Goal: Task Accomplishment & Management: Complete application form

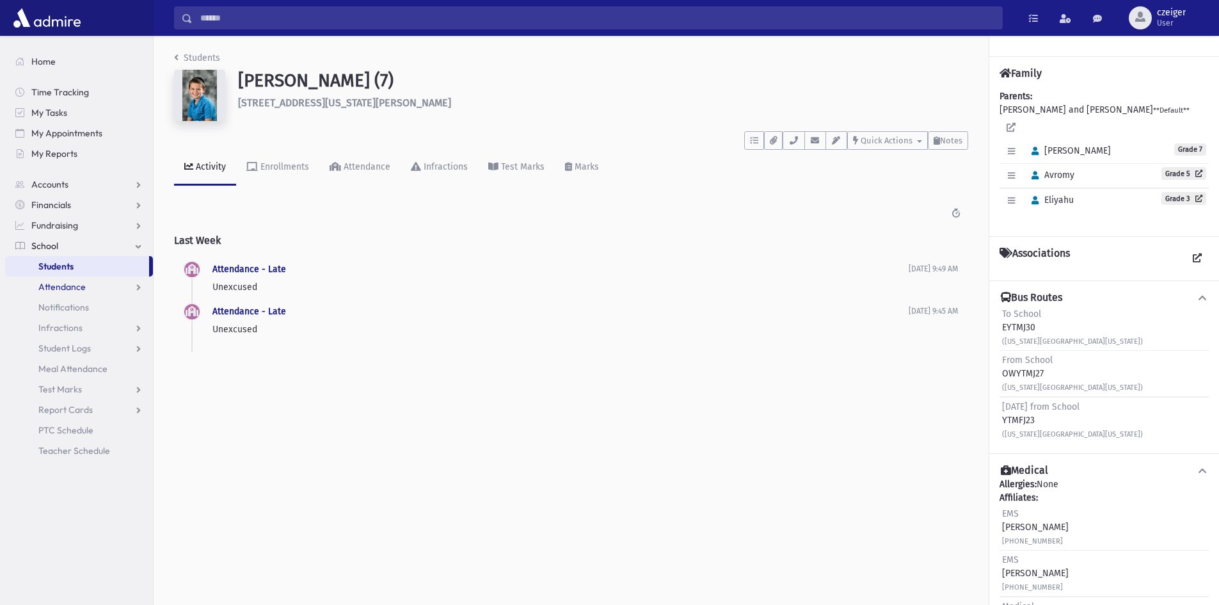
click at [74, 284] on span "Attendance" at bounding box center [61, 287] width 47 height 12
click at [74, 300] on link "Entry" at bounding box center [79, 307] width 148 height 20
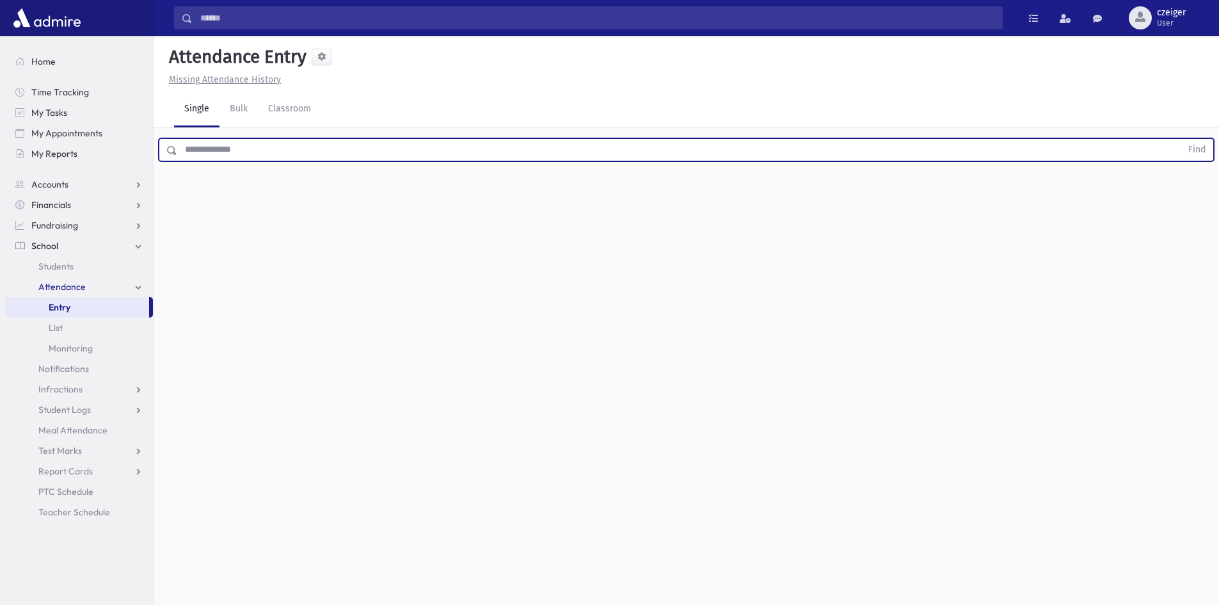
click at [242, 143] on input "text" at bounding box center [679, 149] width 1004 height 23
click at [1181, 139] on button "Find" at bounding box center [1197, 150] width 33 height 22
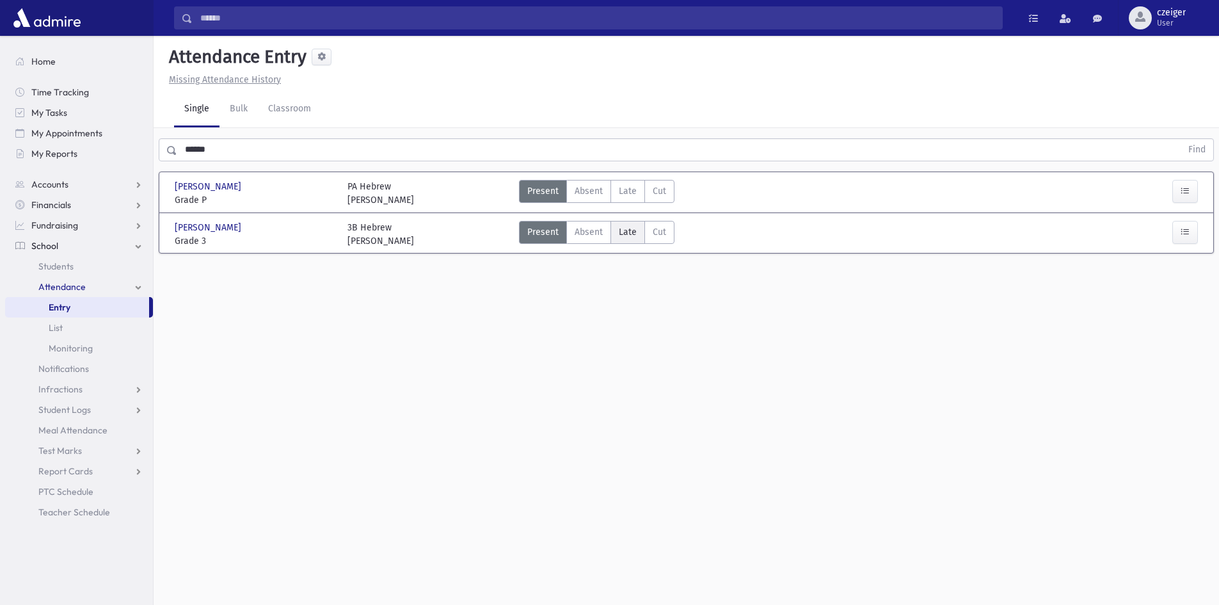
click at [625, 234] on span "Late" at bounding box center [628, 231] width 18 height 13
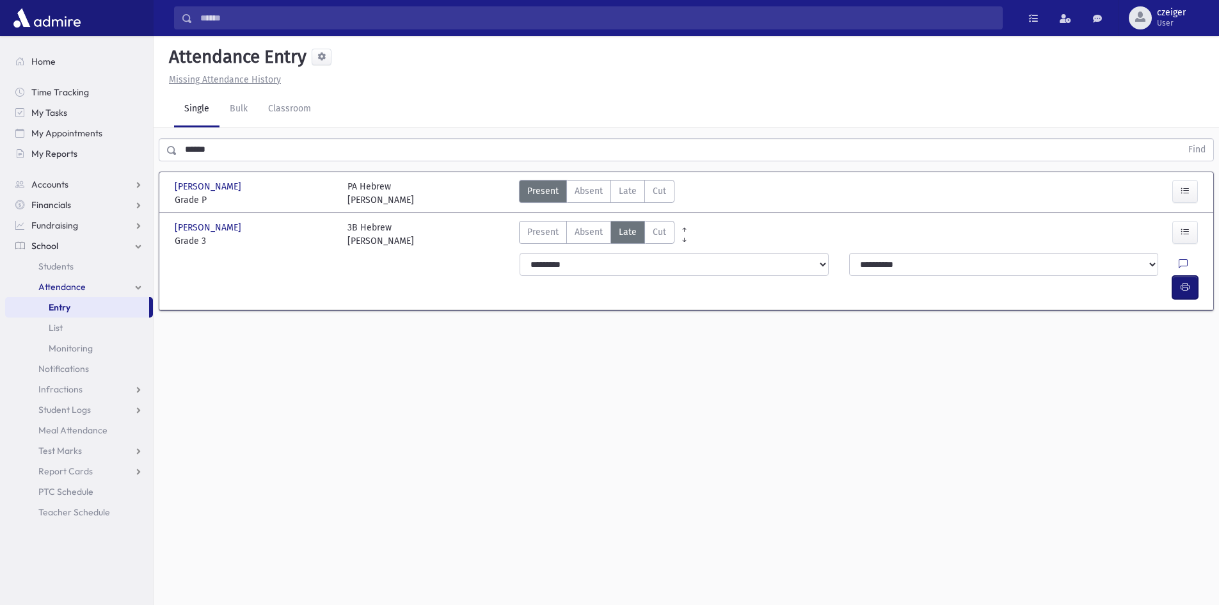
click at [1181, 282] on icon "button" at bounding box center [1185, 287] width 9 height 11
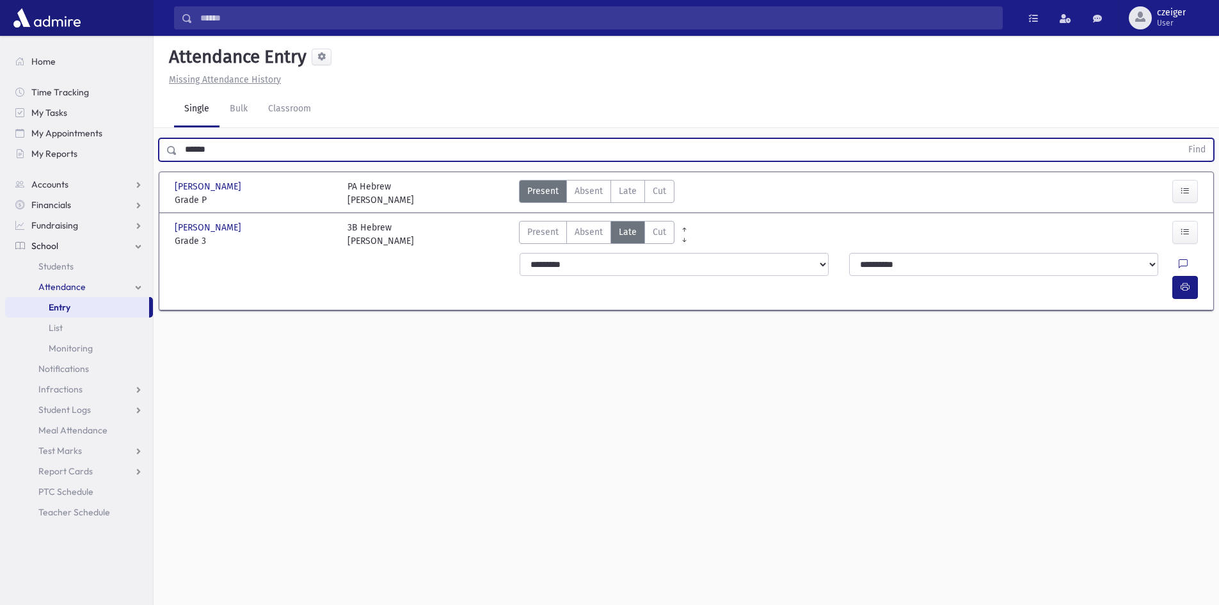
drag, startPoint x: 325, startPoint y: 150, endPoint x: 28, endPoint y: 164, distance: 297.9
click at [28, 164] on div "Search Results All Accounts" at bounding box center [609, 317] width 1219 height 634
click at [1181, 139] on button "Find" at bounding box center [1197, 150] width 33 height 22
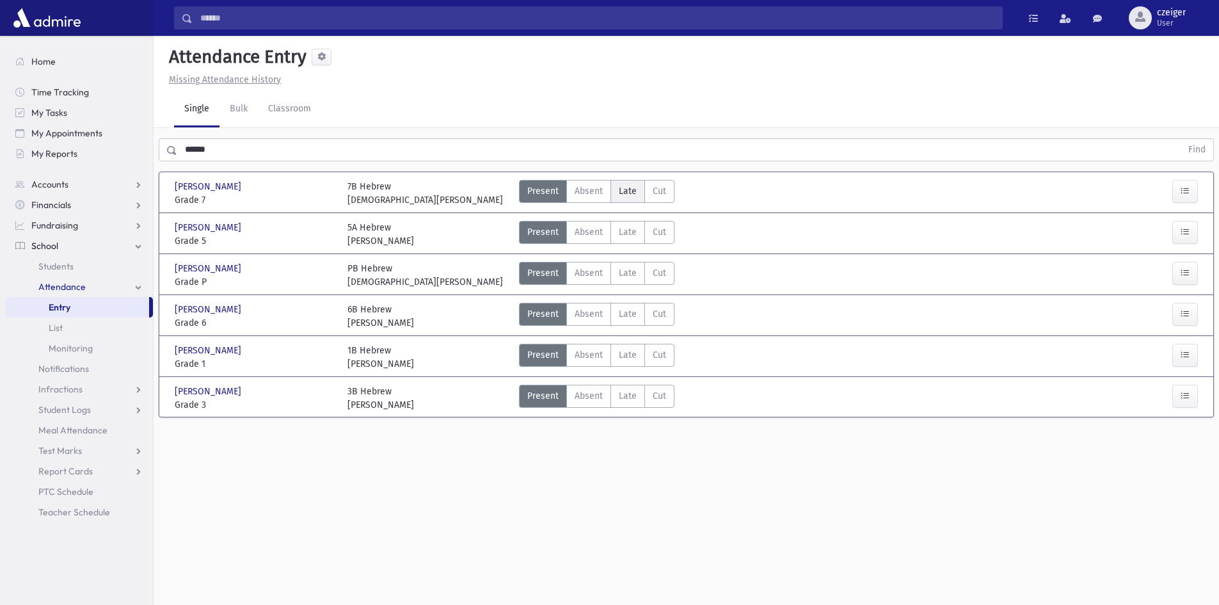
click at [634, 193] on span "Late" at bounding box center [628, 190] width 18 height 13
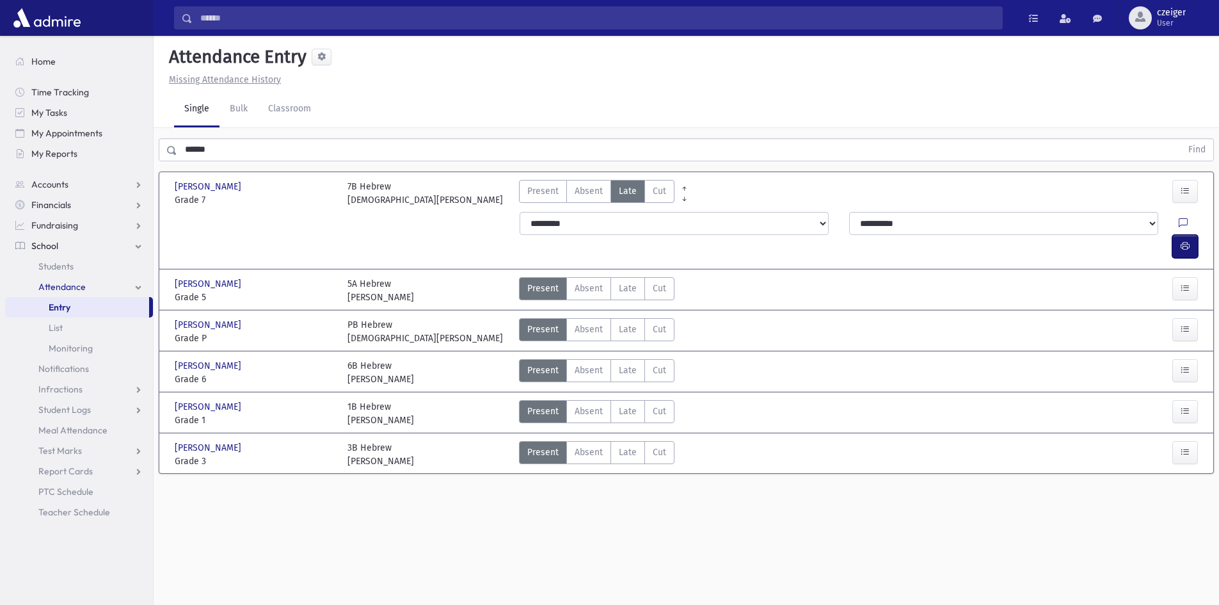
click at [1186, 241] on icon "button" at bounding box center [1185, 246] width 9 height 11
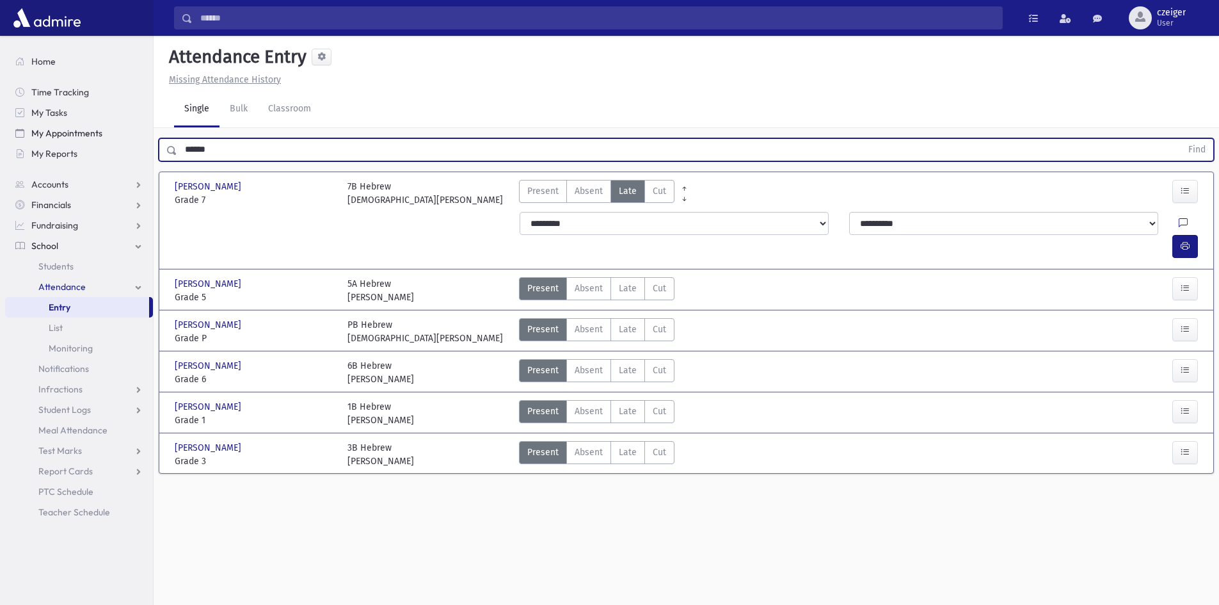
drag, startPoint x: 259, startPoint y: 146, endPoint x: 127, endPoint y: 140, distance: 131.4
click at [127, 140] on div "Search Results All Accounts" at bounding box center [609, 317] width 1219 height 634
click at [1181, 139] on button "Find" at bounding box center [1197, 150] width 33 height 22
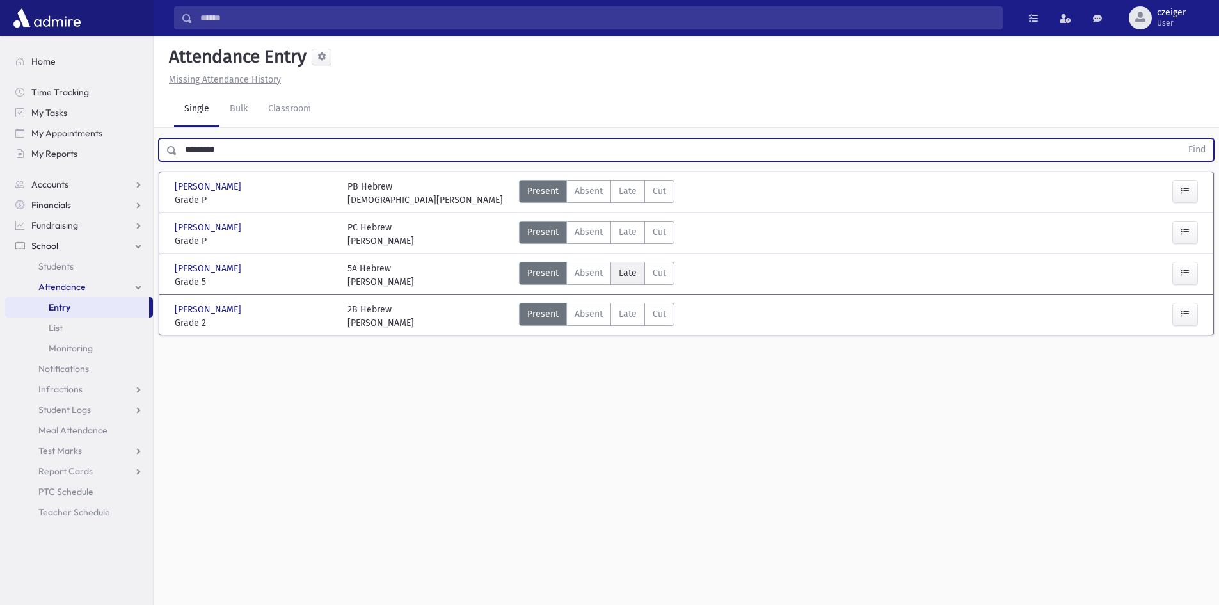
click at [620, 263] on label "Late Late" at bounding box center [628, 273] width 35 height 23
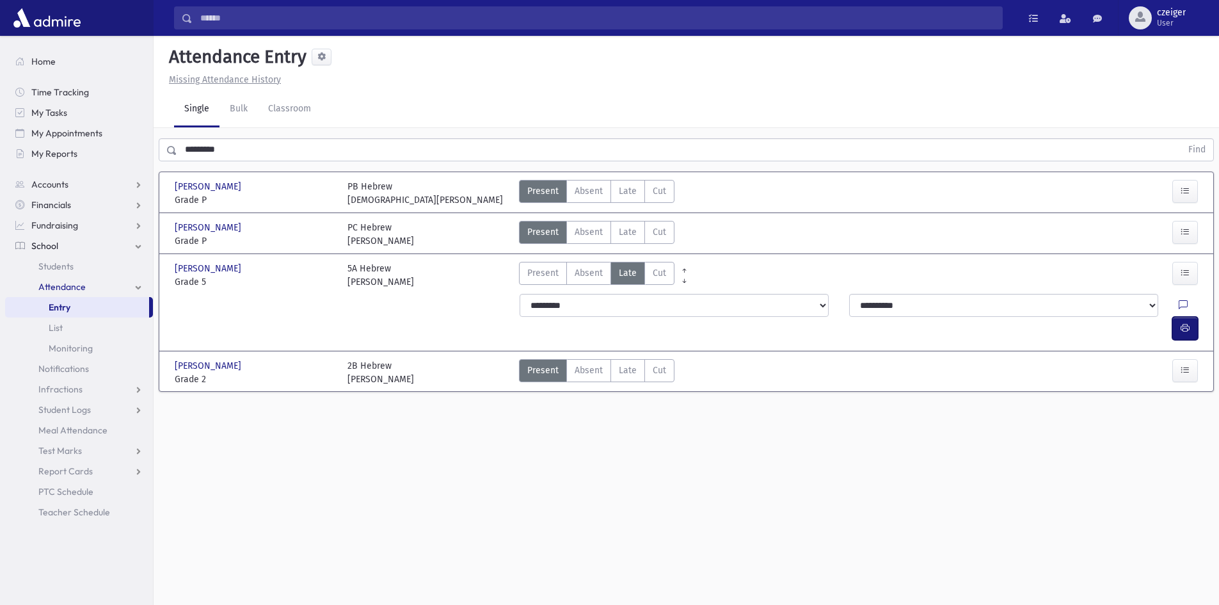
click at [1175, 317] on button "button" at bounding box center [1186, 328] width 26 height 23
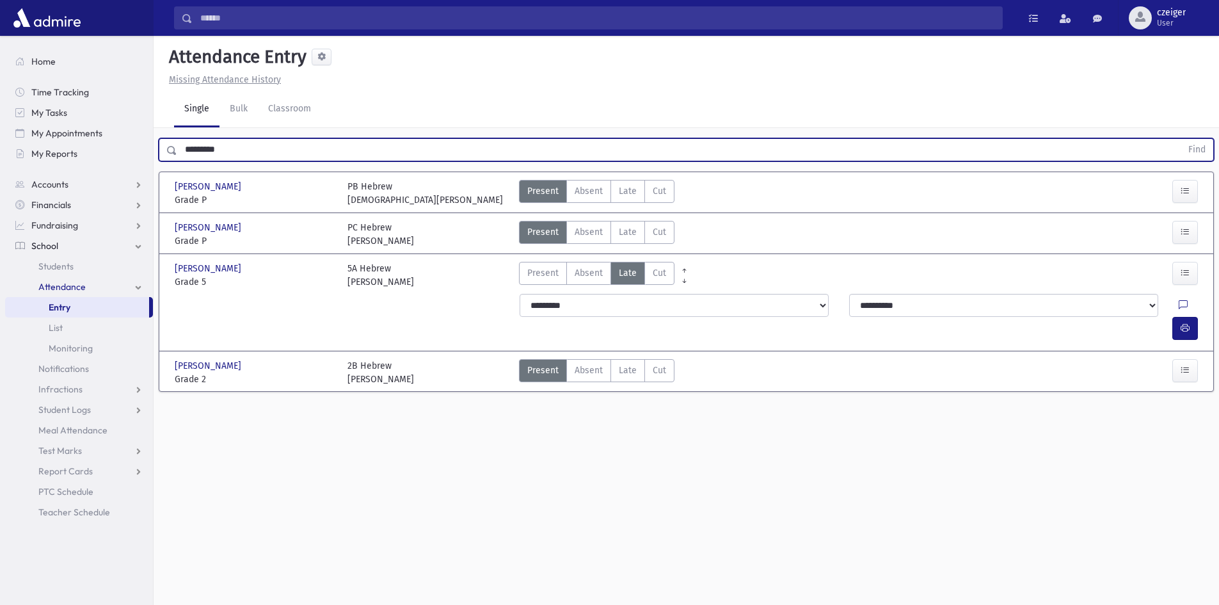
drag, startPoint x: 253, startPoint y: 151, endPoint x: 167, endPoint y: 147, distance: 86.5
click at [167, 147] on div "********* Find" at bounding box center [687, 149] width 1056 height 23
click at [1181, 139] on button "Find" at bounding box center [1197, 150] width 33 height 22
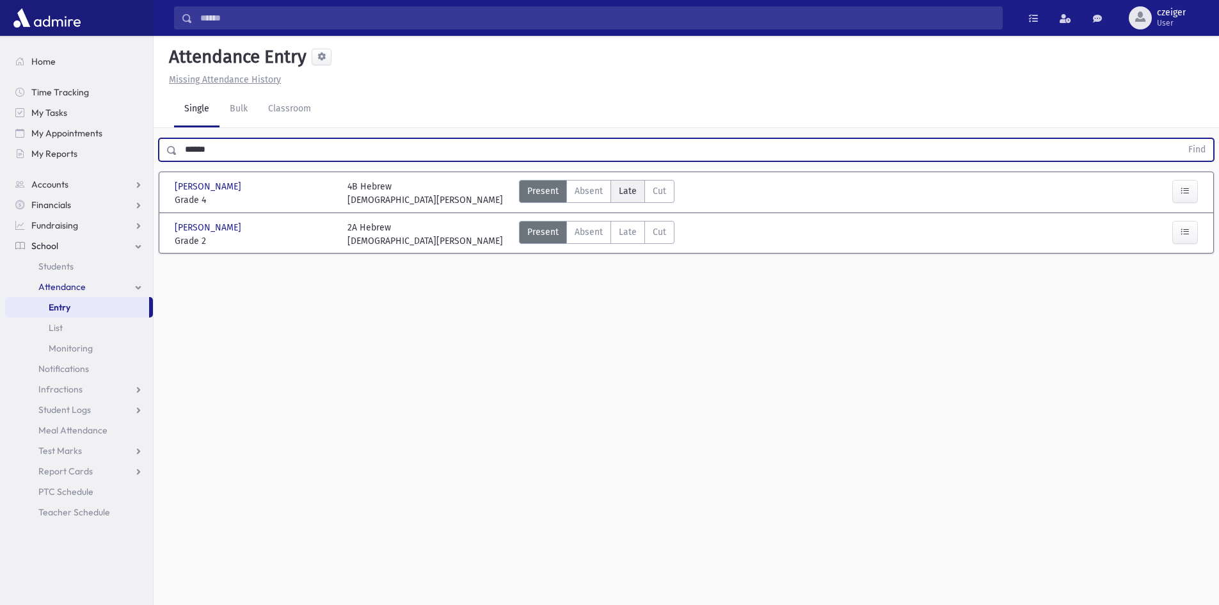
click at [632, 193] on span "Late" at bounding box center [628, 190] width 18 height 13
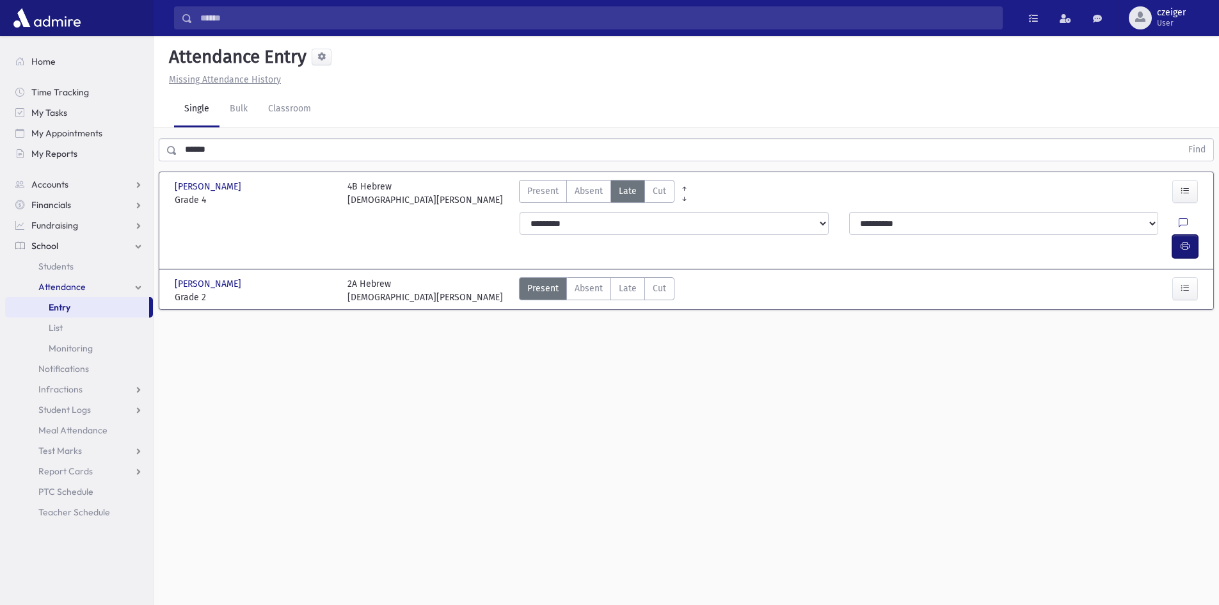
click at [1173, 235] on button "button" at bounding box center [1186, 246] width 26 height 23
click at [614, 277] on label "Late Late" at bounding box center [628, 288] width 35 height 23
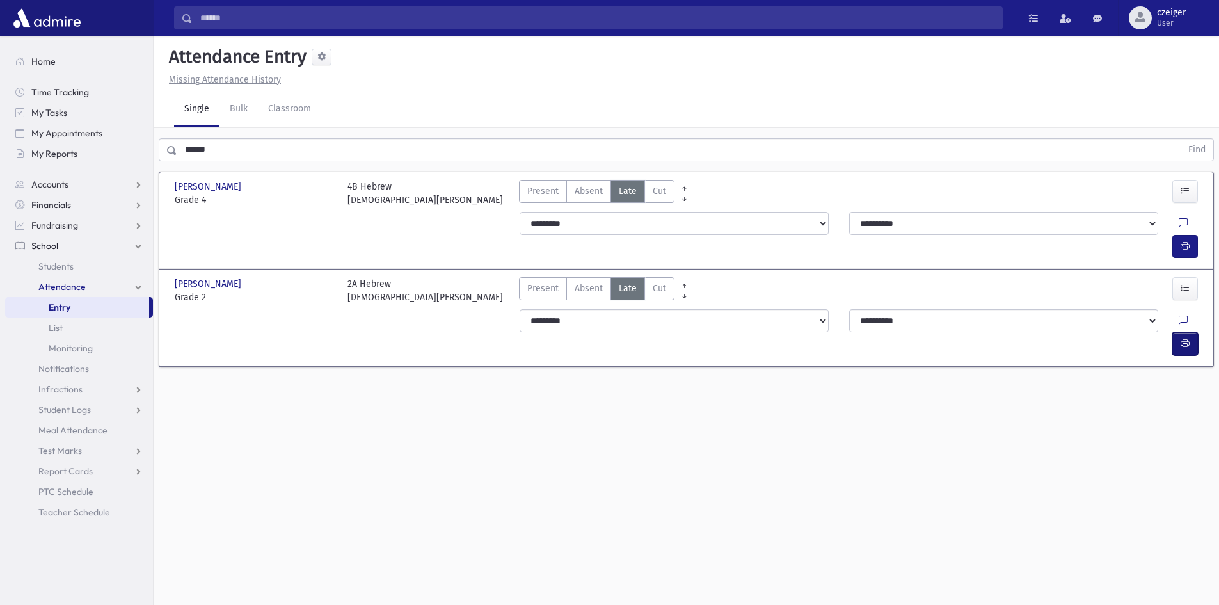
click at [1174, 332] on button "button" at bounding box center [1186, 343] width 26 height 23
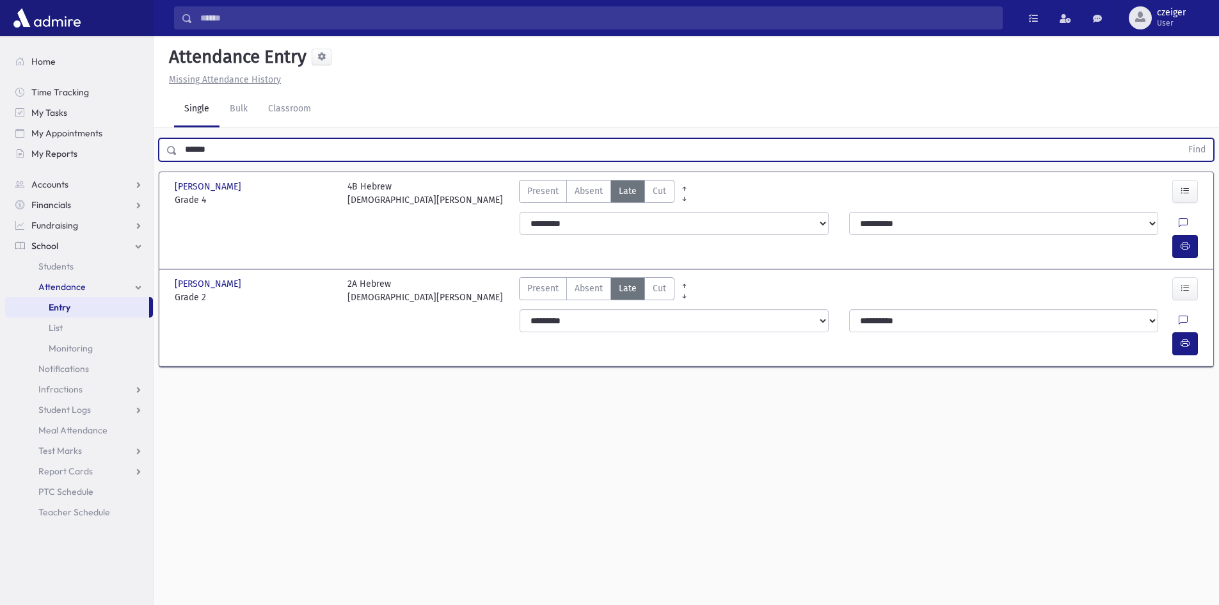
click at [234, 153] on input "******" at bounding box center [679, 149] width 1004 height 23
drag, startPoint x: 262, startPoint y: 153, endPoint x: 149, endPoint y: 152, distance: 113.9
click at [149, 152] on div "Search Results All Accounts" at bounding box center [609, 317] width 1219 height 634
click at [1181, 139] on button "Find" at bounding box center [1197, 150] width 33 height 22
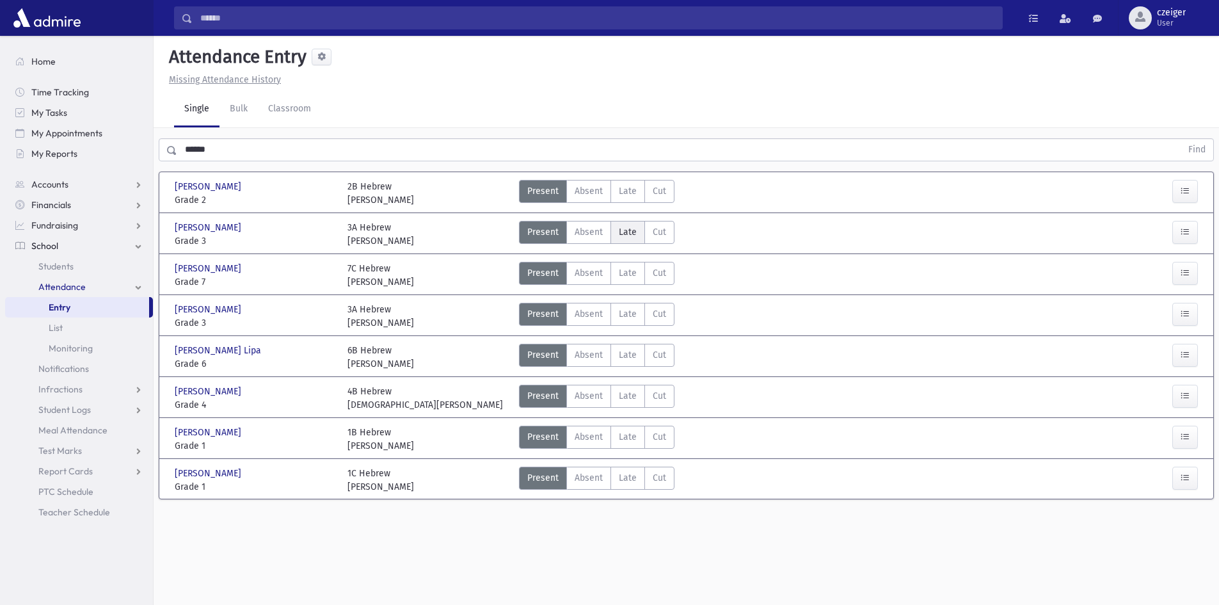
click at [637, 236] on label "Late Late" at bounding box center [628, 232] width 35 height 23
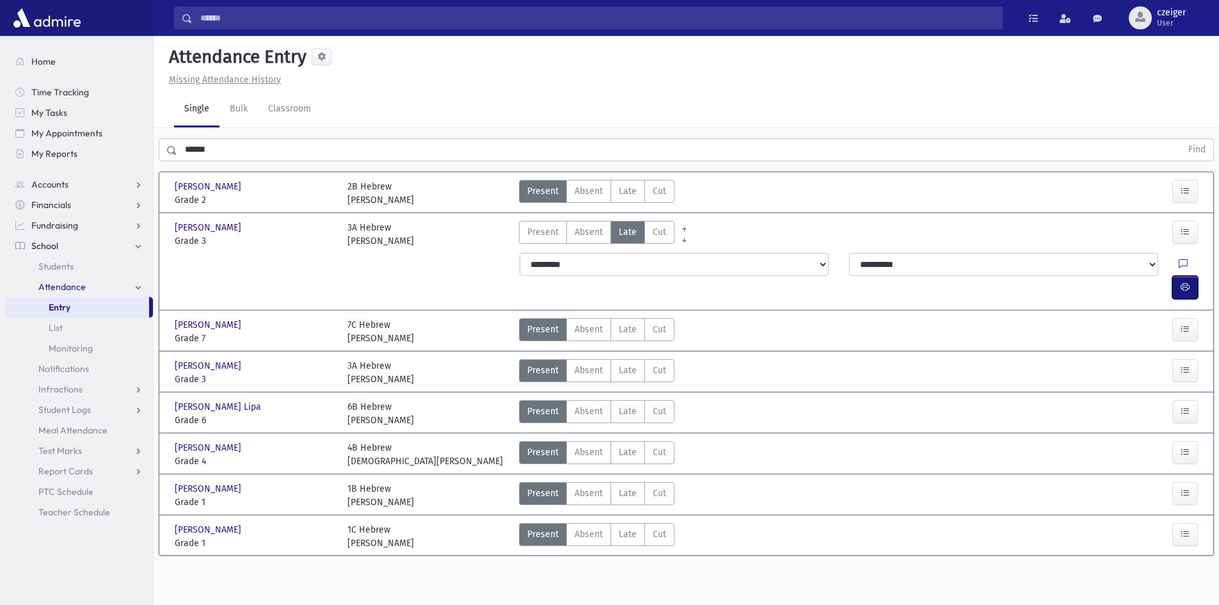
click at [1190, 276] on button "button" at bounding box center [1186, 287] width 26 height 23
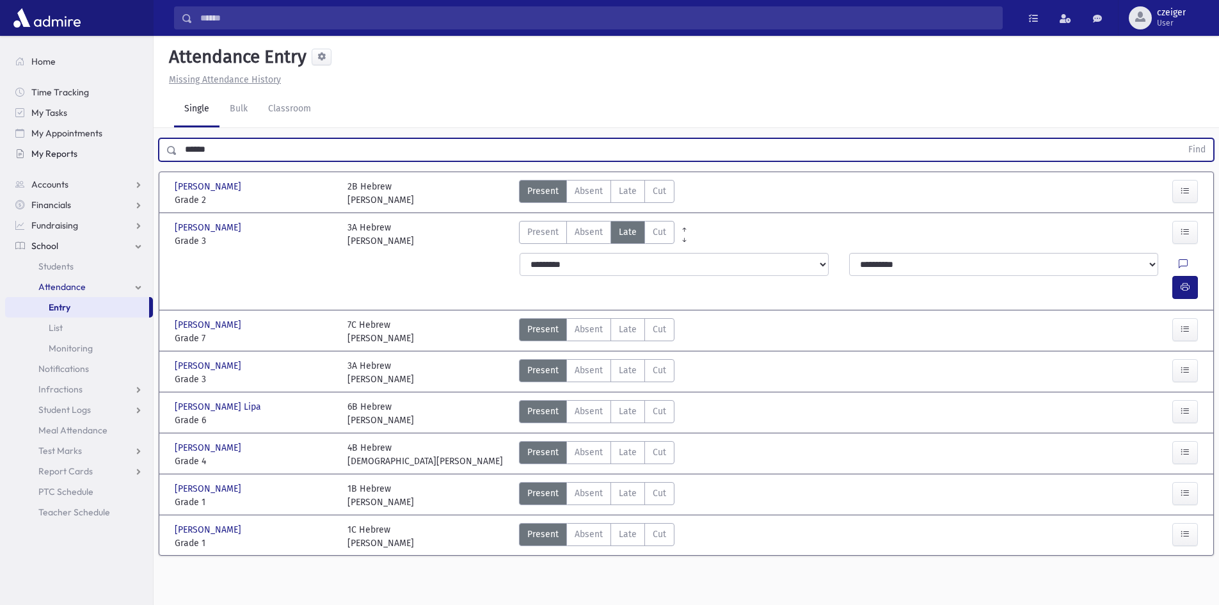
drag, startPoint x: 241, startPoint y: 151, endPoint x: 118, endPoint y: 151, distance: 123.5
click at [118, 151] on div "Search Results All Accounts" at bounding box center [609, 317] width 1219 height 634
click at [1181, 139] on button "Find" at bounding box center [1197, 150] width 33 height 22
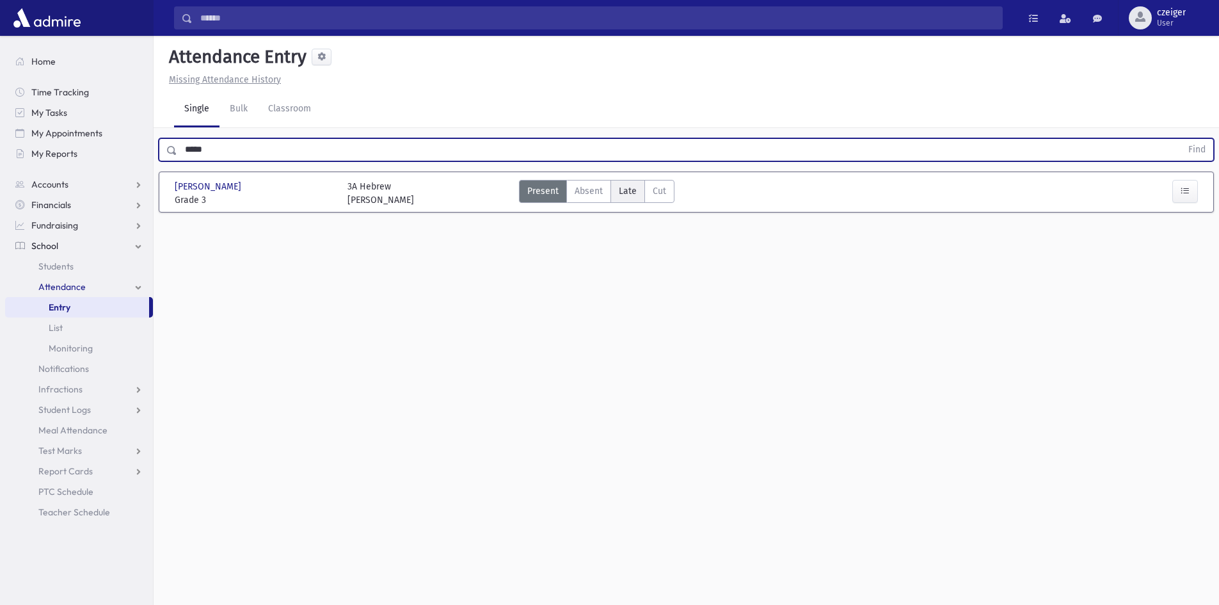
click at [627, 187] on span "Late" at bounding box center [628, 190] width 18 height 13
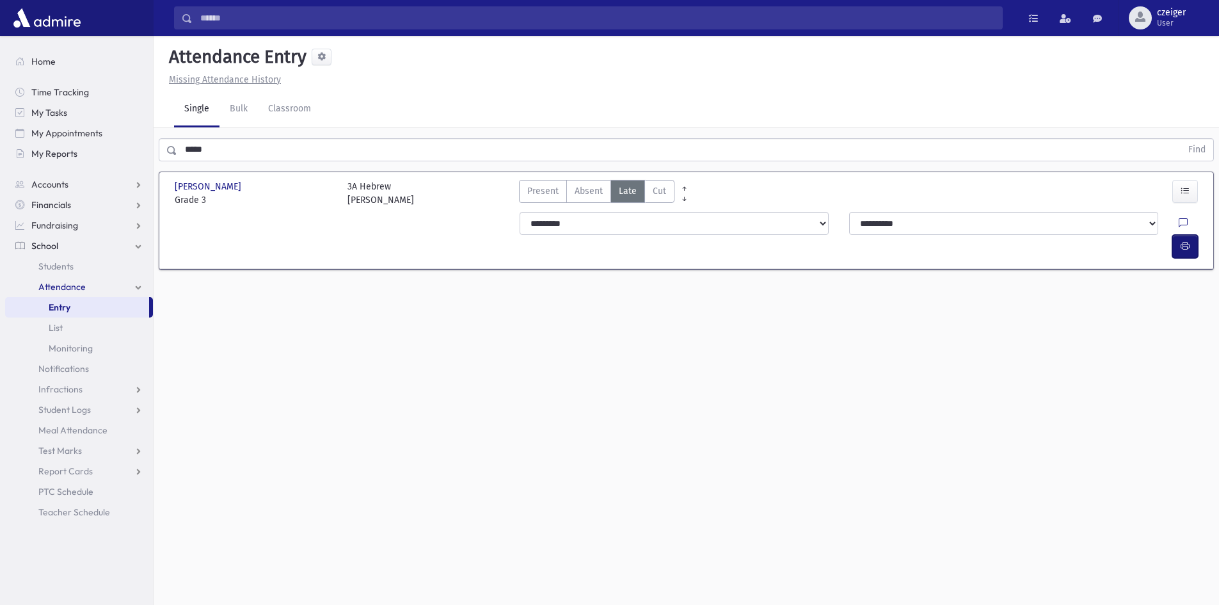
click at [1177, 235] on button "button" at bounding box center [1186, 246] width 26 height 23
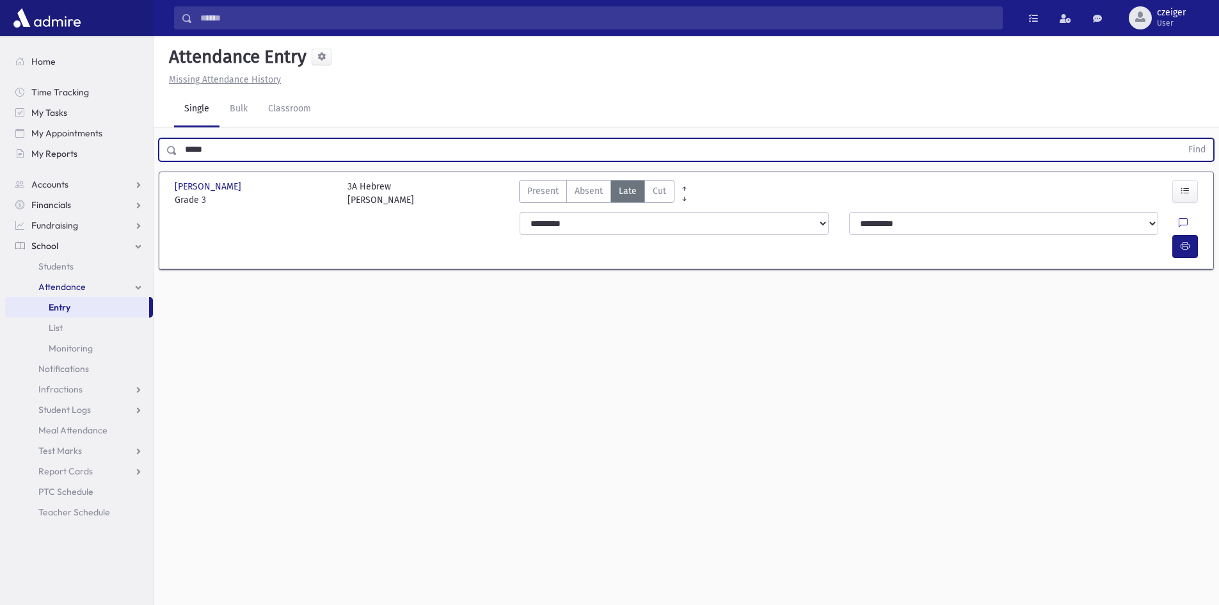
drag, startPoint x: 237, startPoint y: 153, endPoint x: 153, endPoint y: 156, distance: 83.9
click at [153, 156] on div "Search Results All Accounts" at bounding box center [609, 317] width 1219 height 634
click at [1181, 139] on button "Find" at bounding box center [1197, 150] width 33 height 22
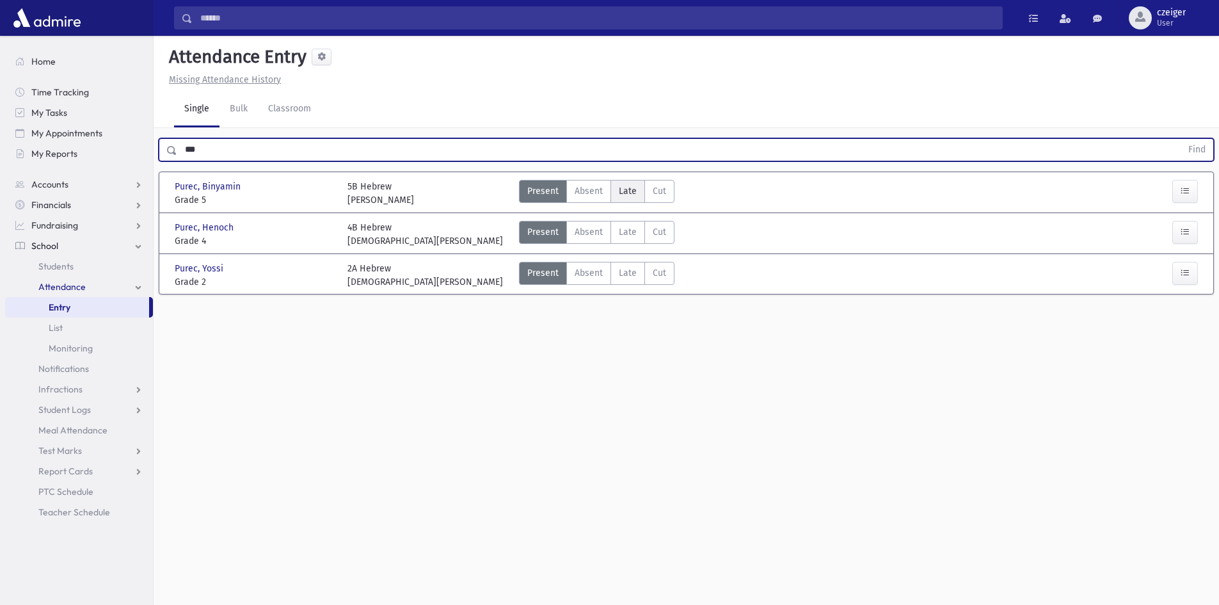
click at [614, 188] on label "Late Late" at bounding box center [628, 191] width 35 height 23
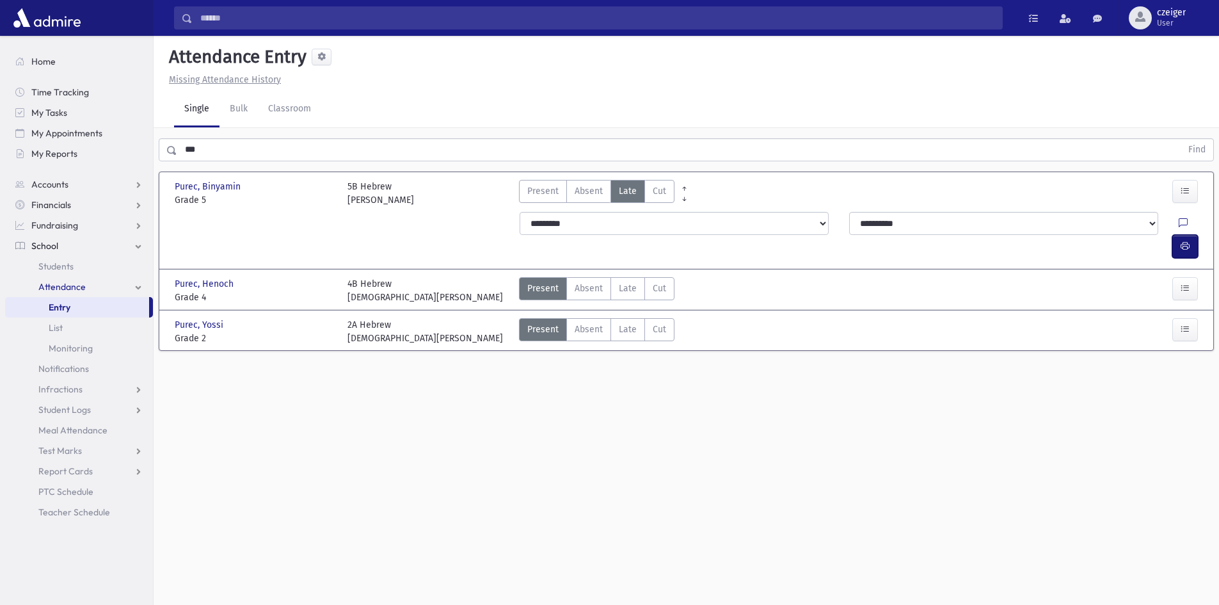
click at [1196, 235] on button "button" at bounding box center [1186, 246] width 26 height 23
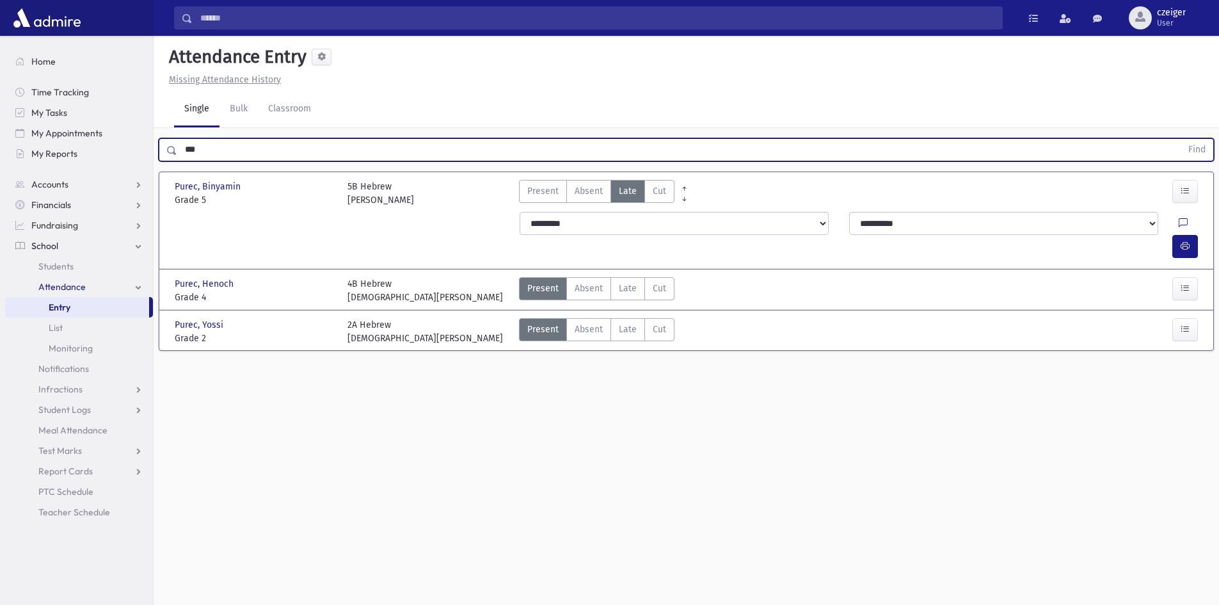
drag, startPoint x: 201, startPoint y: 155, endPoint x: 181, endPoint y: 155, distance: 20.5
click at [181, 155] on input "***" at bounding box center [679, 149] width 1004 height 23
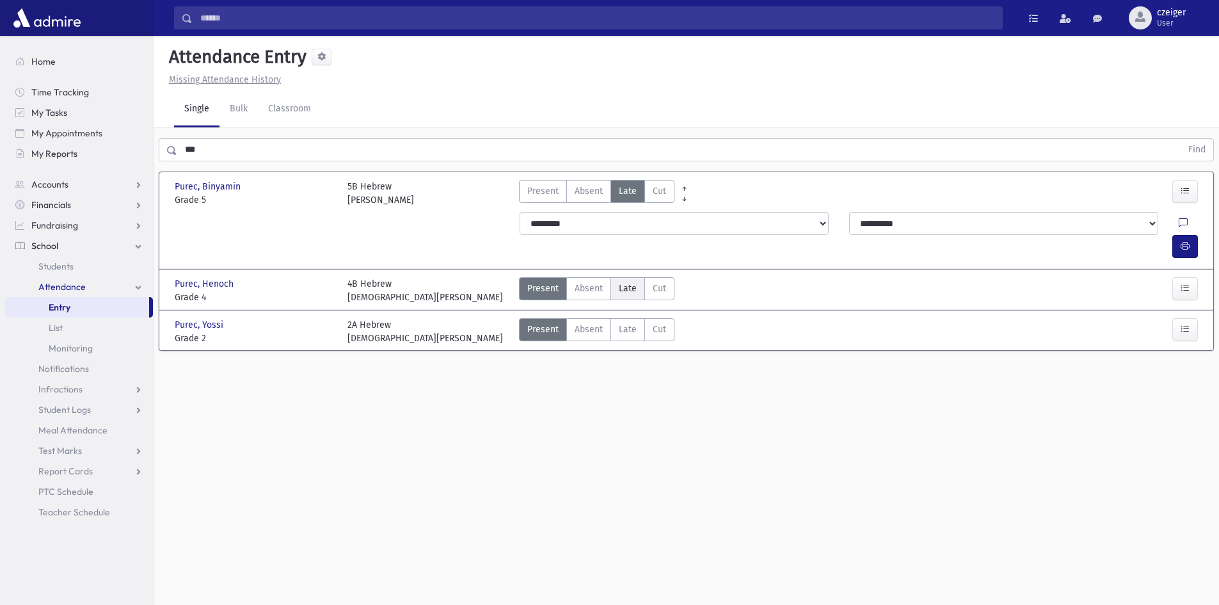
click at [619, 282] on span "Late" at bounding box center [628, 288] width 18 height 13
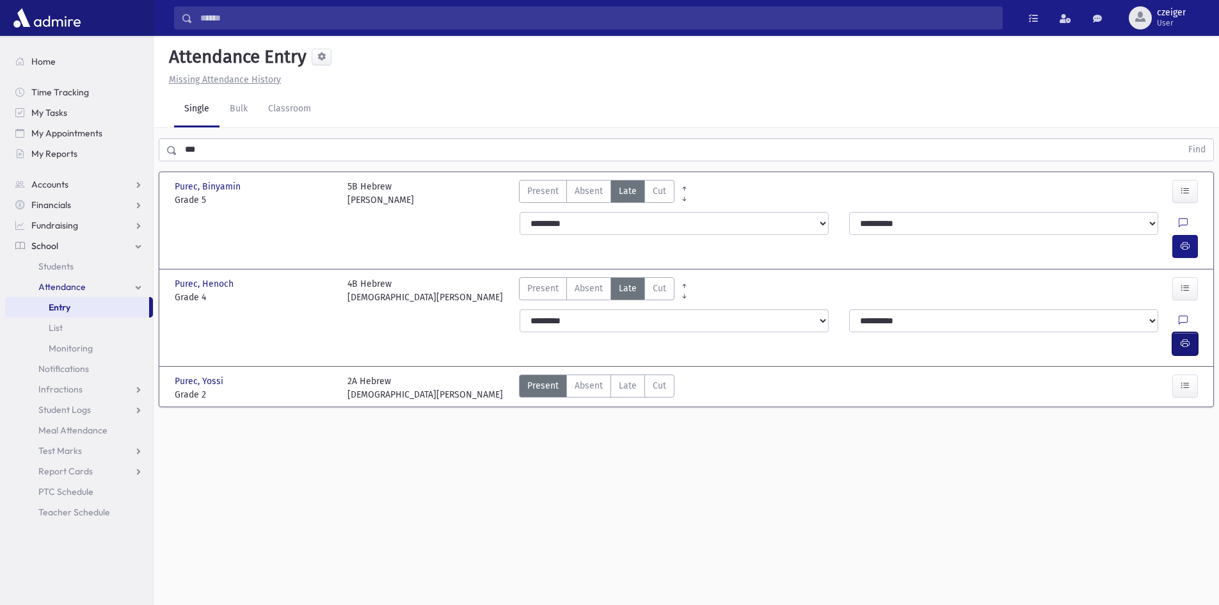
click at [1190, 332] on button "button" at bounding box center [1186, 343] width 26 height 23
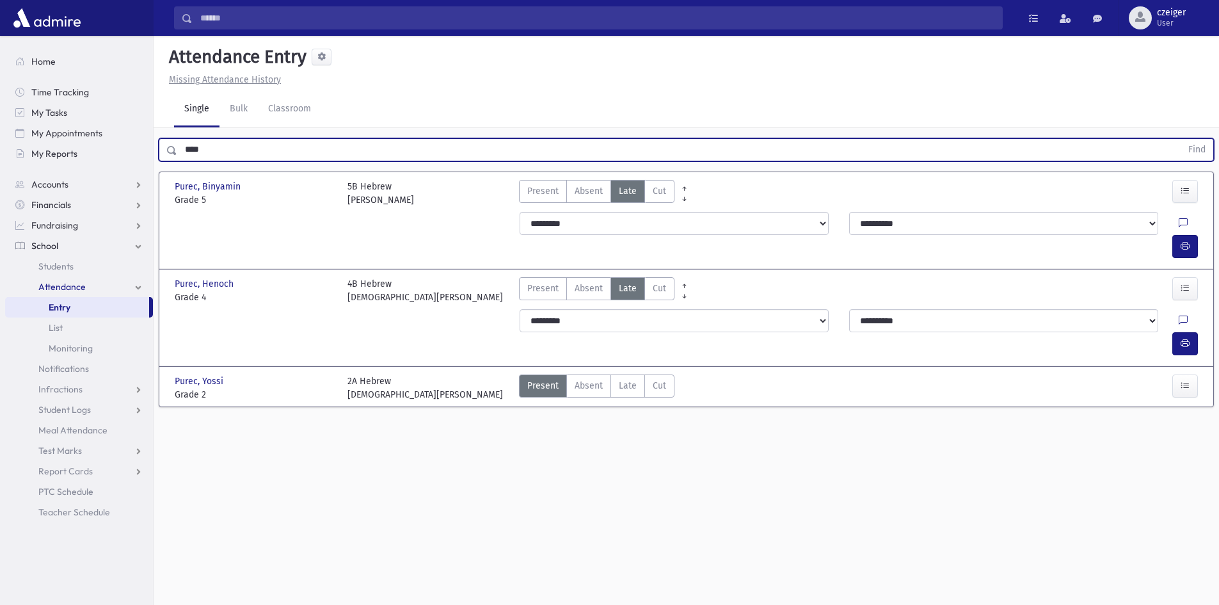
click at [1181, 139] on button "Find" at bounding box center [1197, 150] width 33 height 22
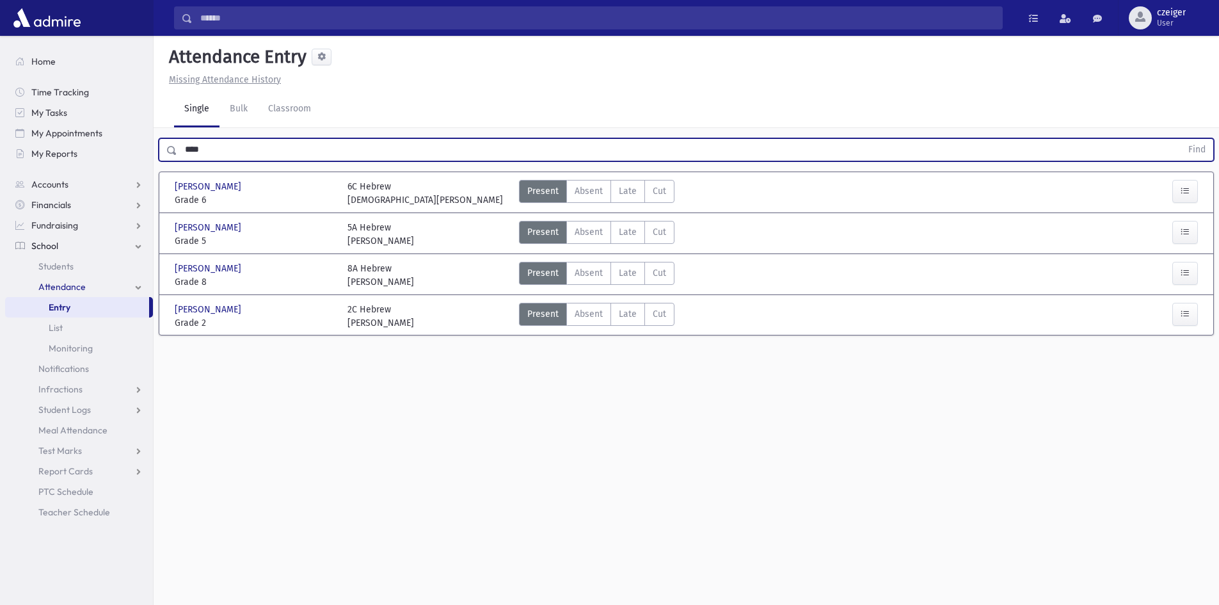
drag, startPoint x: 214, startPoint y: 156, endPoint x: 207, endPoint y: 154, distance: 7.2
click at [207, 154] on input "****" at bounding box center [679, 149] width 1004 height 23
drag, startPoint x: 207, startPoint y: 154, endPoint x: 192, endPoint y: 148, distance: 16.6
click at [192, 148] on input "****" at bounding box center [679, 149] width 1004 height 23
click at [1181, 139] on button "Find" at bounding box center [1197, 150] width 33 height 22
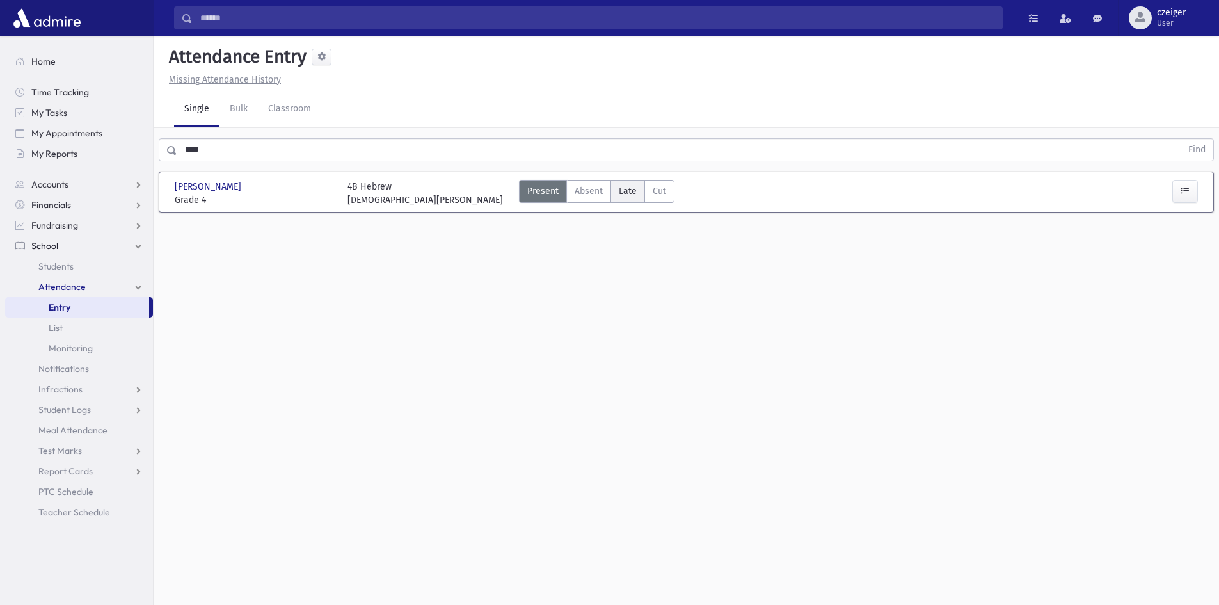
click at [625, 187] on span "Late" at bounding box center [628, 190] width 18 height 13
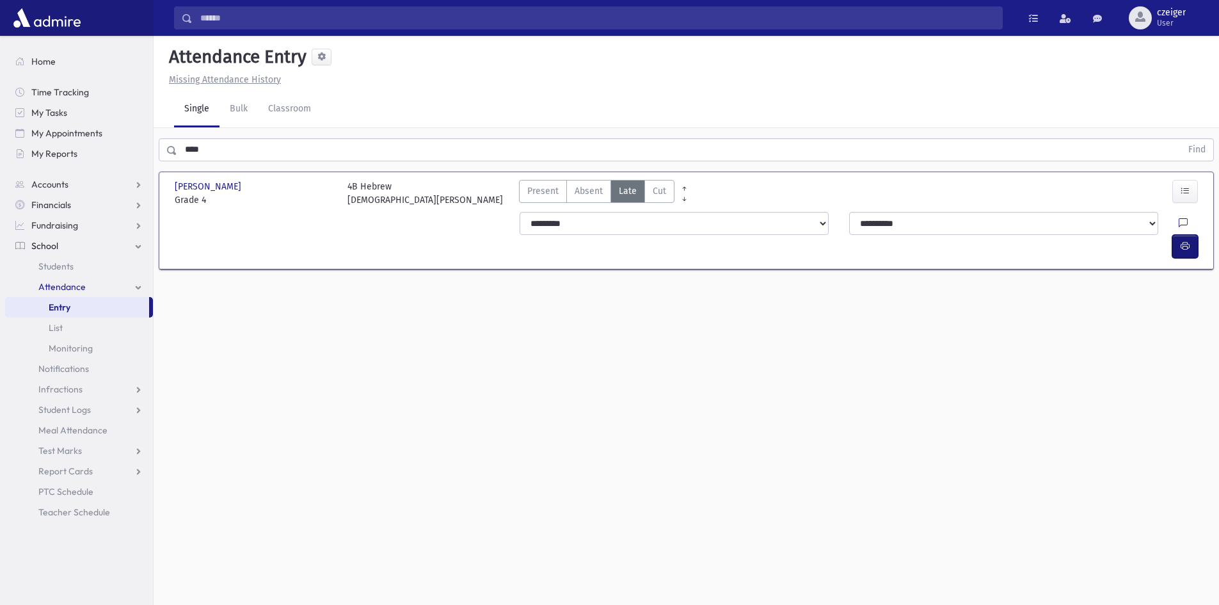
click at [1179, 235] on button "button" at bounding box center [1186, 246] width 26 height 23
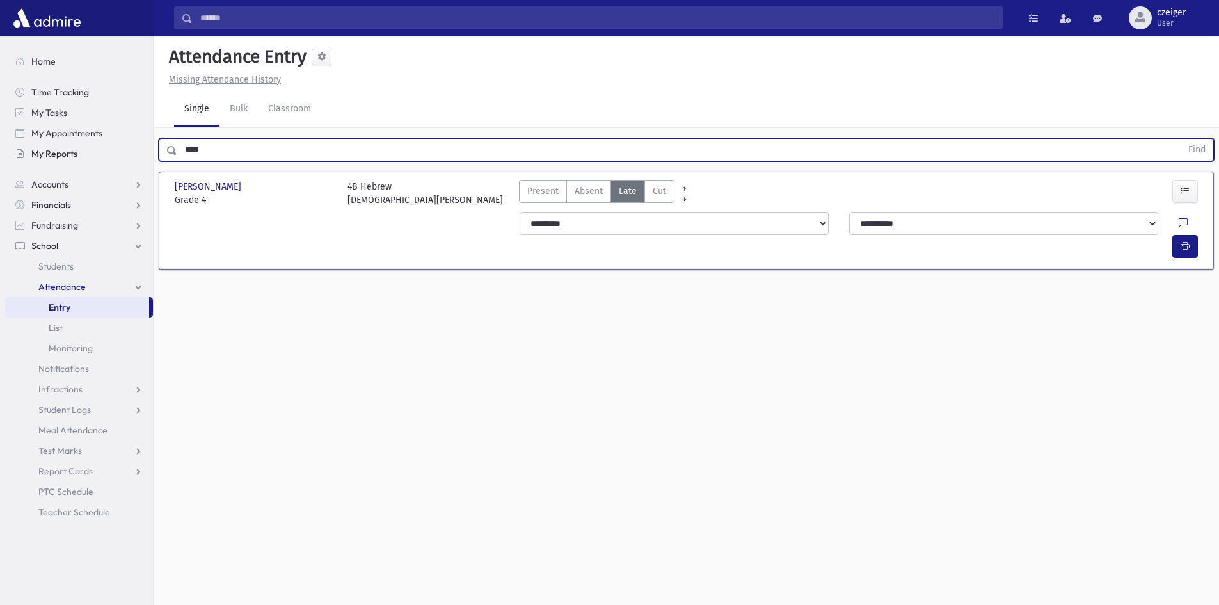
drag, startPoint x: 245, startPoint y: 152, endPoint x: 91, endPoint y: 149, distance: 154.3
click at [91, 149] on div "Search Results All Accounts" at bounding box center [609, 317] width 1219 height 634
click at [1181, 139] on button "Find" at bounding box center [1197, 150] width 33 height 22
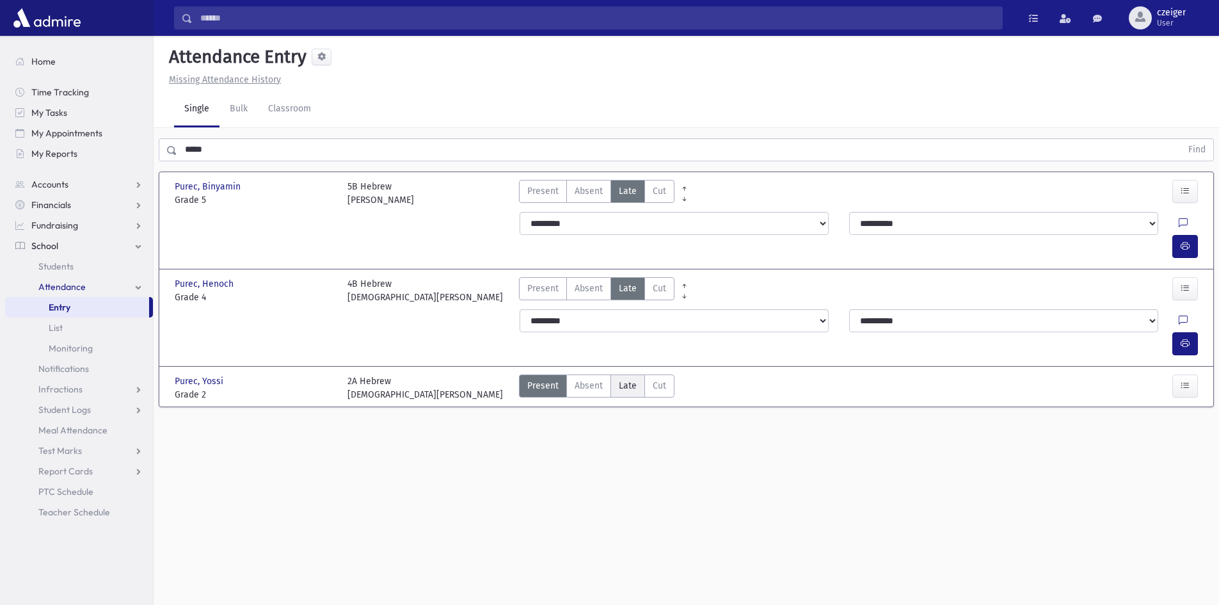
click at [639, 374] on label "Late Late" at bounding box center [628, 385] width 35 height 23
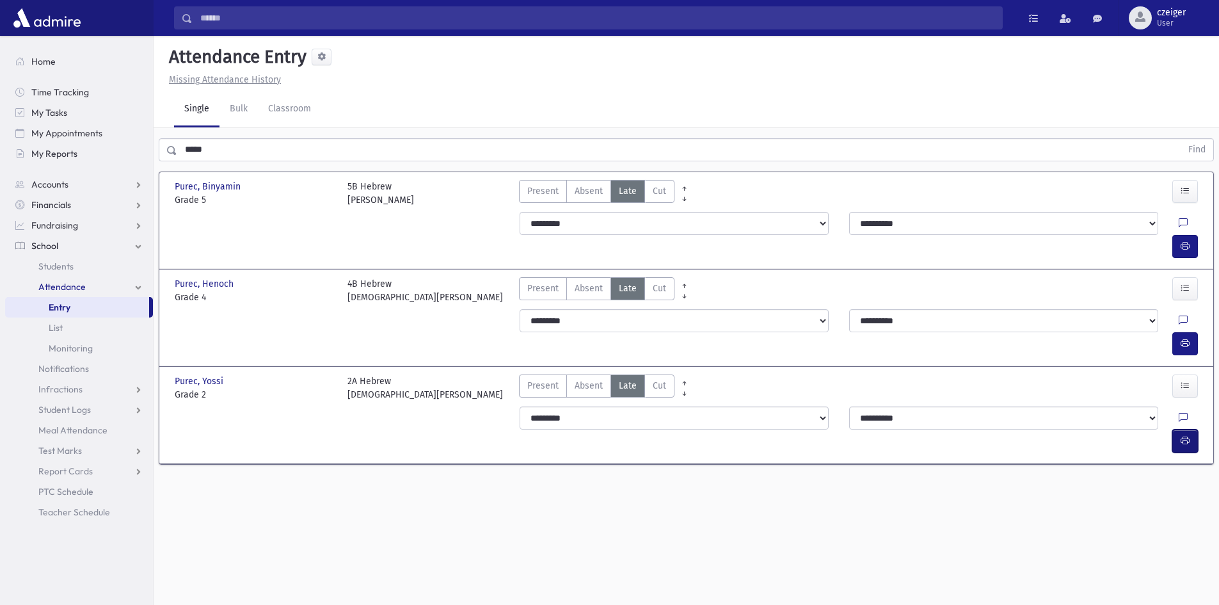
click at [1194, 430] on button "button" at bounding box center [1186, 441] width 26 height 23
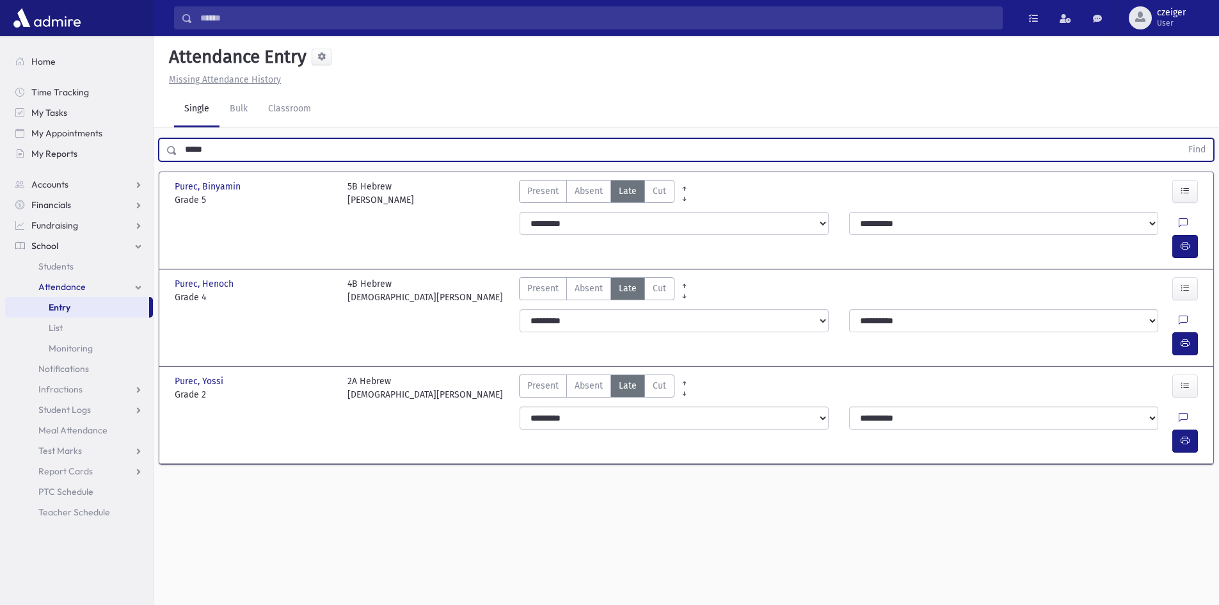
drag, startPoint x: 218, startPoint y: 152, endPoint x: 163, endPoint y: 156, distance: 54.5
click at [165, 156] on div "***** Find" at bounding box center [687, 149] width 1056 height 23
drag, startPoint x: 245, startPoint y: 154, endPoint x: 136, endPoint y: 147, distance: 109.0
click at [136, 147] on div "Search Results All Accounts" at bounding box center [609, 317] width 1219 height 634
click at [1181, 139] on button "Find" at bounding box center [1197, 150] width 33 height 22
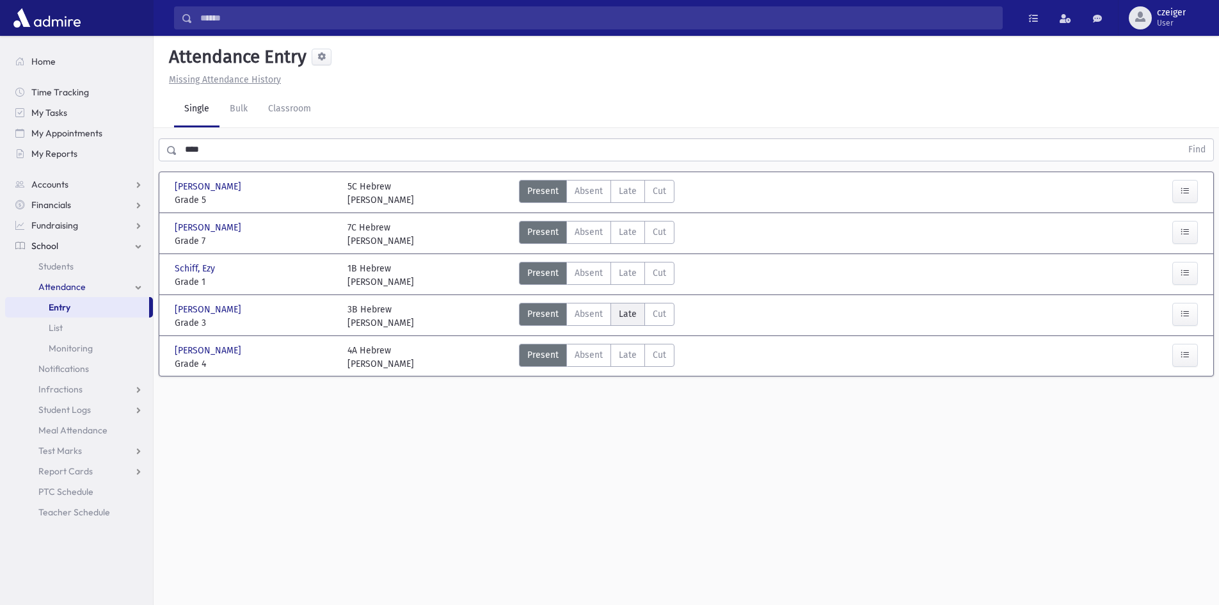
click at [634, 316] on span "Late" at bounding box center [628, 313] width 18 height 13
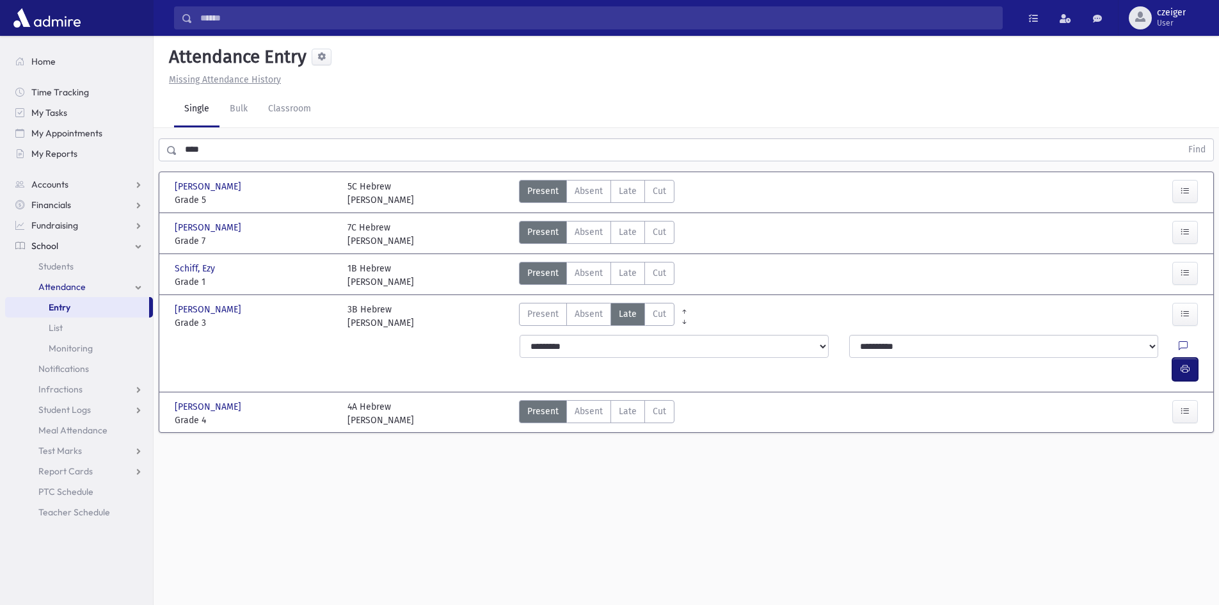
click at [1184, 364] on icon "button" at bounding box center [1185, 369] width 9 height 11
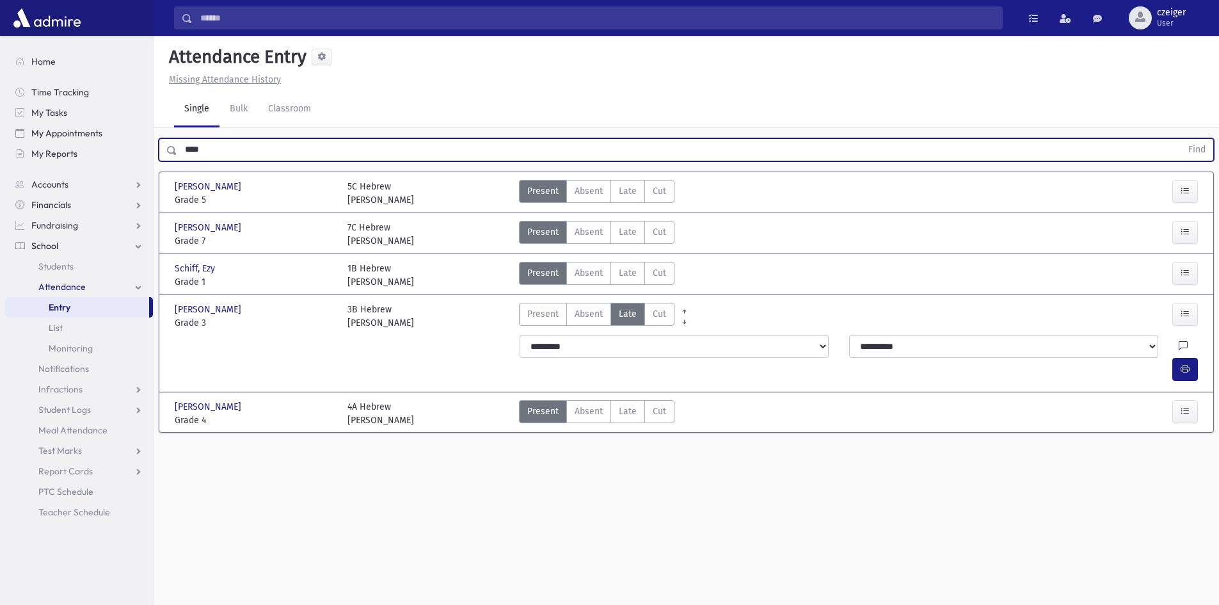
drag, startPoint x: 211, startPoint y: 148, endPoint x: 68, endPoint y: 129, distance: 143.9
click at [68, 129] on div "Search Results All Accounts" at bounding box center [609, 317] width 1219 height 634
click at [1181, 139] on button "Find" at bounding box center [1197, 150] width 33 height 22
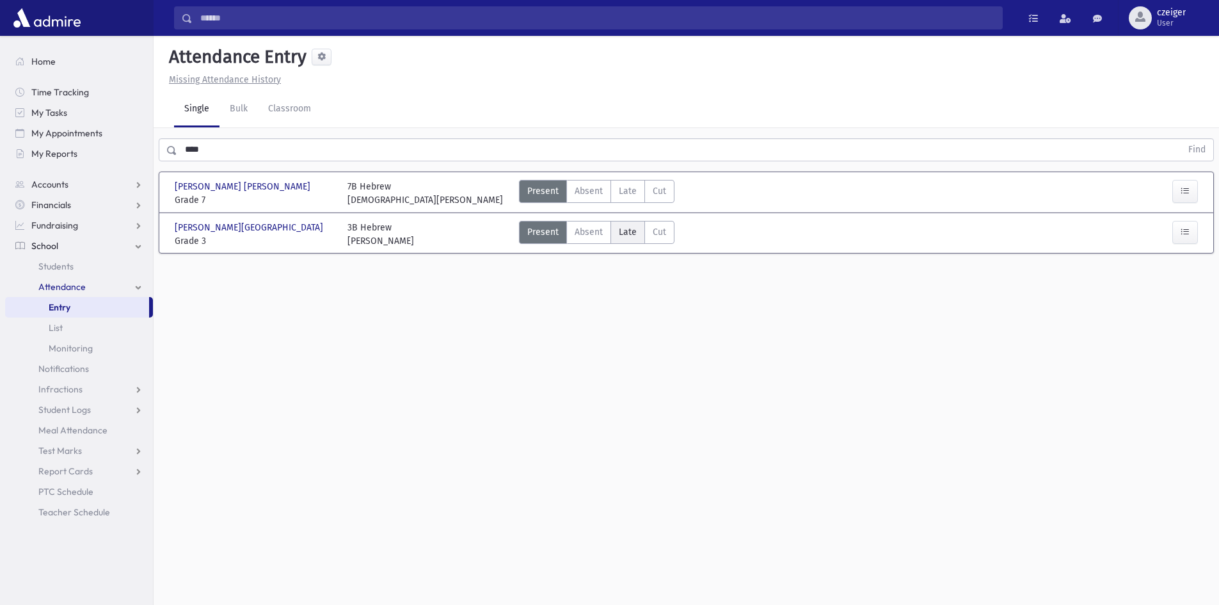
click at [636, 229] on label "Late Late" at bounding box center [628, 232] width 35 height 23
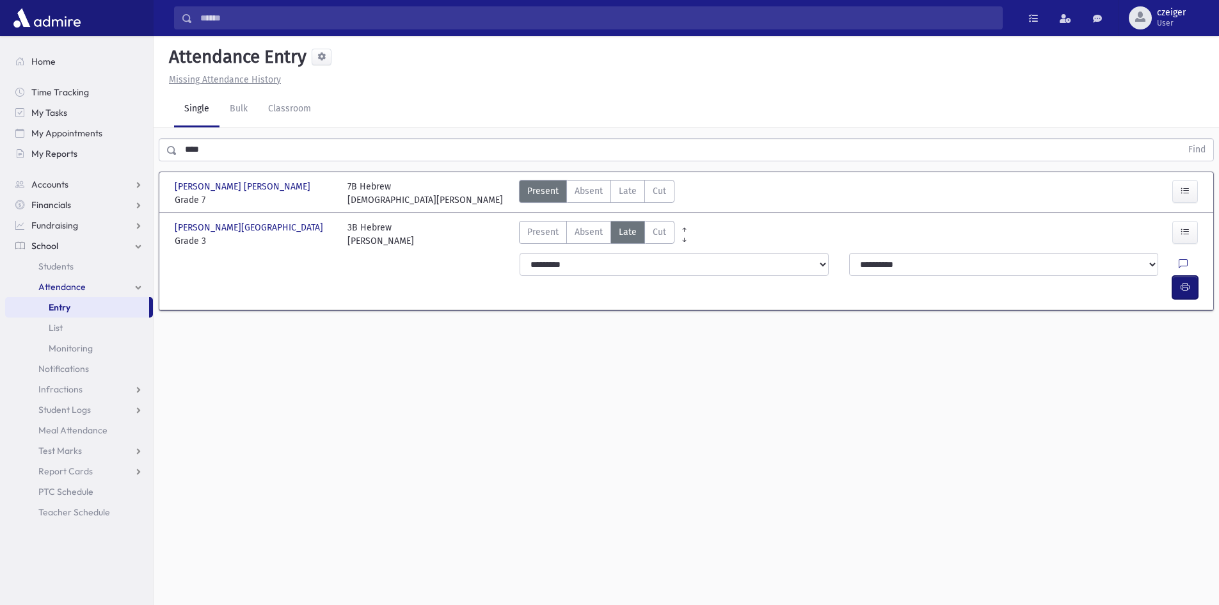
click at [1184, 282] on icon "button" at bounding box center [1185, 287] width 9 height 11
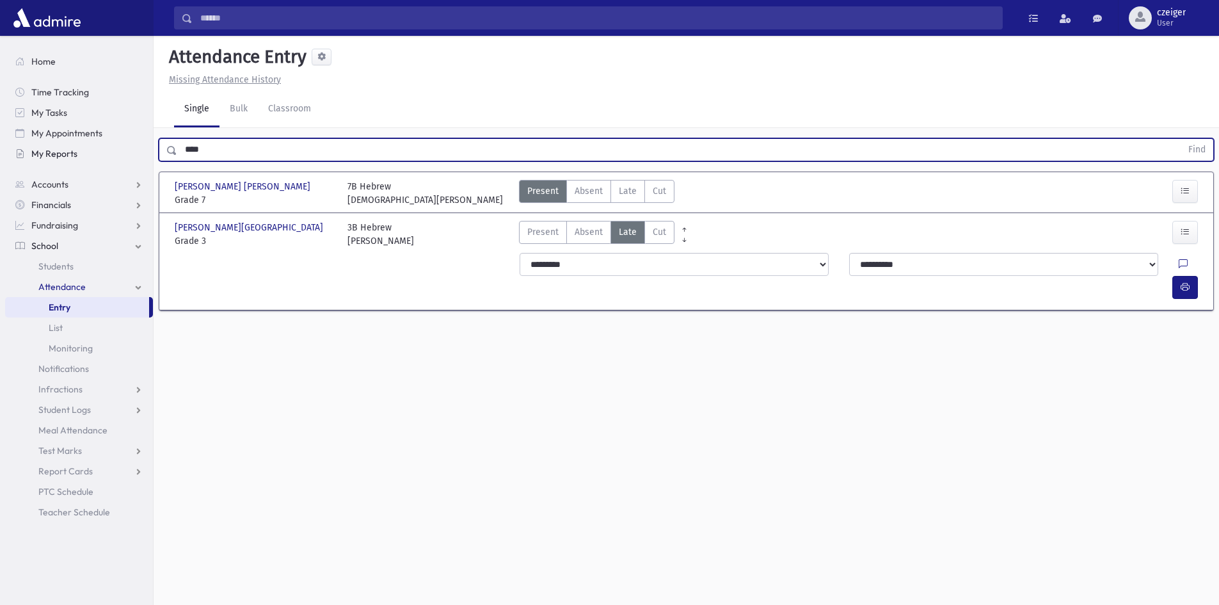
drag, startPoint x: 216, startPoint y: 153, endPoint x: 135, endPoint y: 152, distance: 80.7
click at [135, 152] on div "Search Results All Accounts" at bounding box center [609, 317] width 1219 height 634
click at [1181, 139] on button "Find" at bounding box center [1197, 150] width 33 height 22
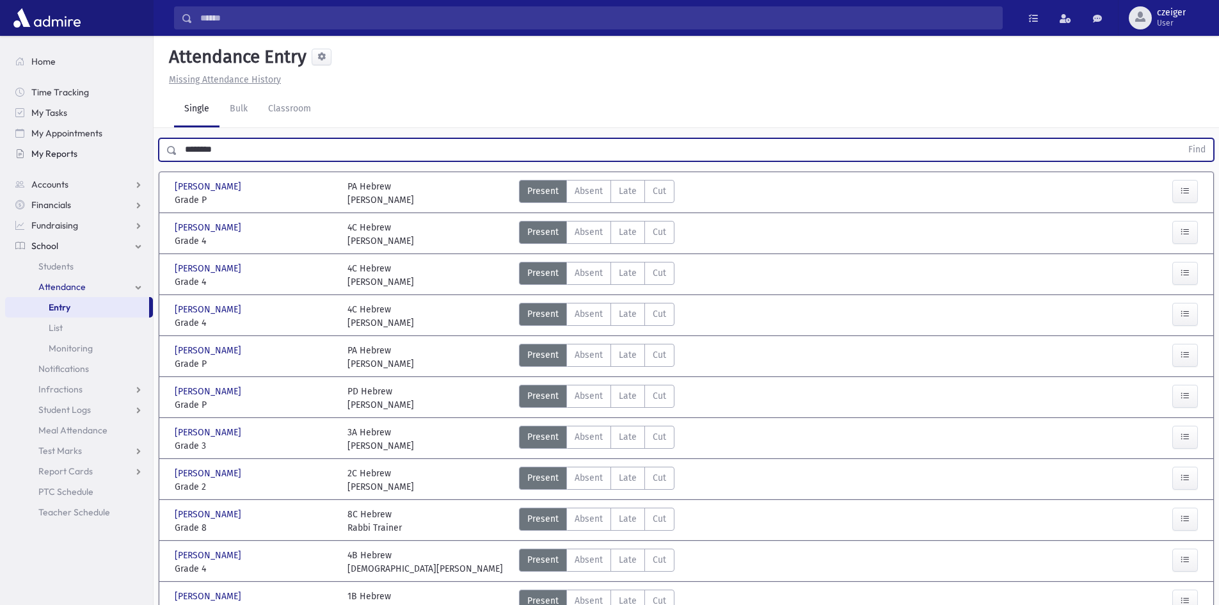
click at [1181, 139] on button "Find" at bounding box center [1197, 150] width 33 height 22
click at [633, 243] on label "Late Late" at bounding box center [628, 232] width 35 height 23
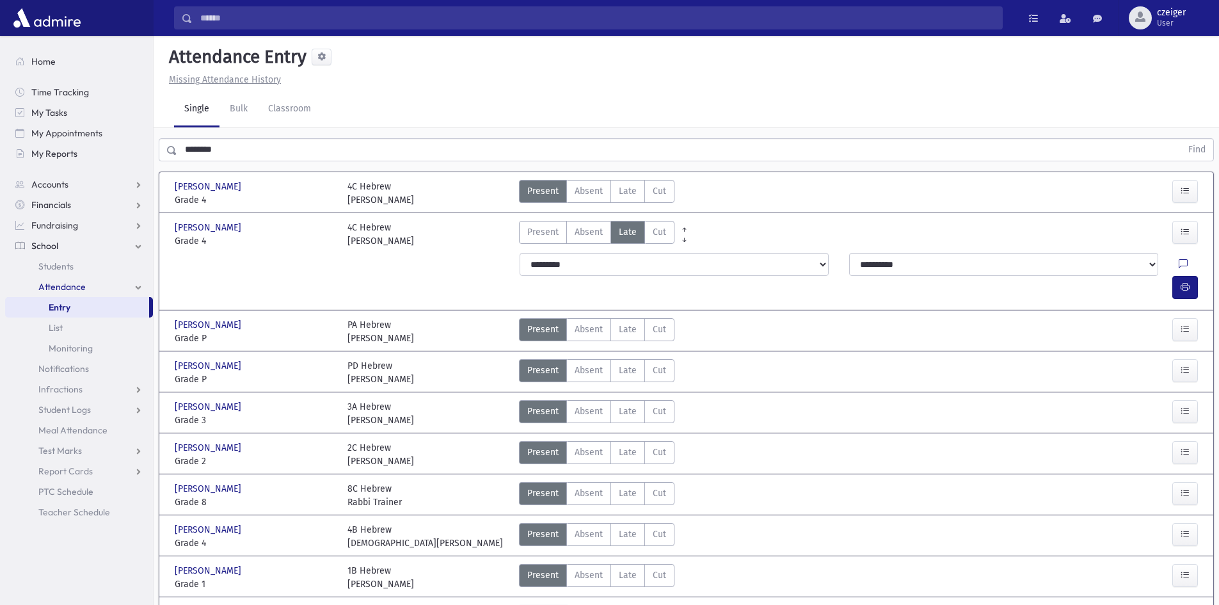
click at [1179, 264] on div at bounding box center [1191, 264] width 24 height 23
click at [1175, 276] on button "button" at bounding box center [1186, 287] width 26 height 23
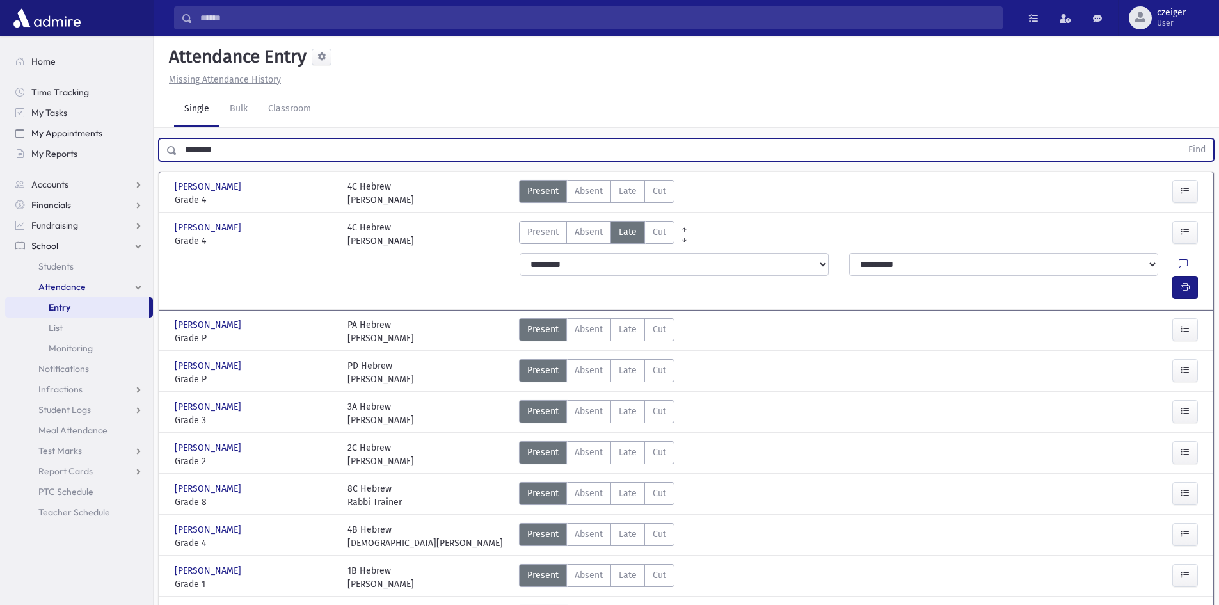
drag, startPoint x: 245, startPoint y: 153, endPoint x: 27, endPoint y: 132, distance: 219.3
click at [27, 132] on div "Search Results All Accounts" at bounding box center [609, 383] width 1219 height 766
click at [1181, 139] on button "Find" at bounding box center [1197, 150] width 33 height 22
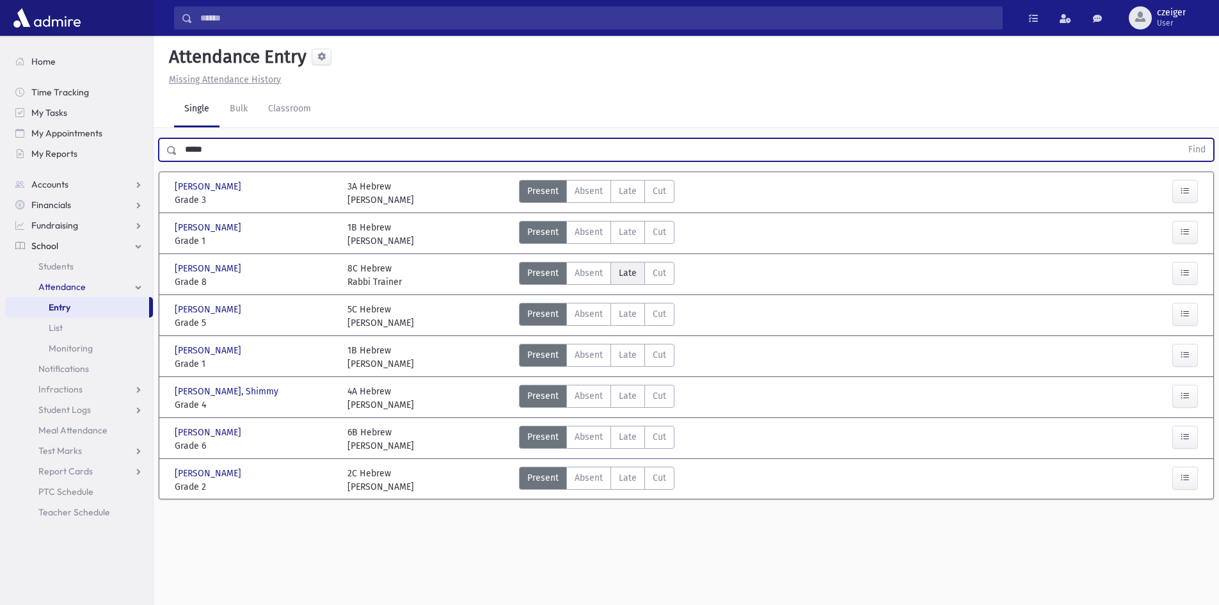
click at [624, 272] on span "Late" at bounding box center [628, 272] width 18 height 13
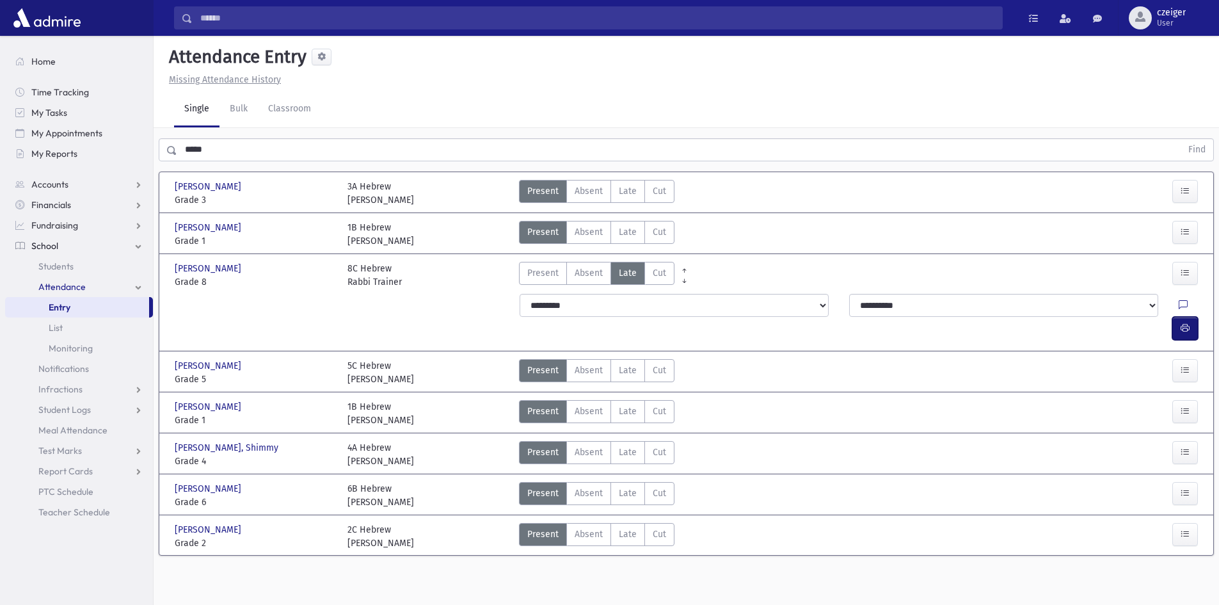
click at [1177, 317] on button "button" at bounding box center [1186, 328] width 26 height 23
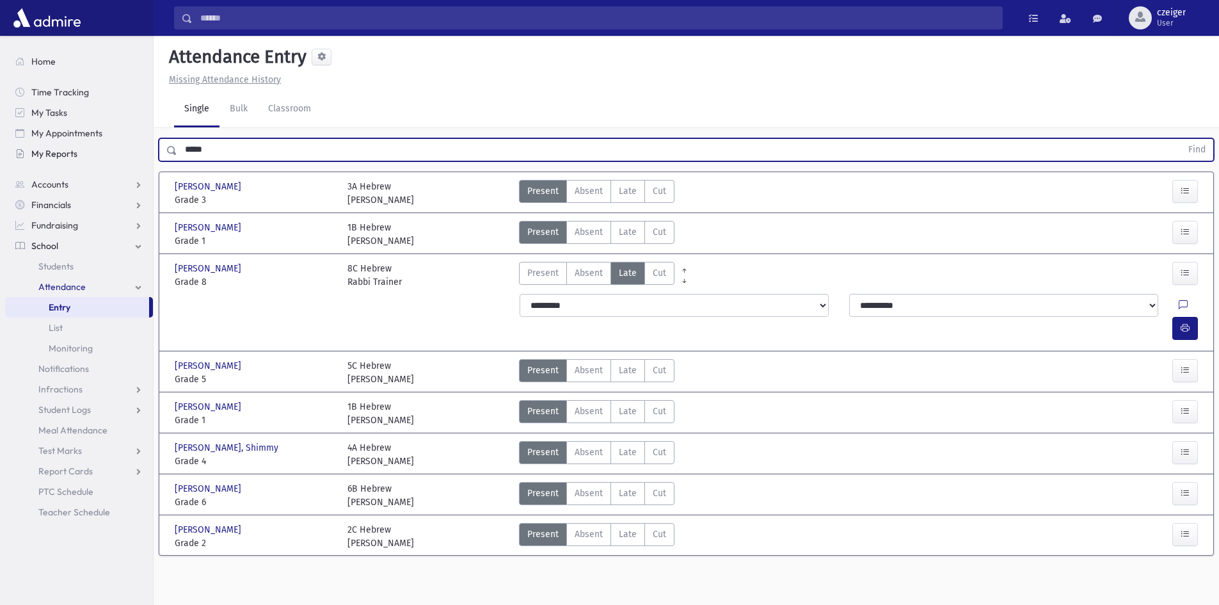
drag, startPoint x: 221, startPoint y: 145, endPoint x: 104, endPoint y: 155, distance: 118.2
click at [104, 155] on div "Search Results All Accounts" at bounding box center [609, 317] width 1219 height 634
click at [1181, 139] on button "Find" at bounding box center [1197, 150] width 33 height 22
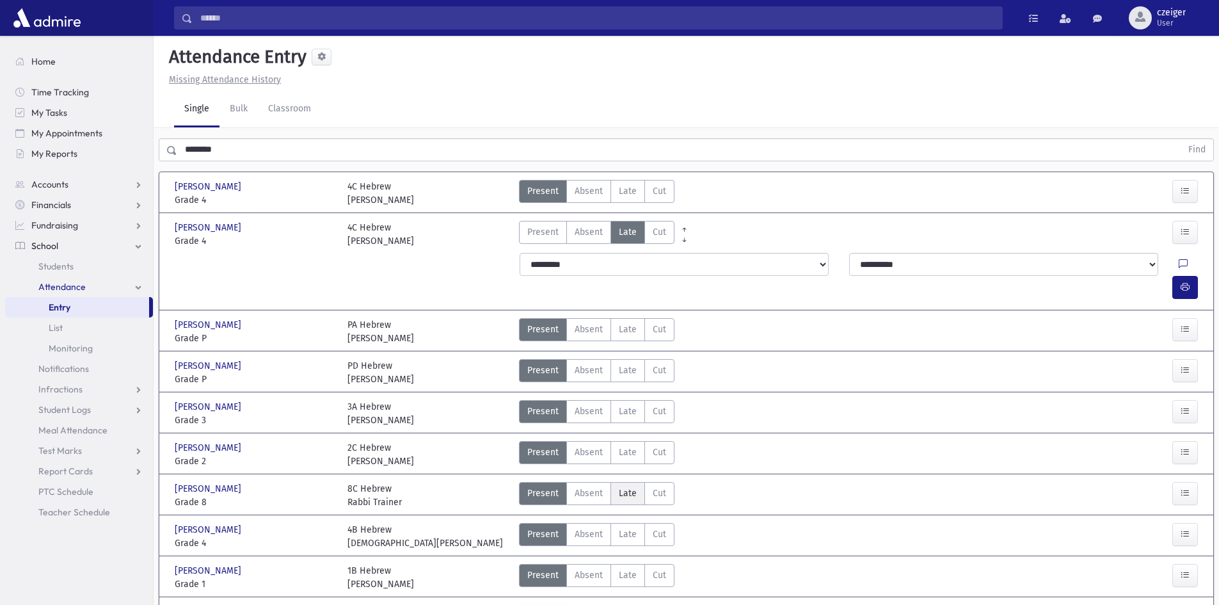
click at [638, 482] on label "Late Late" at bounding box center [628, 493] width 35 height 23
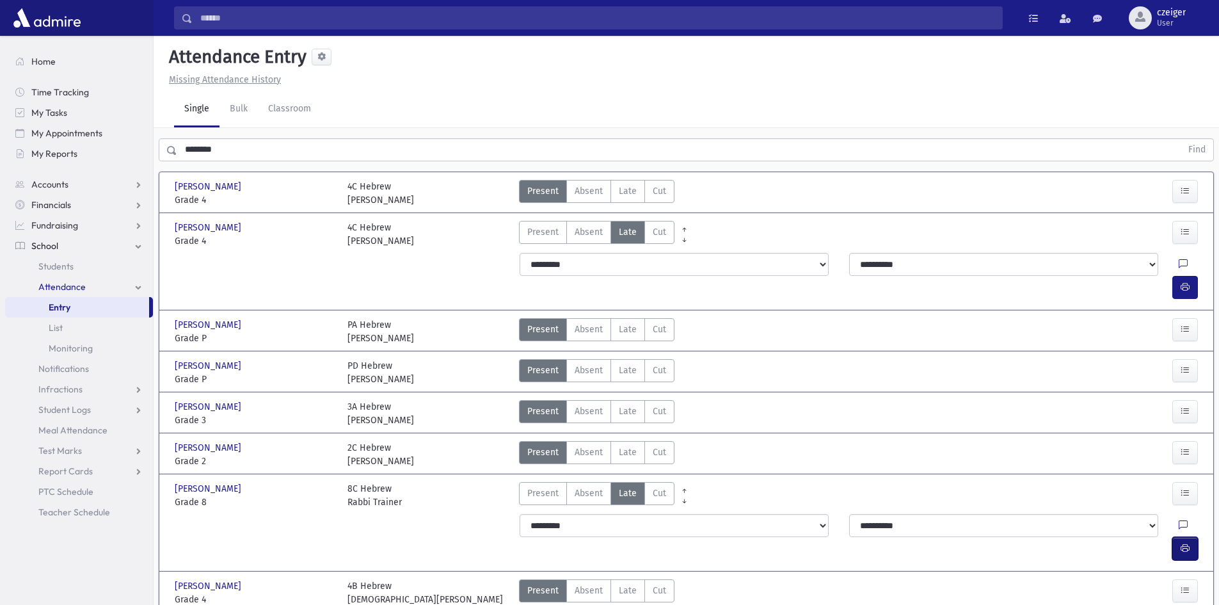
click at [1181, 543] on icon "button" at bounding box center [1185, 548] width 9 height 11
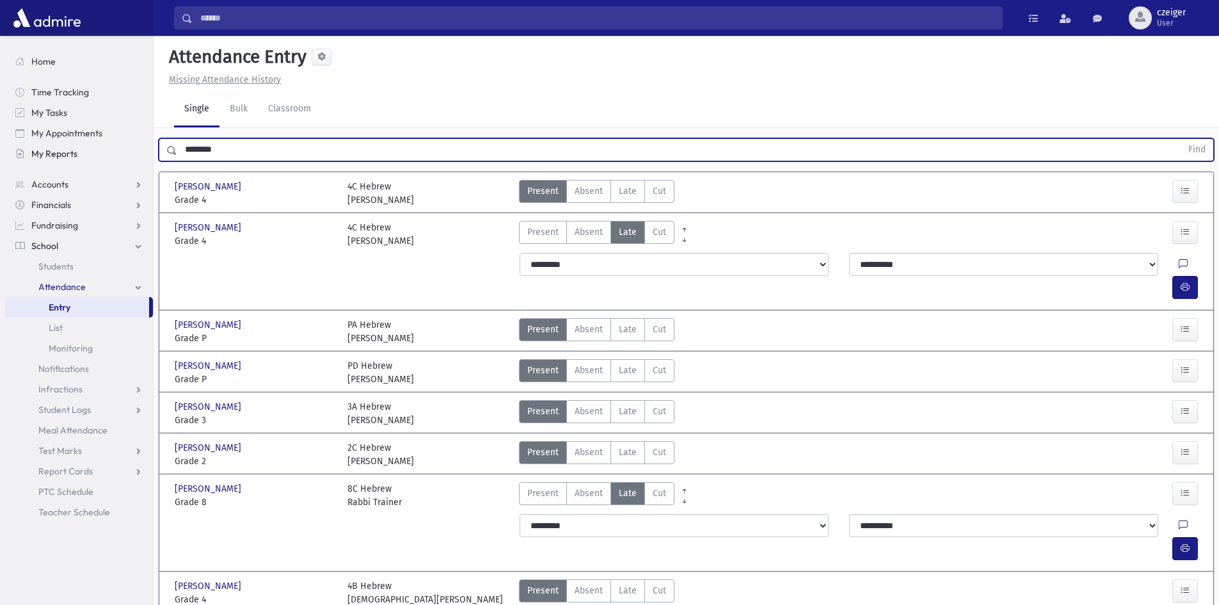
drag, startPoint x: 257, startPoint y: 146, endPoint x: 132, endPoint y: 155, distance: 125.1
click at [132, 155] on div "Search Results All Accounts" at bounding box center [609, 411] width 1219 height 823
click at [1181, 139] on button "Find" at bounding box center [1197, 150] width 33 height 22
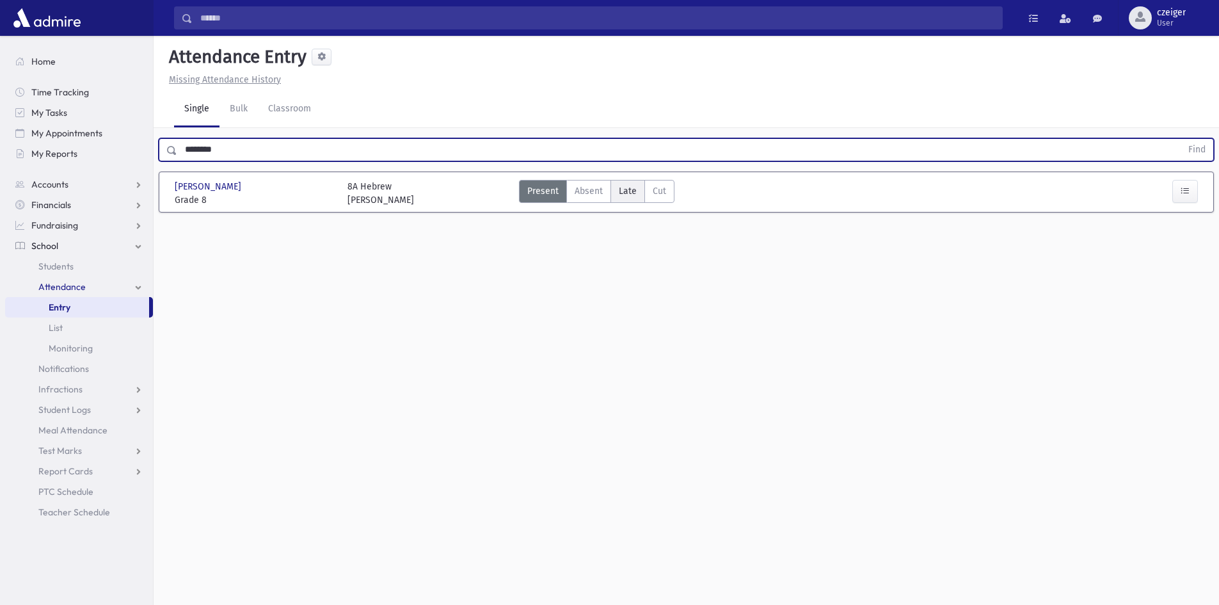
click at [613, 185] on label "Late Late" at bounding box center [628, 191] width 35 height 23
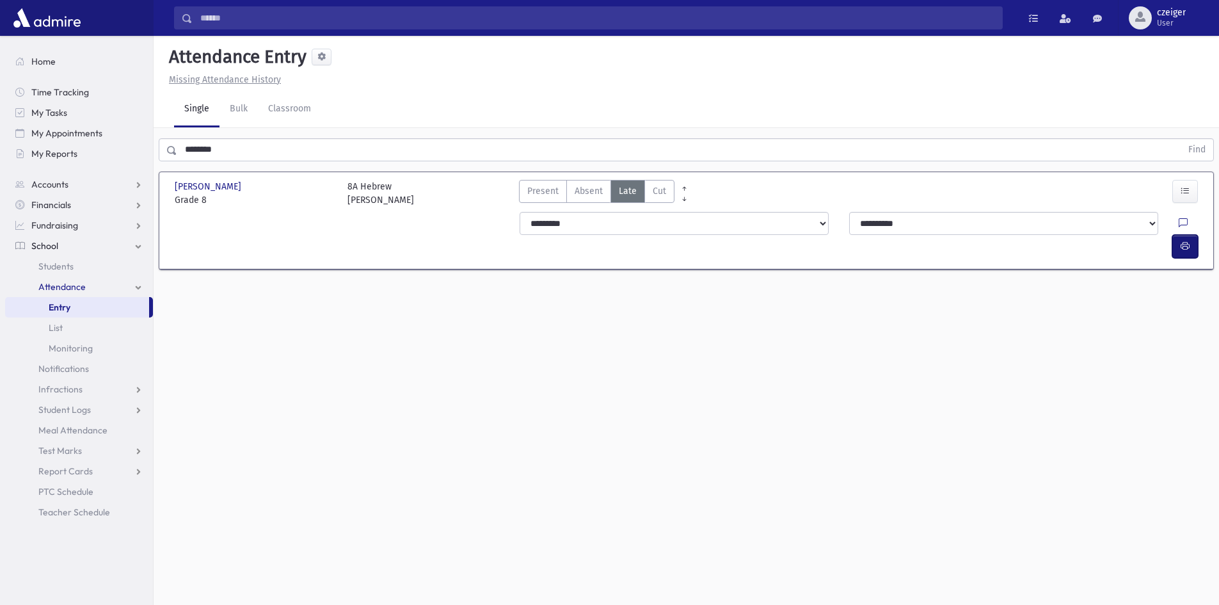
click at [1181, 241] on icon "button" at bounding box center [1185, 246] width 9 height 11
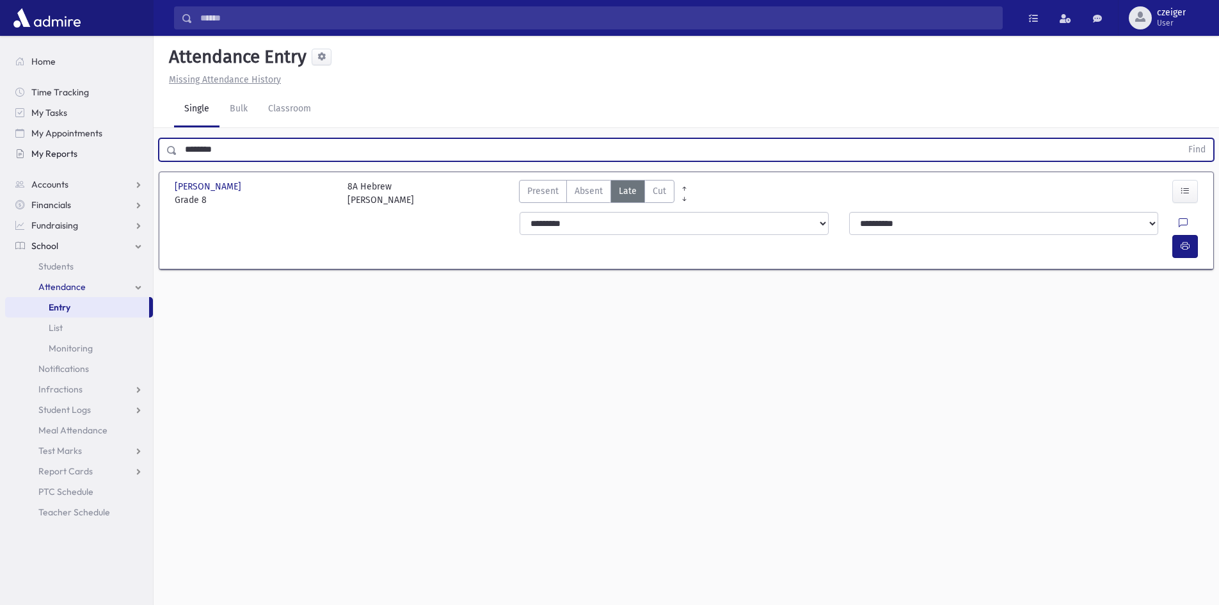
drag, startPoint x: 248, startPoint y: 146, endPoint x: 72, endPoint y: 150, distance: 175.4
click at [72, 150] on div "Search Results All Accounts" at bounding box center [609, 317] width 1219 height 634
click at [1181, 139] on button "Find" at bounding box center [1197, 150] width 33 height 22
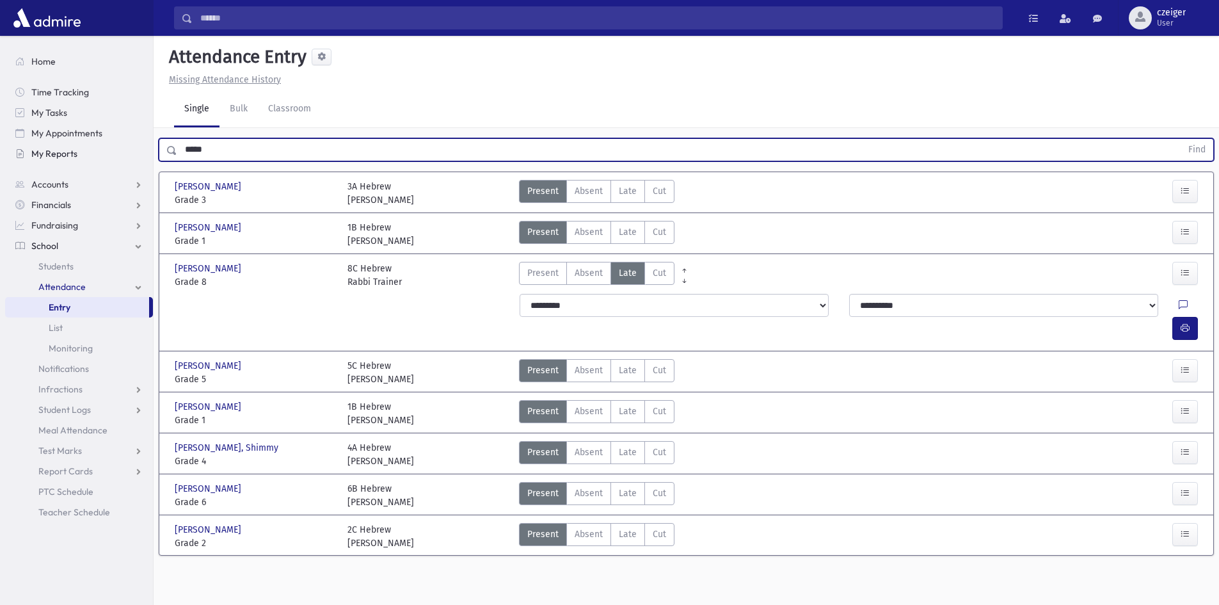
drag, startPoint x: 195, startPoint y: 145, endPoint x: 133, endPoint y: 145, distance: 62.1
click at [133, 145] on div "Search Results All Accounts" at bounding box center [609, 317] width 1219 height 634
click at [1181, 139] on button "Find" at bounding box center [1197, 150] width 33 height 22
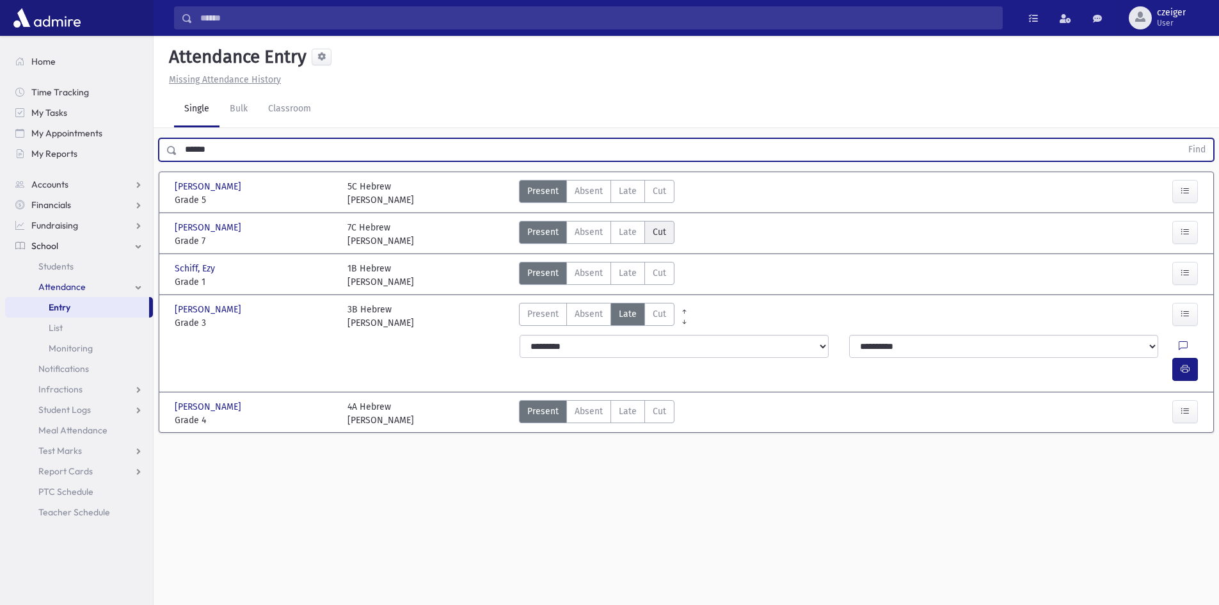
drag, startPoint x: 628, startPoint y: 229, endPoint x: 661, endPoint y: 234, distance: 33.0
click at [627, 229] on span "Late" at bounding box center [628, 231] width 18 height 13
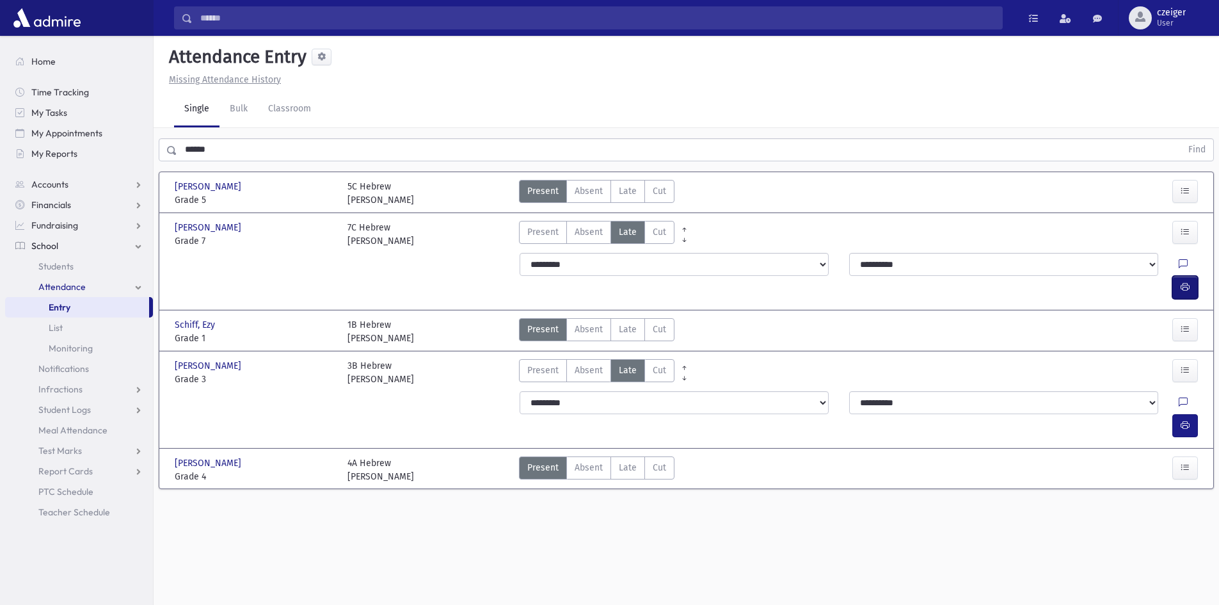
click at [1175, 276] on button "button" at bounding box center [1186, 287] width 26 height 23
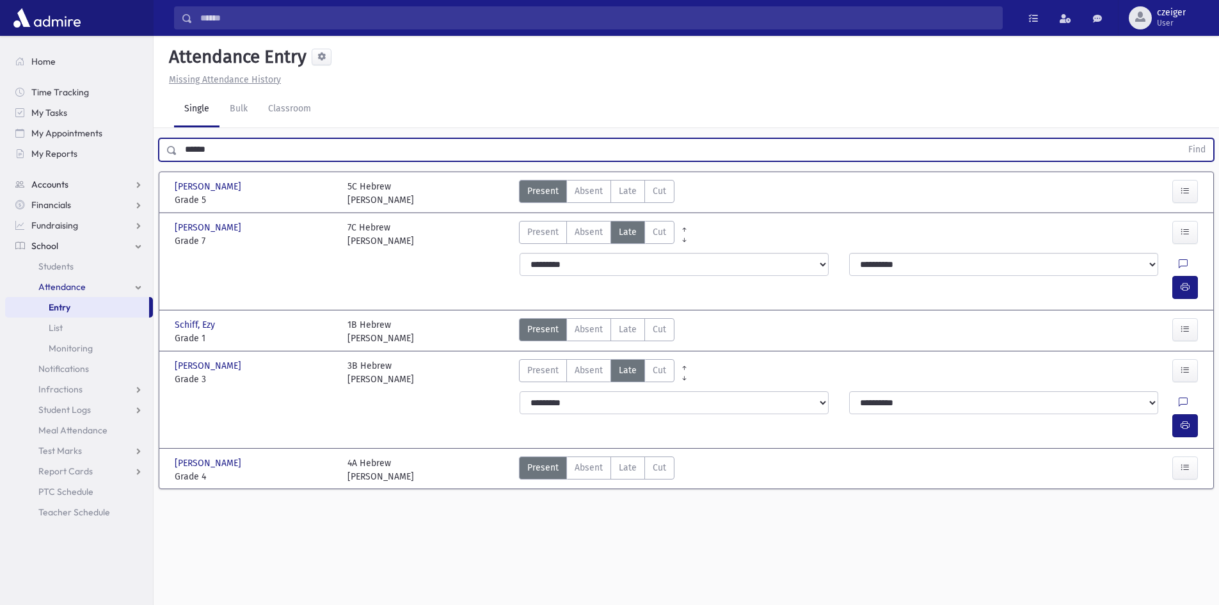
drag, startPoint x: 223, startPoint y: 146, endPoint x: 70, endPoint y: 184, distance: 157.7
click at [70, 184] on div "Search Results All Accounts" at bounding box center [609, 317] width 1219 height 634
click at [1181, 139] on button "Find" at bounding box center [1197, 150] width 33 height 22
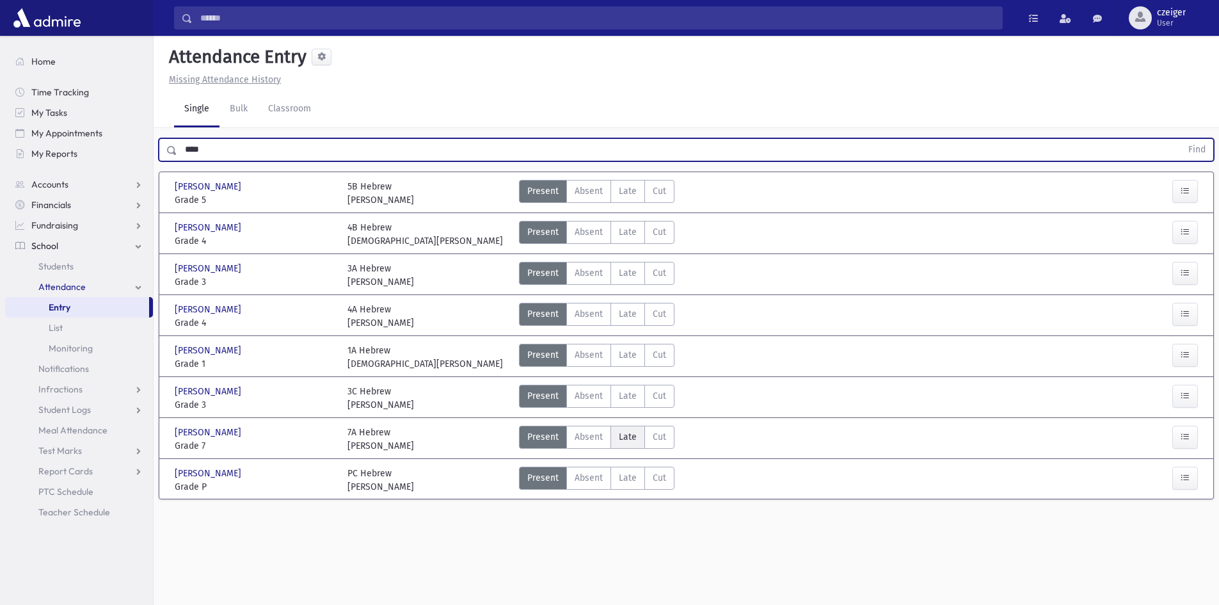
click at [631, 438] on span "Late" at bounding box center [628, 436] width 18 height 13
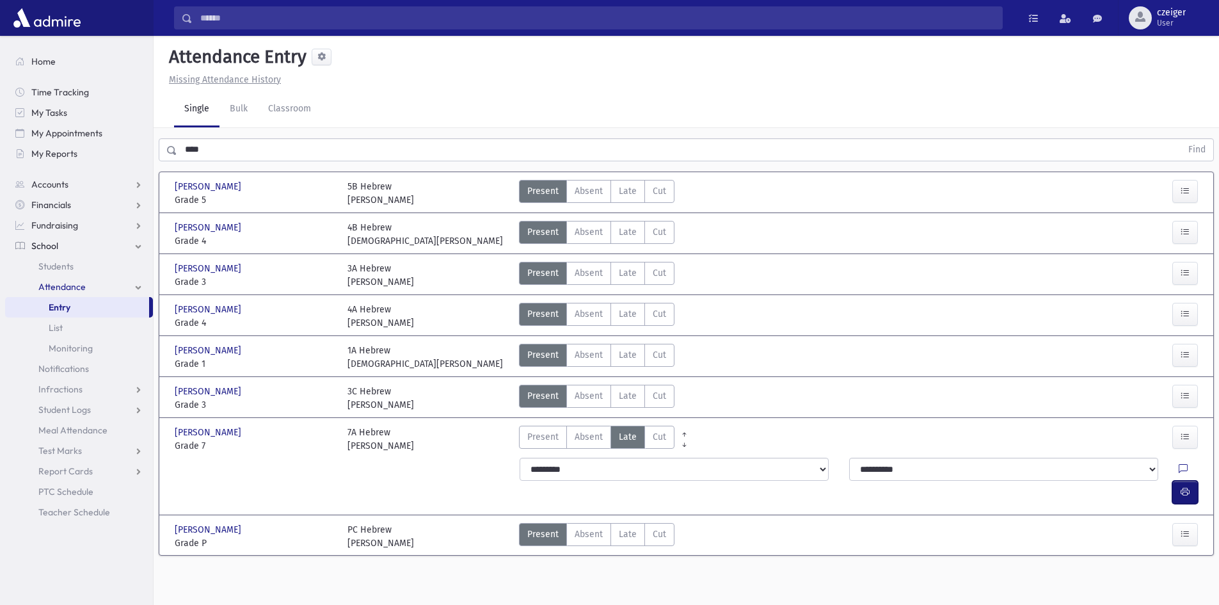
click at [1195, 481] on button "button" at bounding box center [1186, 492] width 26 height 23
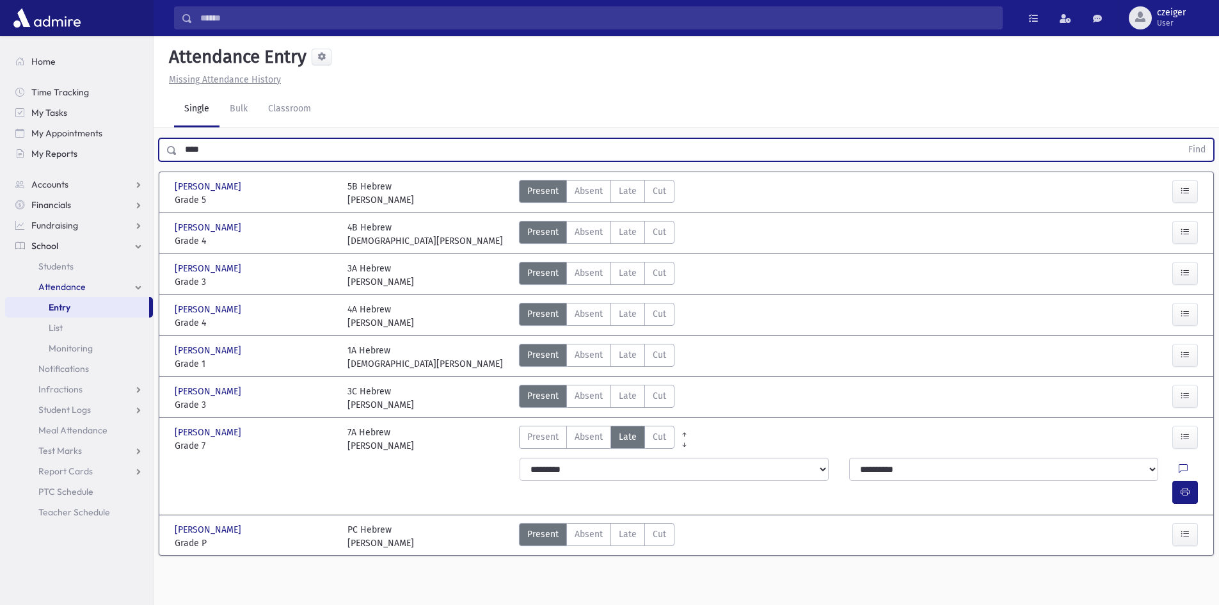
click at [230, 158] on input "****" at bounding box center [679, 149] width 1004 height 23
click at [1181, 139] on button "Find" at bounding box center [1197, 150] width 33 height 22
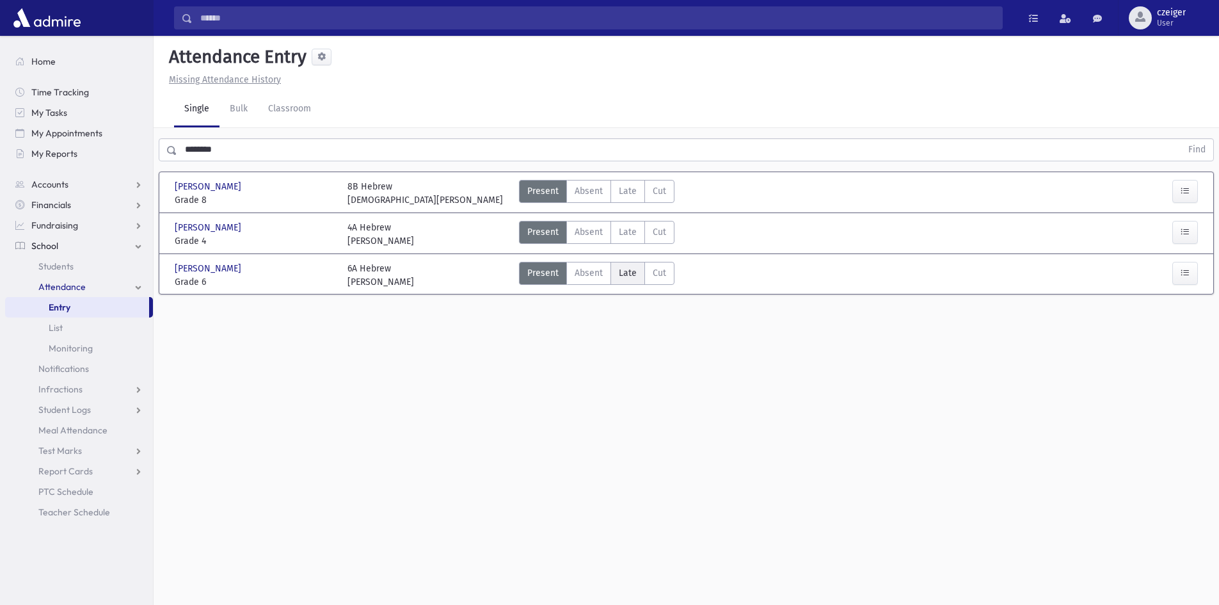
click at [623, 273] on span "Late" at bounding box center [628, 272] width 18 height 13
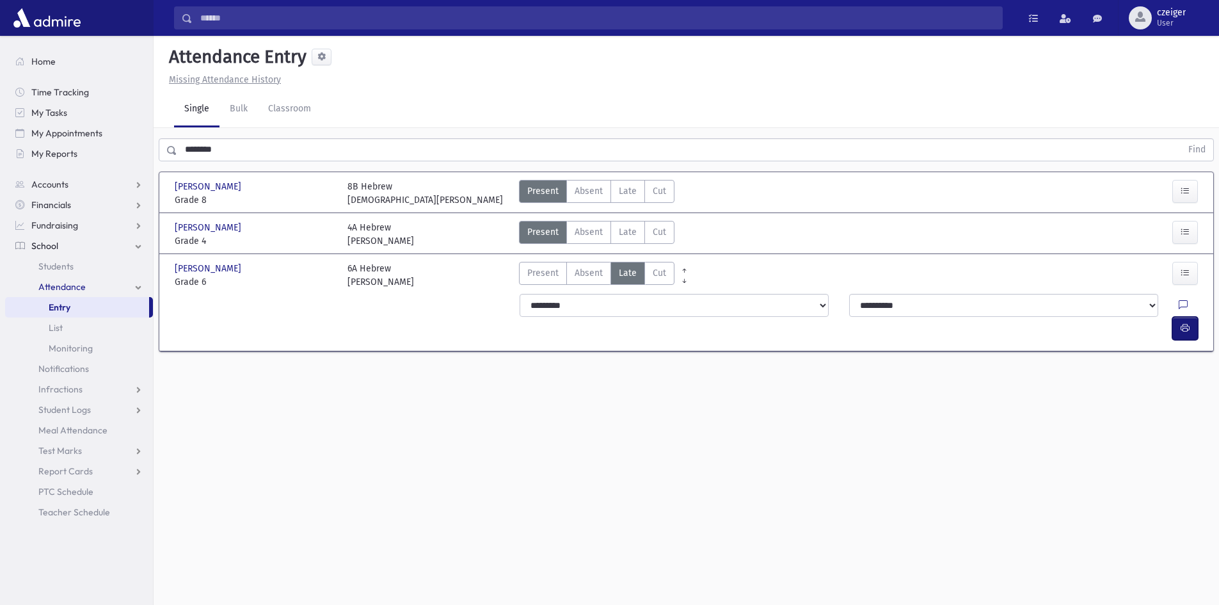
click at [1187, 323] on icon "button" at bounding box center [1185, 328] width 9 height 11
click at [624, 198] on label "Late Late" at bounding box center [628, 191] width 35 height 23
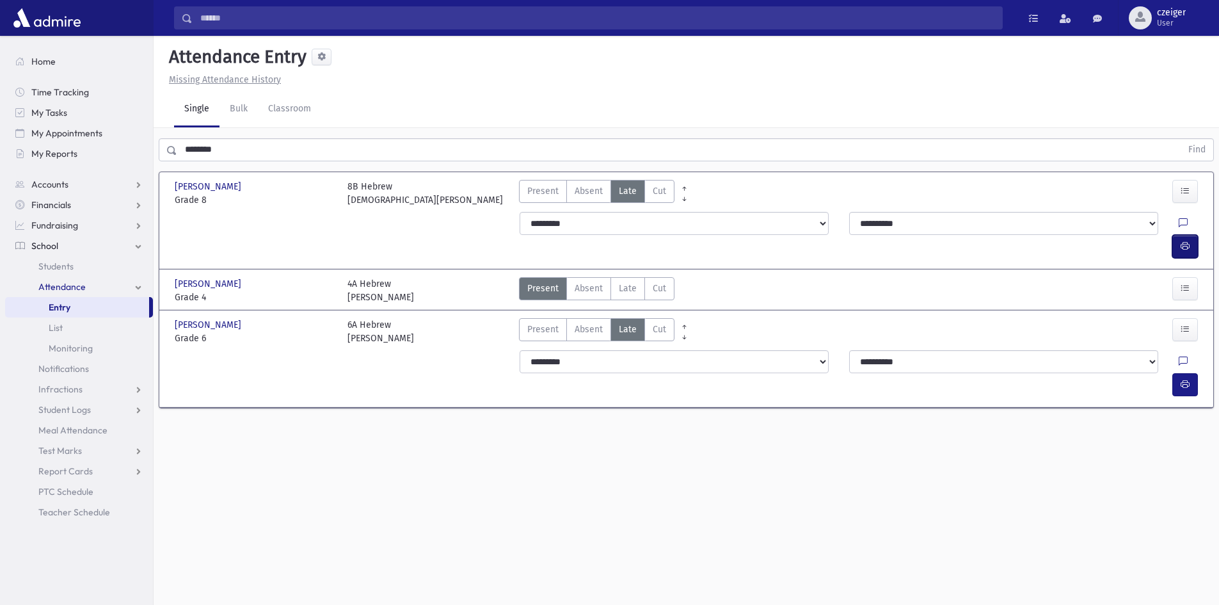
click at [1193, 235] on button "button" at bounding box center [1186, 246] width 26 height 23
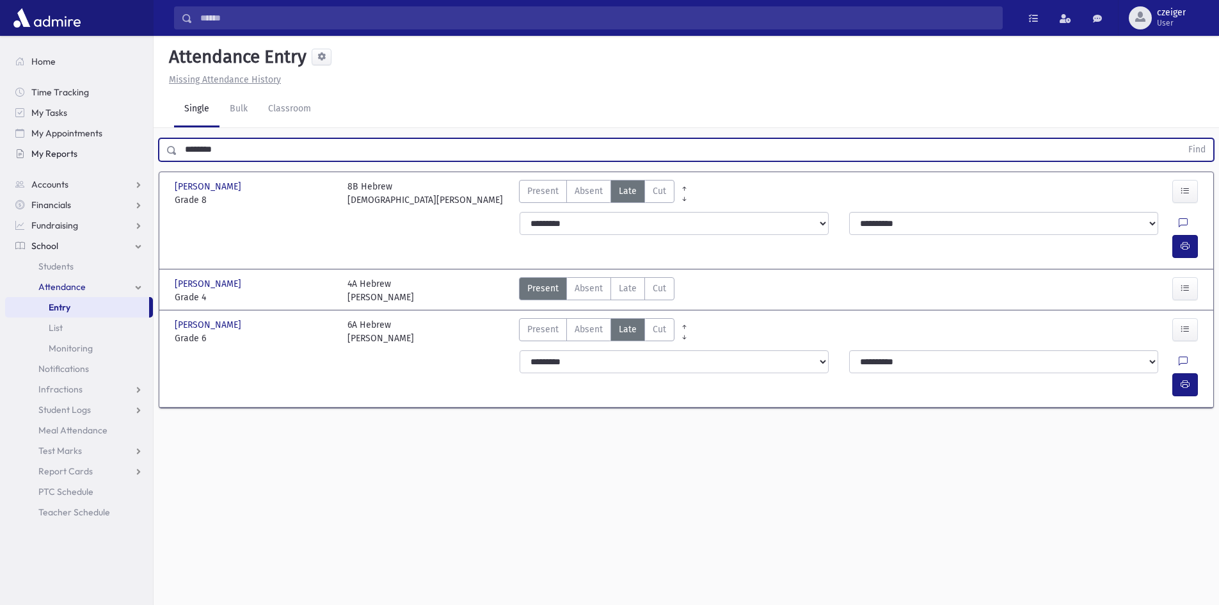
drag, startPoint x: 248, startPoint y: 150, endPoint x: 99, endPoint y: 157, distance: 149.3
click at [102, 156] on div "Search Results All Accounts" at bounding box center [609, 317] width 1219 height 634
click at [1181, 139] on button "Find" at bounding box center [1197, 150] width 33 height 22
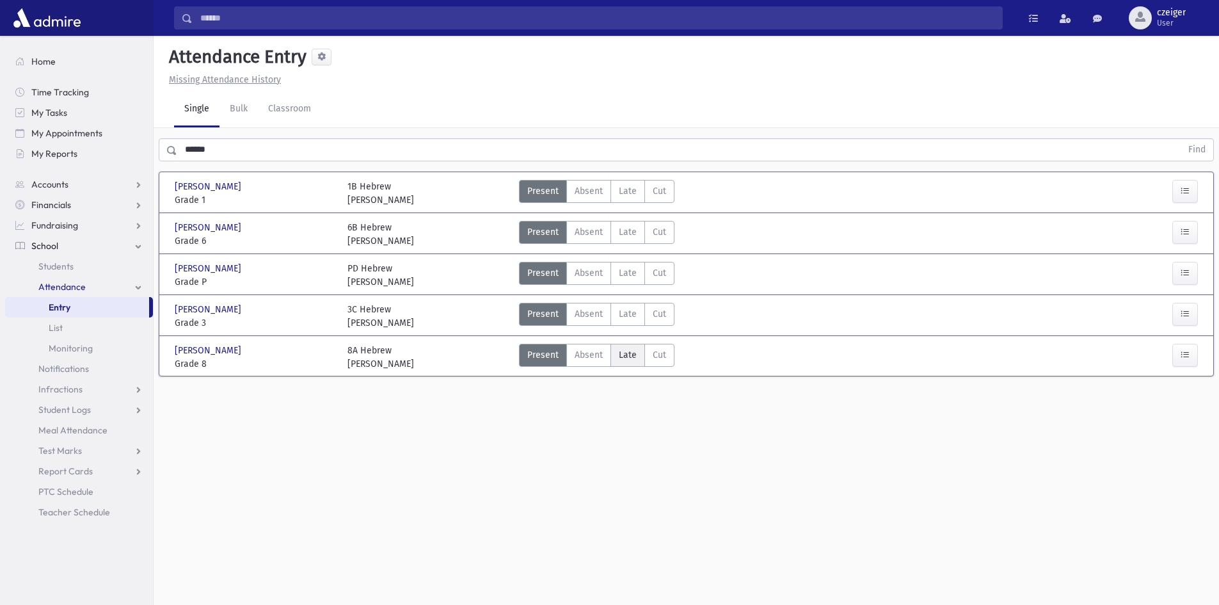
click at [619, 348] on span "Late" at bounding box center [628, 354] width 18 height 13
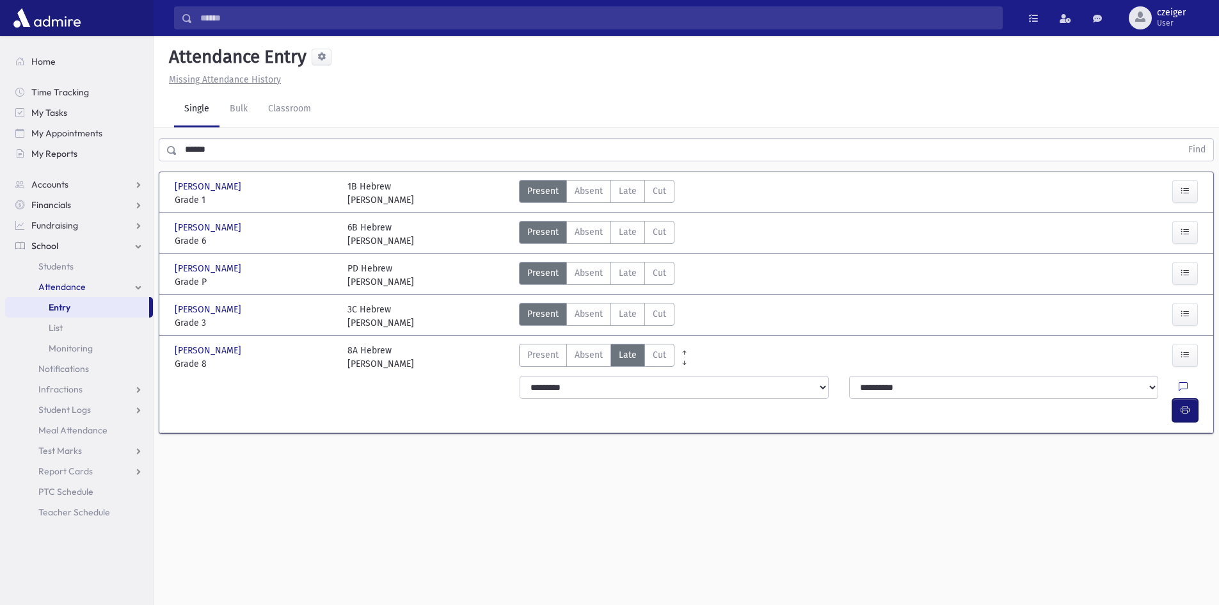
click at [1176, 399] on button "button" at bounding box center [1186, 410] width 26 height 23
click at [624, 307] on span "Late" at bounding box center [628, 313] width 18 height 13
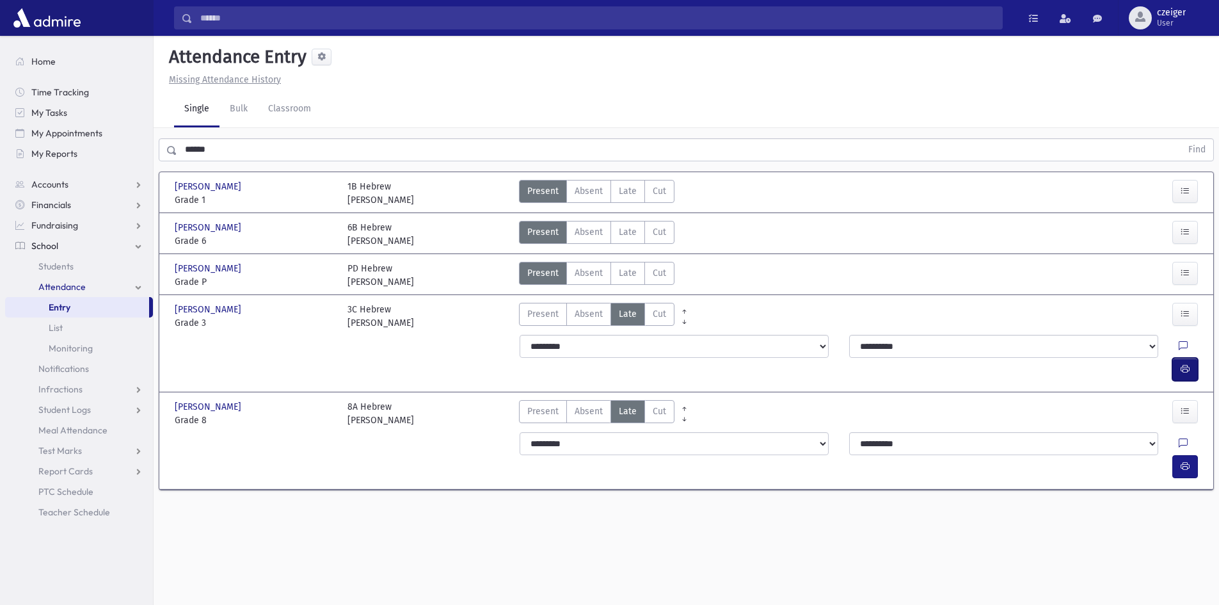
click at [1185, 358] on button "button" at bounding box center [1186, 369] width 26 height 23
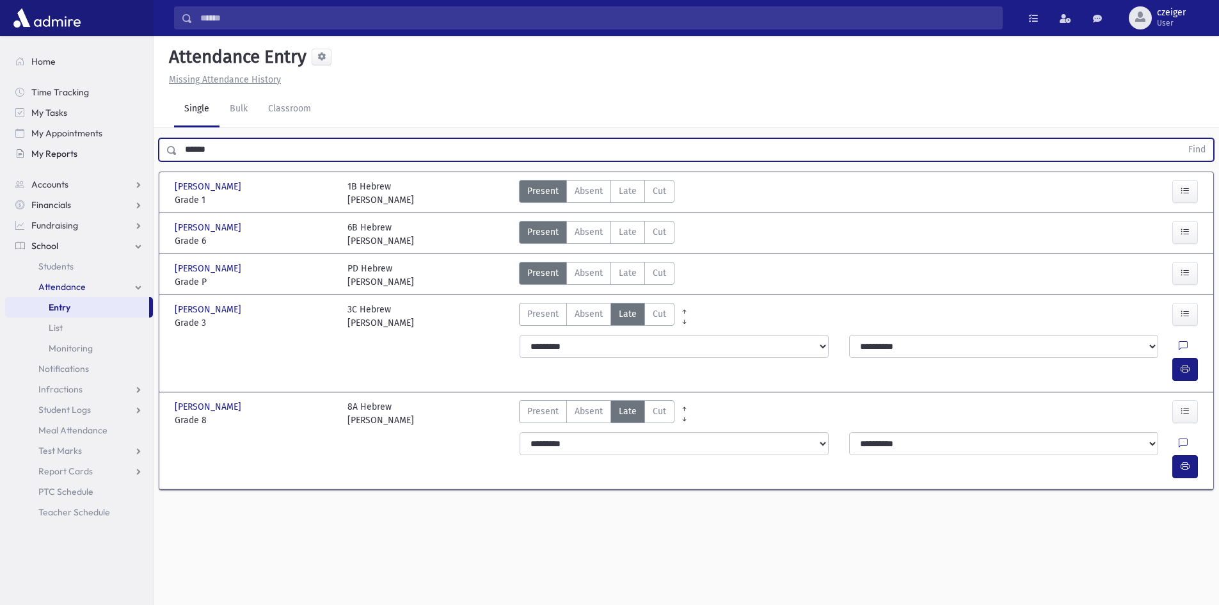
drag, startPoint x: 237, startPoint y: 123, endPoint x: 95, endPoint y: 149, distance: 145.1
click at [95, 149] on div "Search Results All Accounts" at bounding box center [609, 317] width 1219 height 634
click at [1181, 139] on button "Find" at bounding box center [1197, 150] width 33 height 22
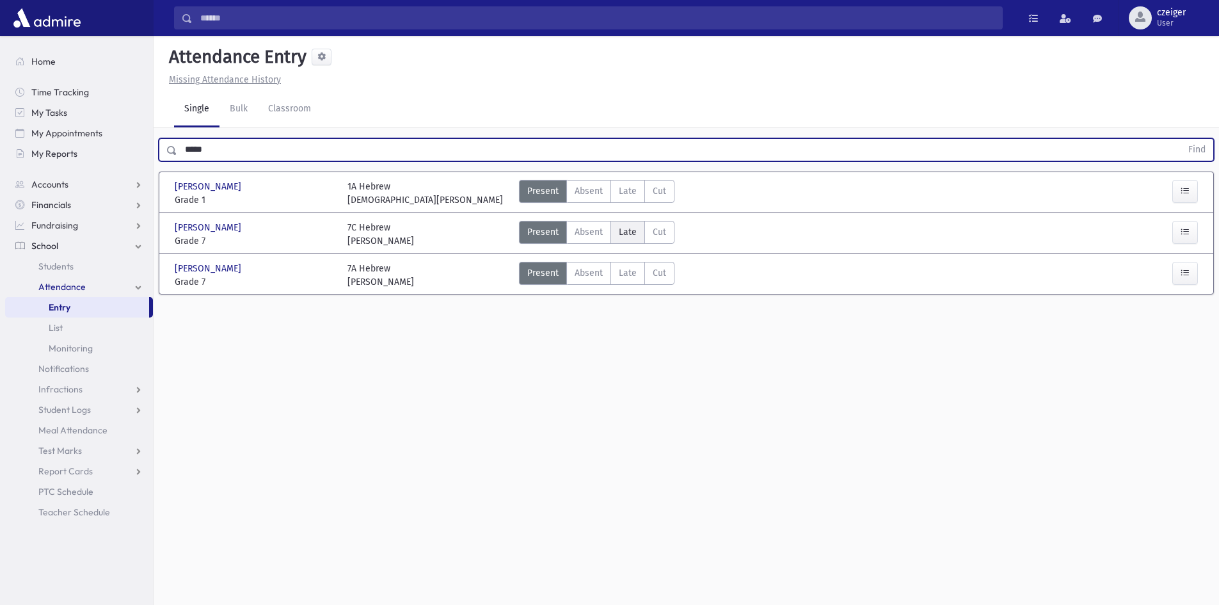
click at [632, 225] on span "Late" at bounding box center [628, 231] width 18 height 13
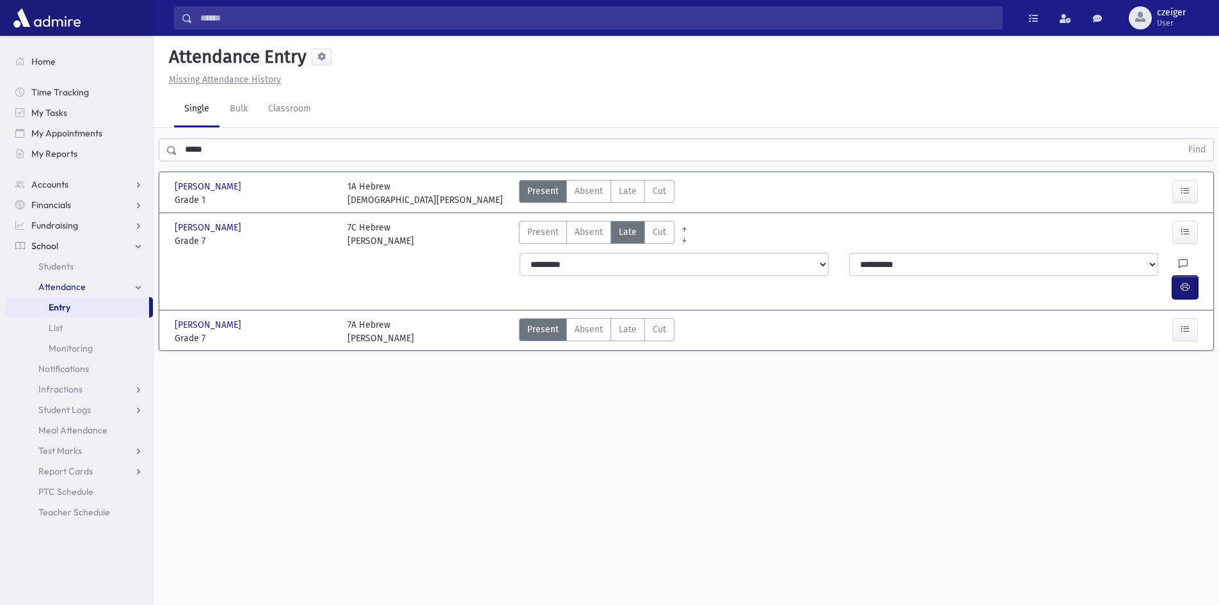
click at [1191, 276] on button "button" at bounding box center [1186, 287] width 26 height 23
click at [615, 318] on label "Late Late" at bounding box center [628, 329] width 35 height 23
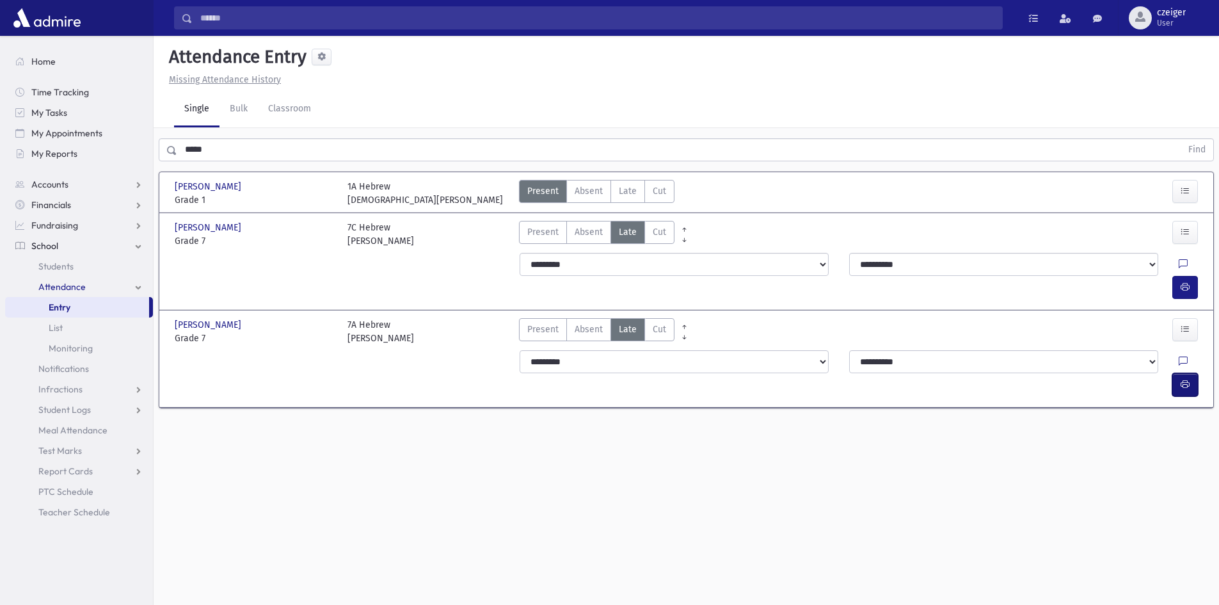
click at [1189, 379] on icon "button" at bounding box center [1185, 384] width 9 height 11
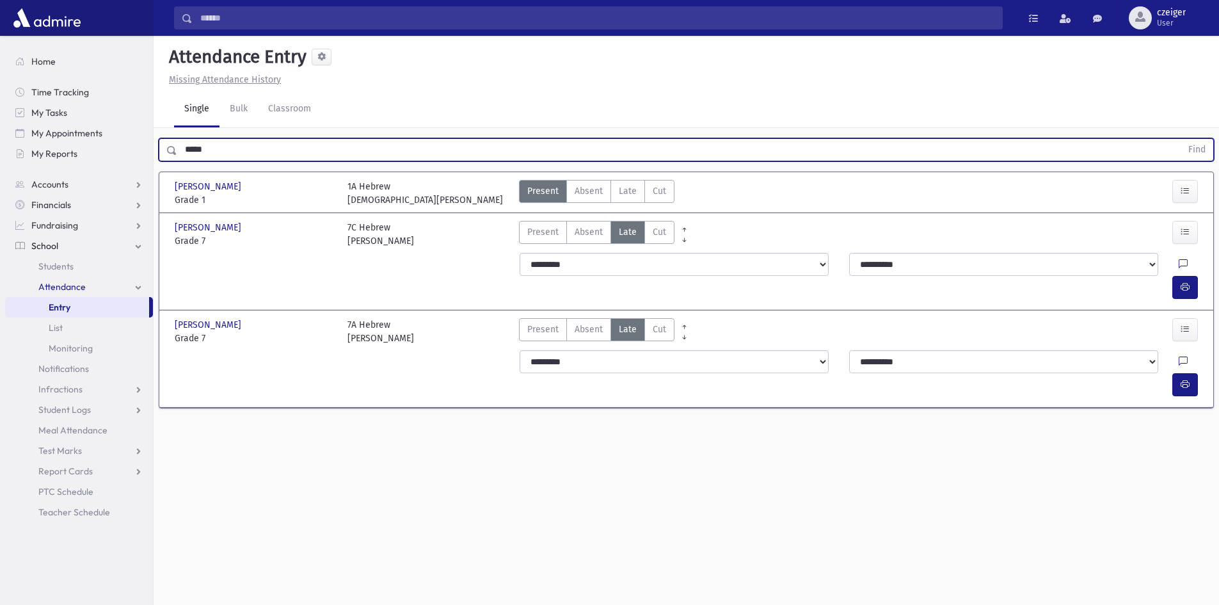
drag, startPoint x: 241, startPoint y: 114, endPoint x: 178, endPoint y: 148, distance: 71.9
click at [178, 148] on div "***** Find [PERSON_NAME] [PERSON_NAME][GEOGRAPHIC_DATA] Grade 1 Grade 1 1A Hebr…" at bounding box center [687, 277] width 1066 height 298
click at [1181, 139] on button "Find" at bounding box center [1197, 150] width 33 height 22
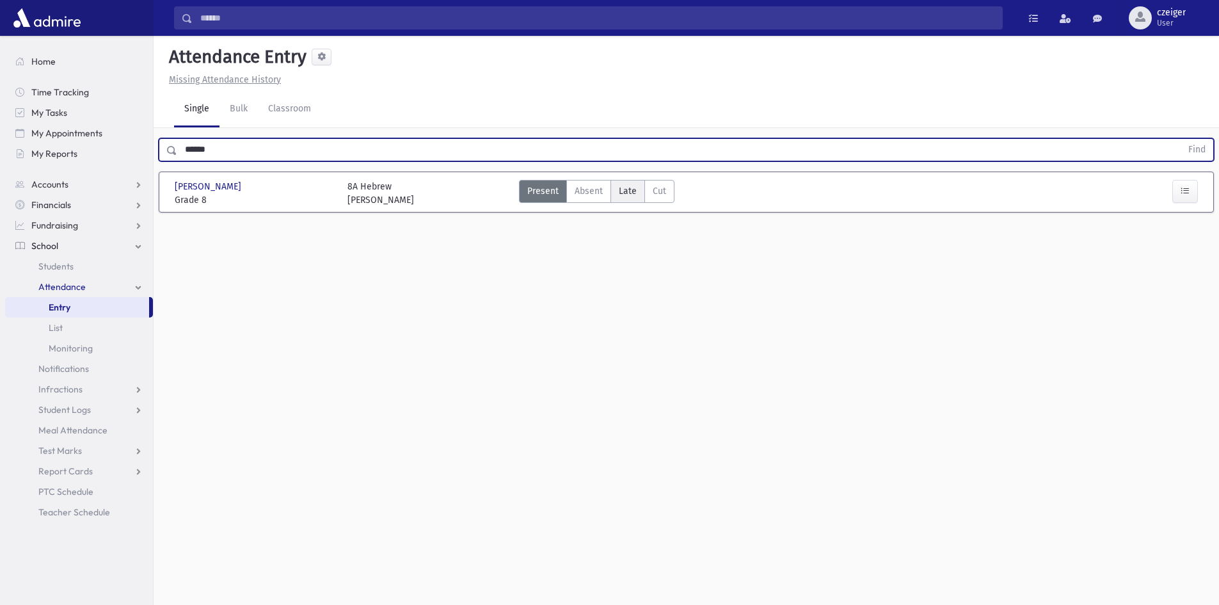
click at [621, 180] on label "Late Late" at bounding box center [628, 191] width 35 height 23
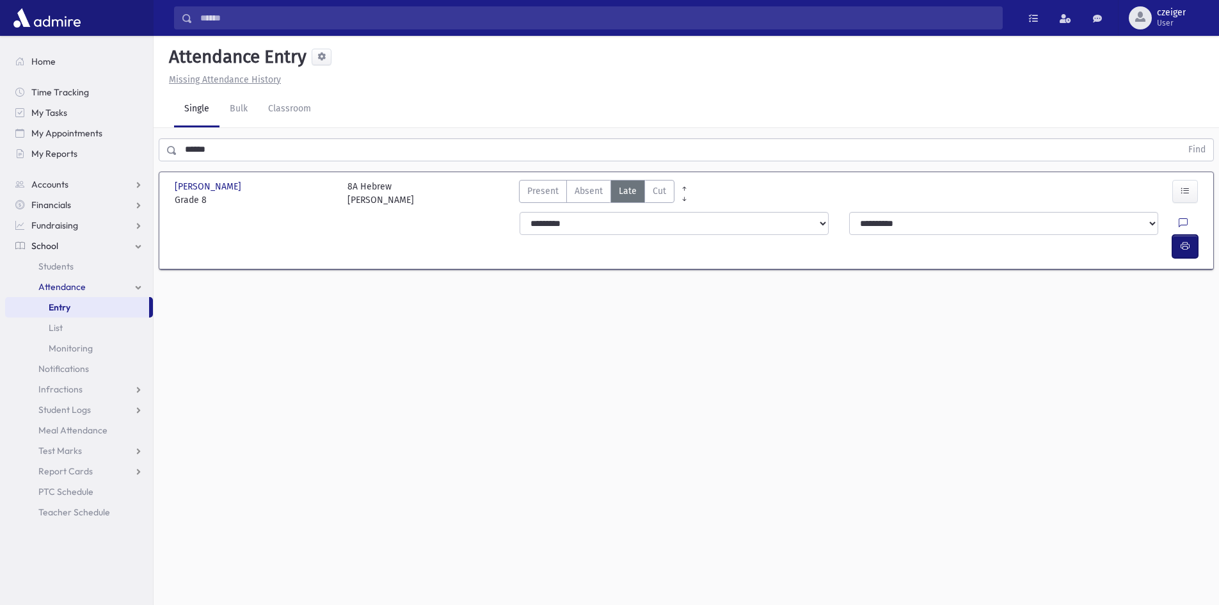
click at [1184, 241] on icon "button" at bounding box center [1185, 246] width 9 height 11
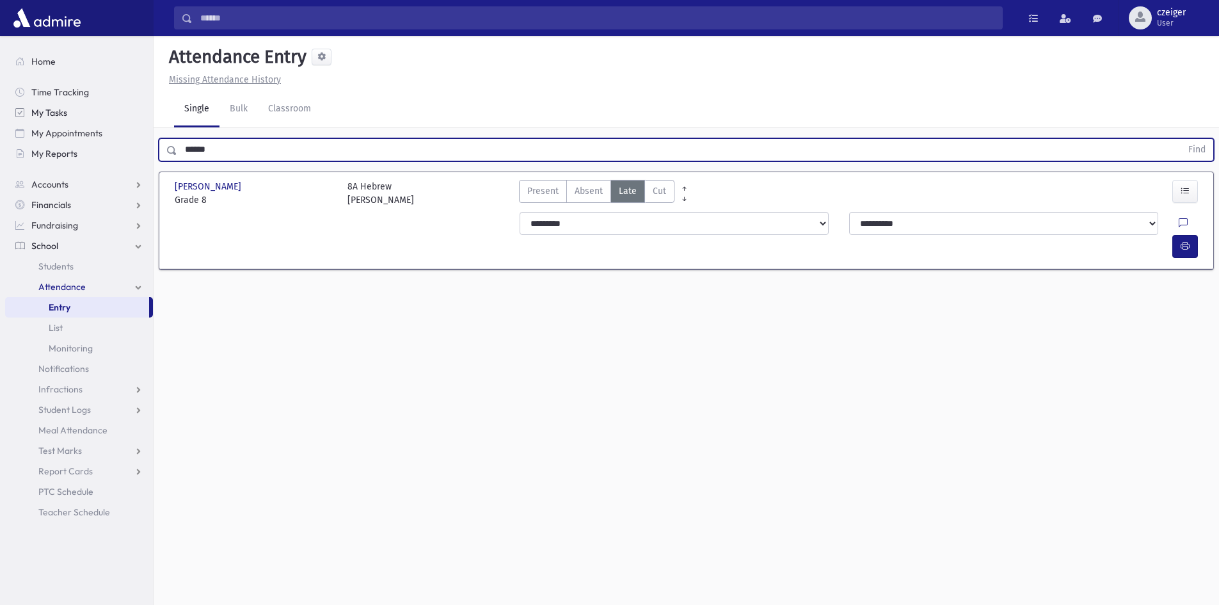
drag, startPoint x: 225, startPoint y: 121, endPoint x: 92, endPoint y: 118, distance: 133.2
click at [92, 118] on div "Search Results All Accounts" at bounding box center [609, 317] width 1219 height 634
click at [1181, 139] on button "Find" at bounding box center [1197, 150] width 33 height 22
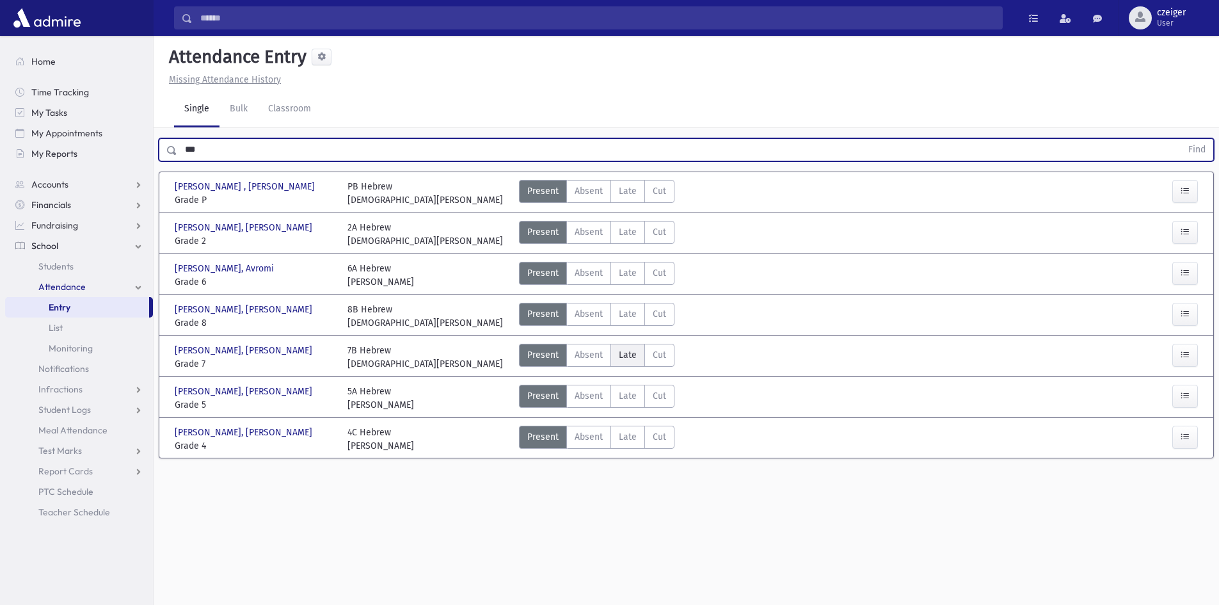
click at [625, 348] on span "Late" at bounding box center [628, 354] width 18 height 13
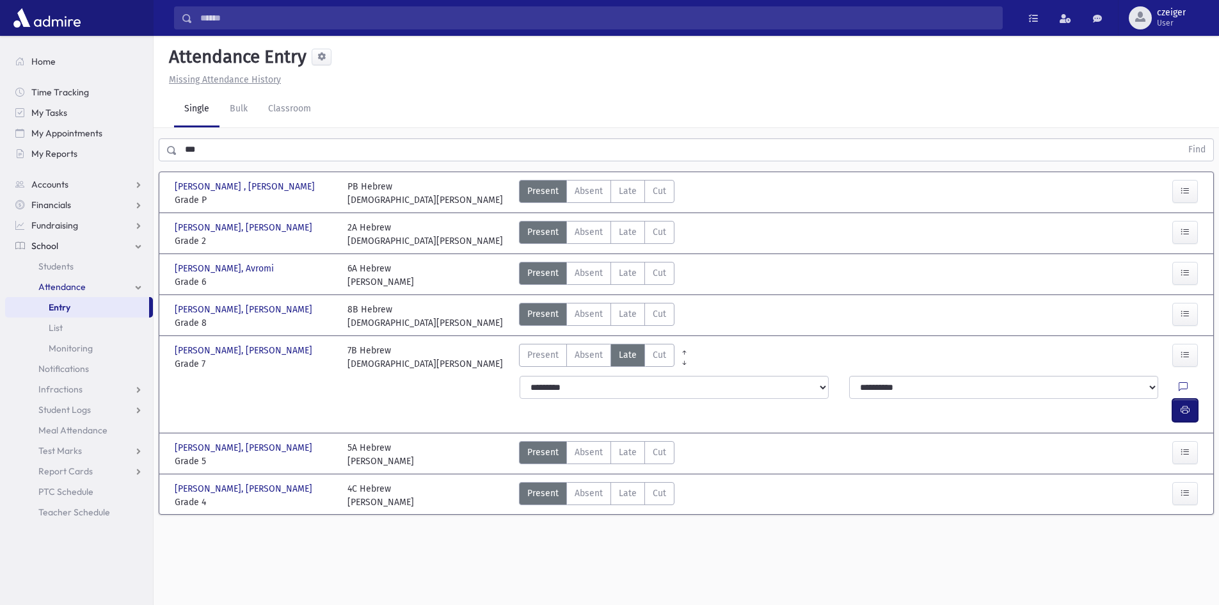
click at [1194, 399] on button "button" at bounding box center [1186, 410] width 26 height 23
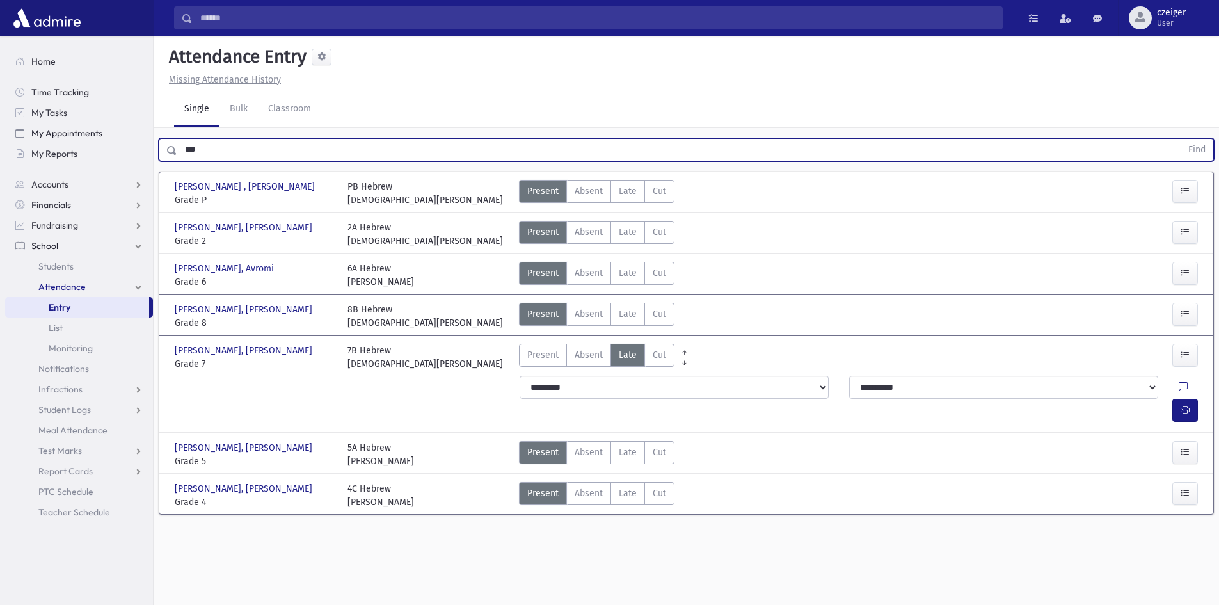
drag, startPoint x: 225, startPoint y: 123, endPoint x: 108, endPoint y: 123, distance: 117.8
click at [108, 123] on div "Search Results All Accounts" at bounding box center [609, 317] width 1219 height 634
click at [1181, 139] on button "Find" at bounding box center [1197, 150] width 33 height 22
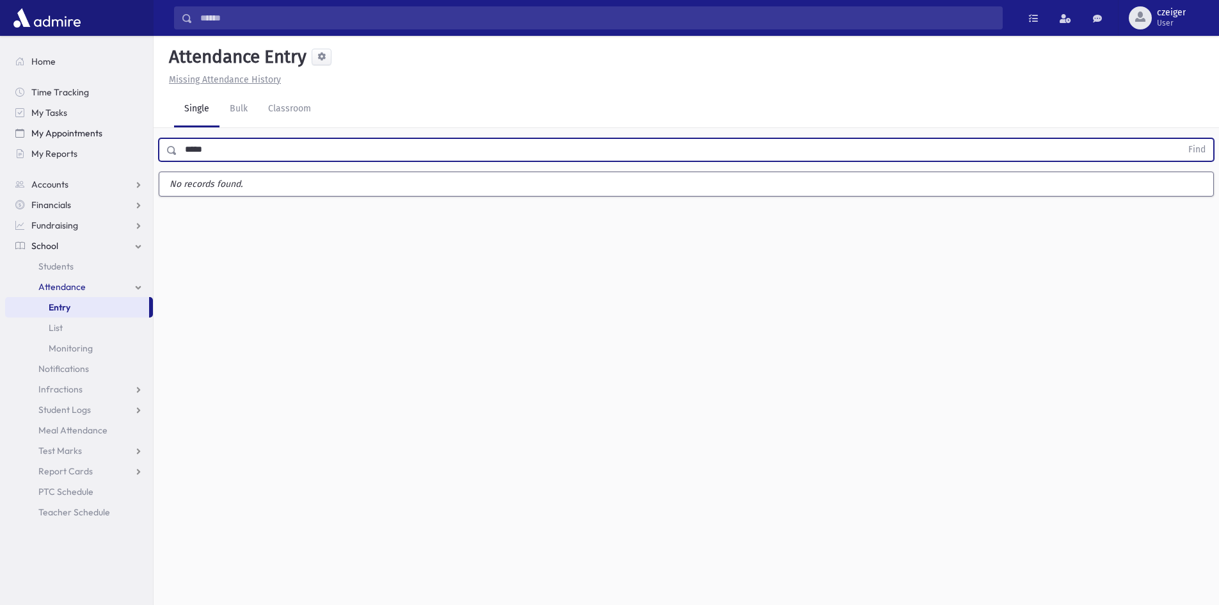
click at [1181, 139] on button "Find" at bounding box center [1197, 150] width 33 height 22
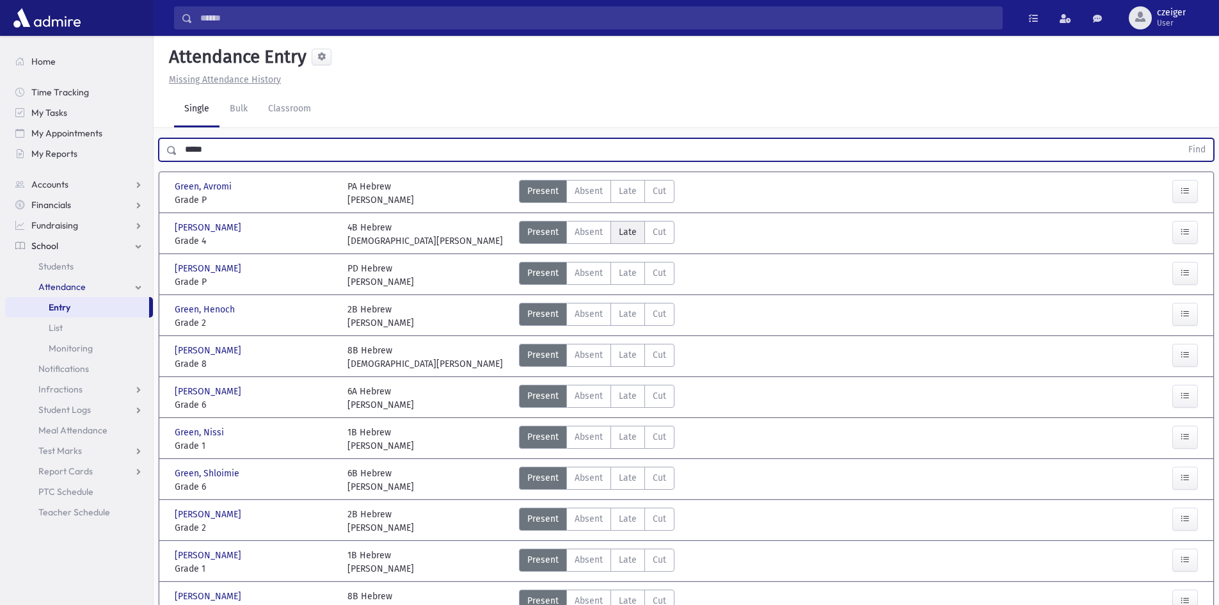
click at [629, 231] on span "Late" at bounding box center [628, 231] width 18 height 13
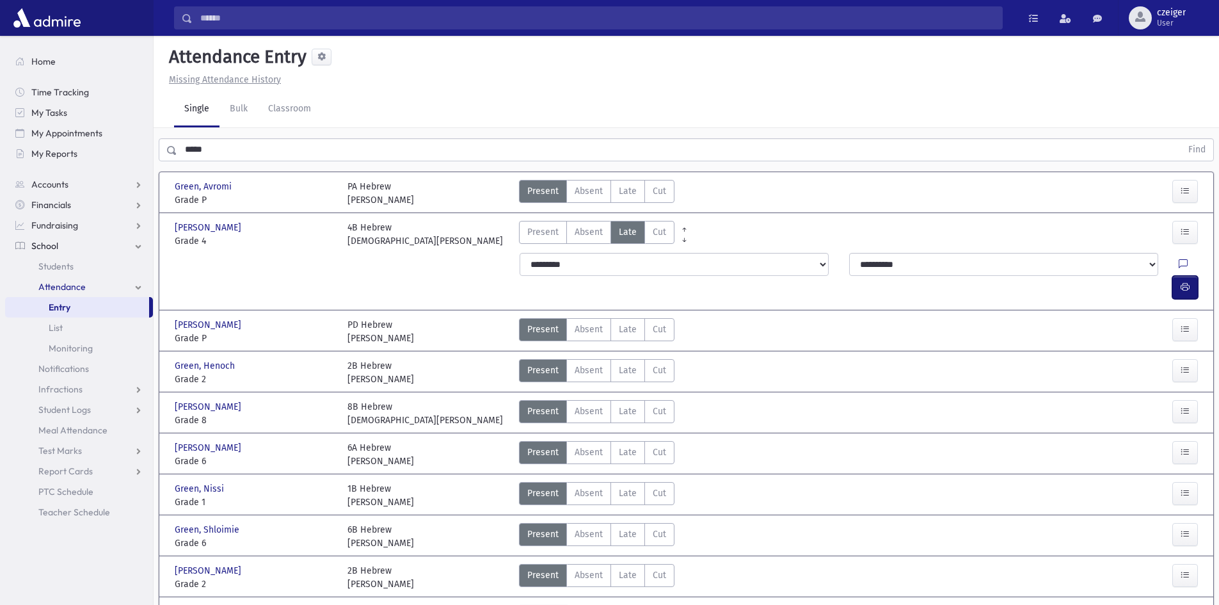
click at [1185, 276] on button "button" at bounding box center [1186, 287] width 26 height 23
click at [640, 400] on label "Late Late" at bounding box center [628, 411] width 35 height 23
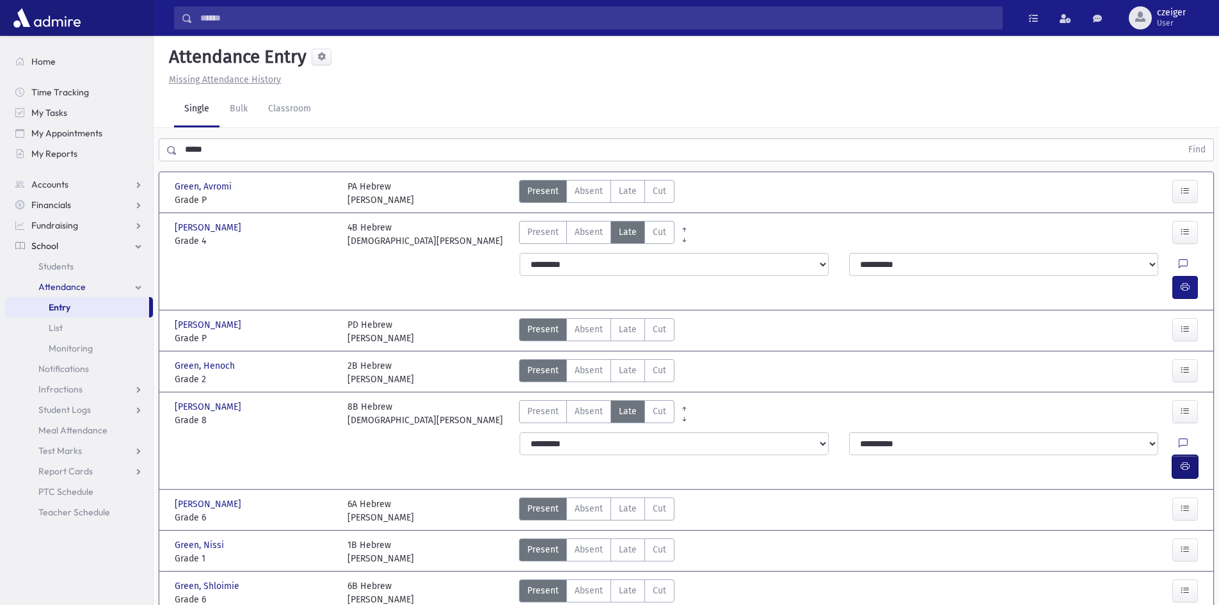
click at [1185, 461] on icon "button" at bounding box center [1185, 466] width 9 height 11
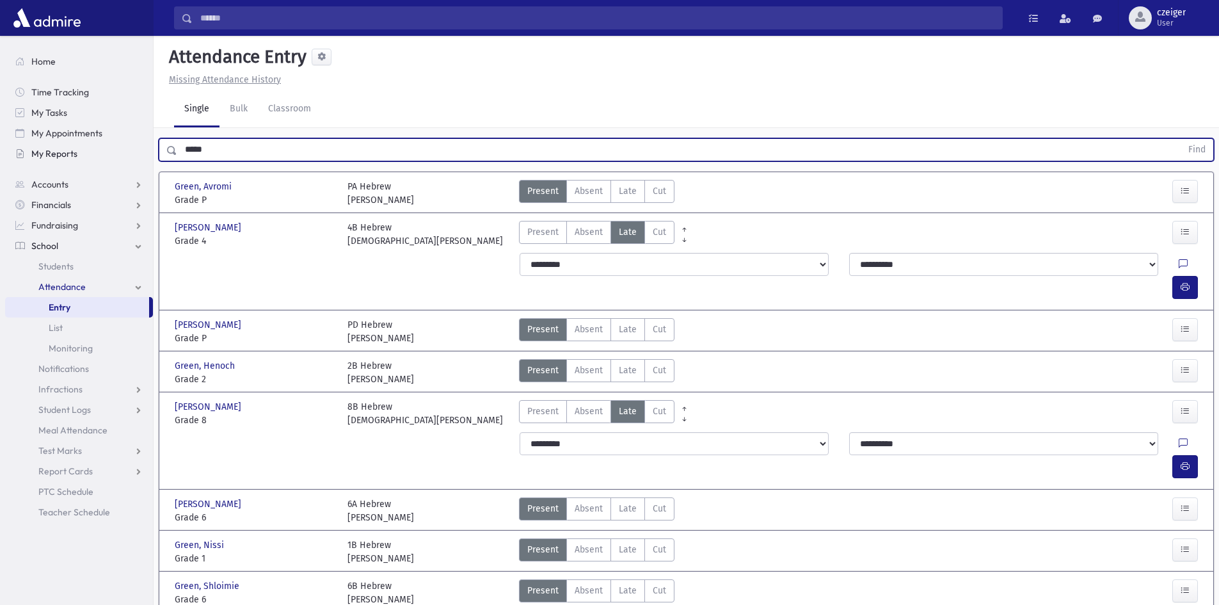
drag, startPoint x: 236, startPoint y: 140, endPoint x: 147, endPoint y: 152, distance: 89.9
click at [147, 152] on div "Search Results All Accounts" at bounding box center [609, 584] width 1219 height 1169
click at [629, 364] on span "Late" at bounding box center [628, 370] width 18 height 13
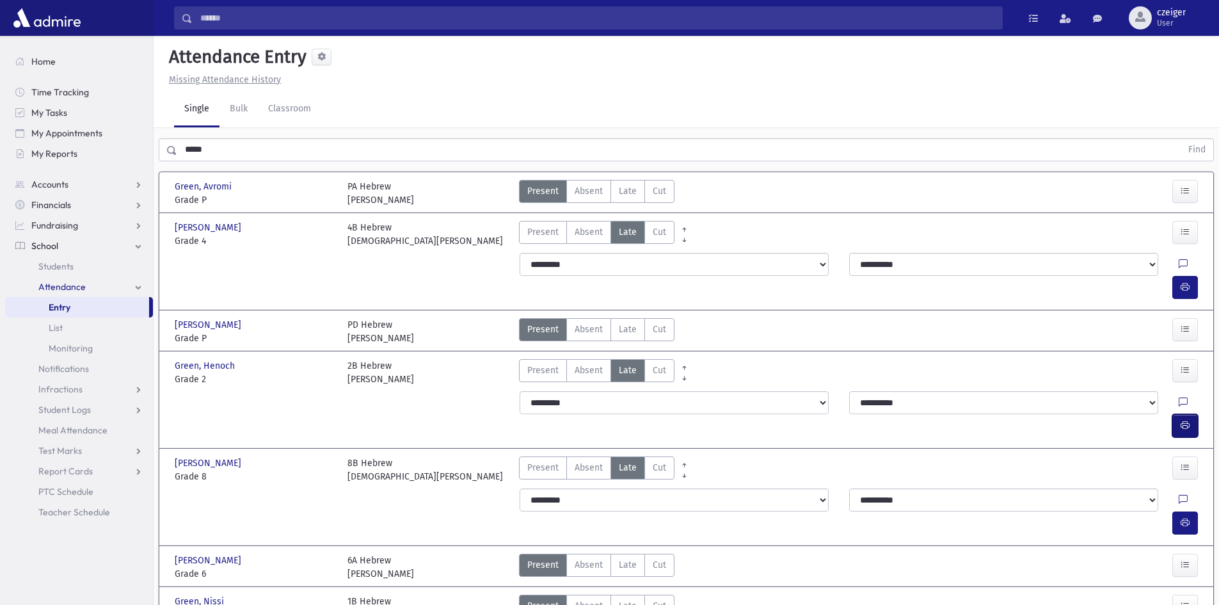
click at [1180, 414] on button "button" at bounding box center [1186, 425] width 26 height 23
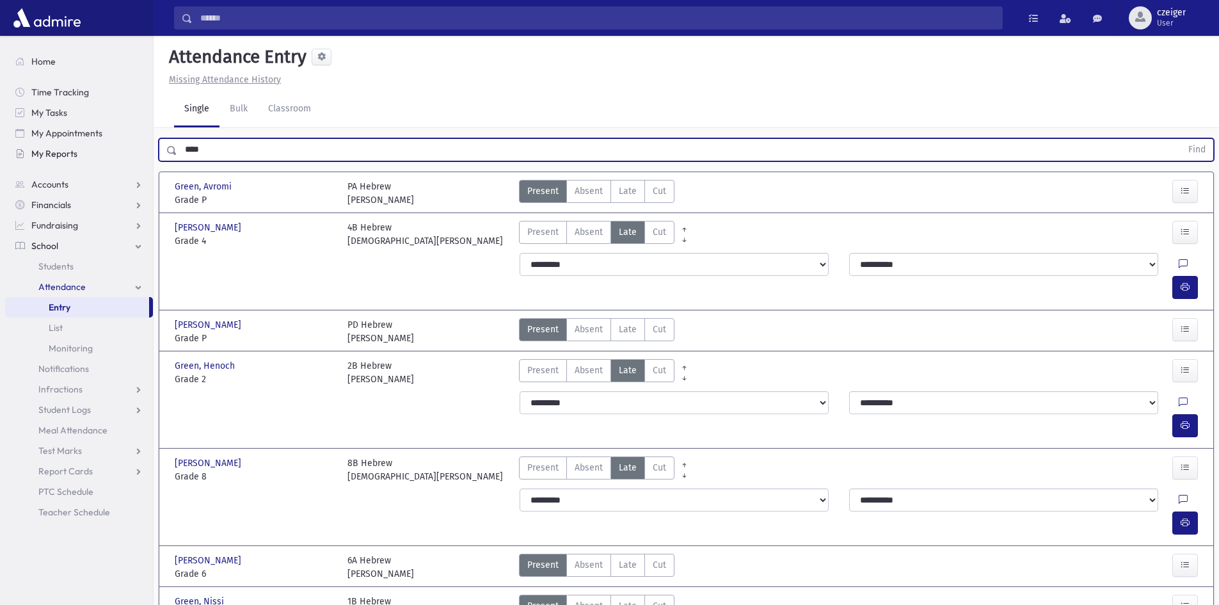
click at [1181, 139] on button "Find" at bounding box center [1197, 150] width 33 height 22
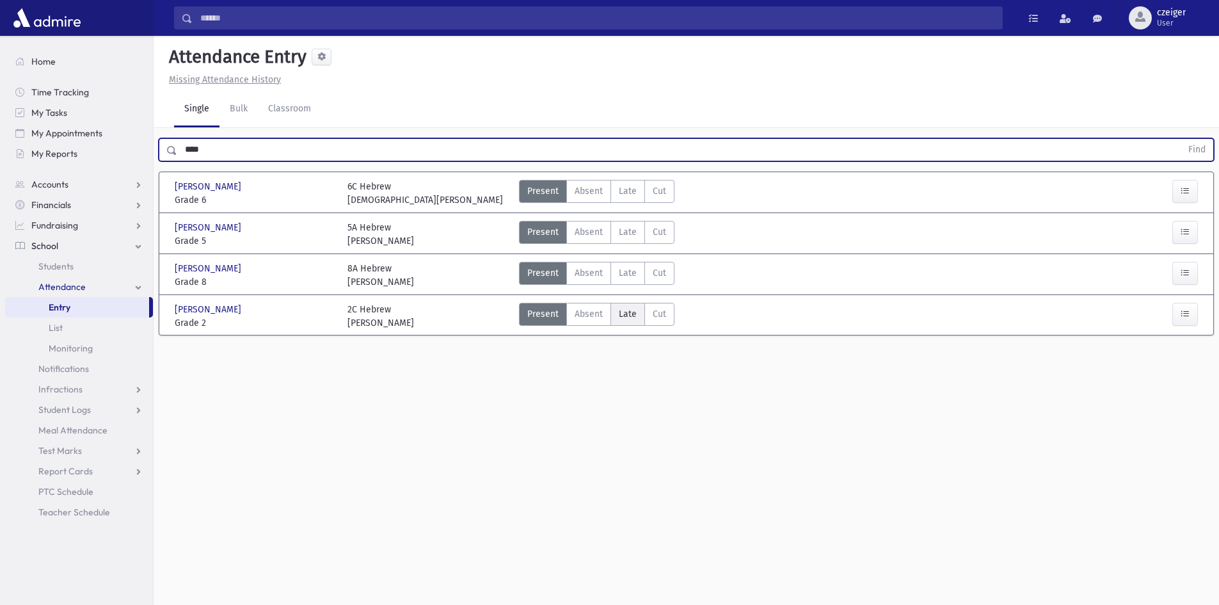
click at [630, 316] on span "Late" at bounding box center [628, 313] width 18 height 13
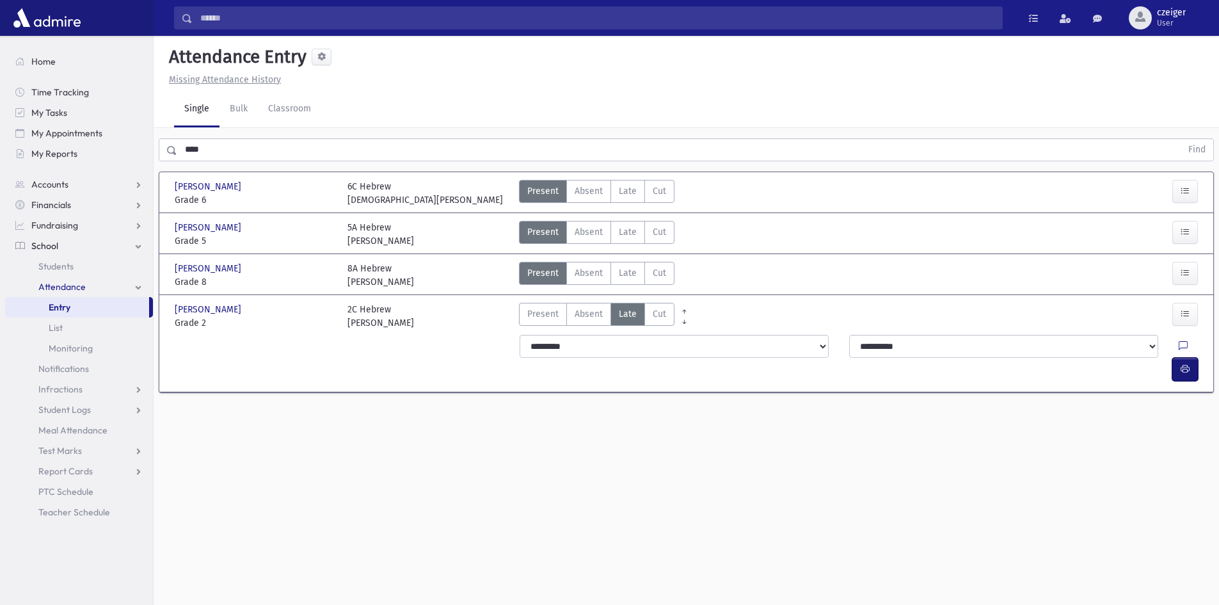
click at [1179, 358] on button "button" at bounding box center [1186, 369] width 26 height 23
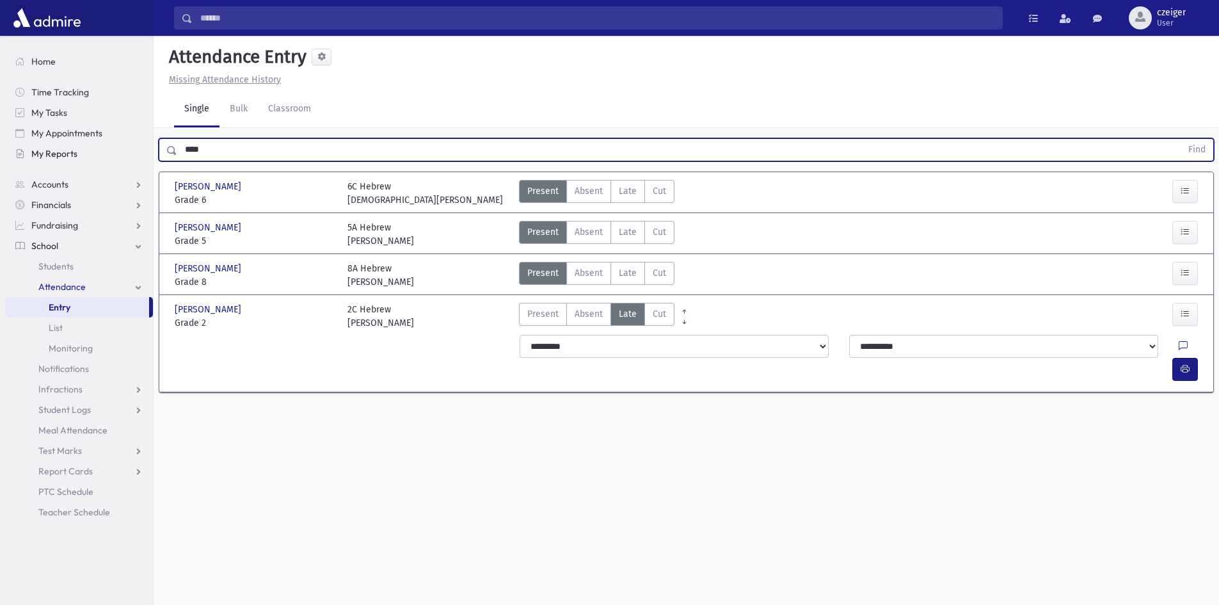
drag, startPoint x: 269, startPoint y: 149, endPoint x: 117, endPoint y: 142, distance: 152.5
click at [129, 143] on div "Search Results All Accounts" at bounding box center [609, 317] width 1219 height 634
click at [1181, 139] on button "Find" at bounding box center [1197, 150] width 33 height 22
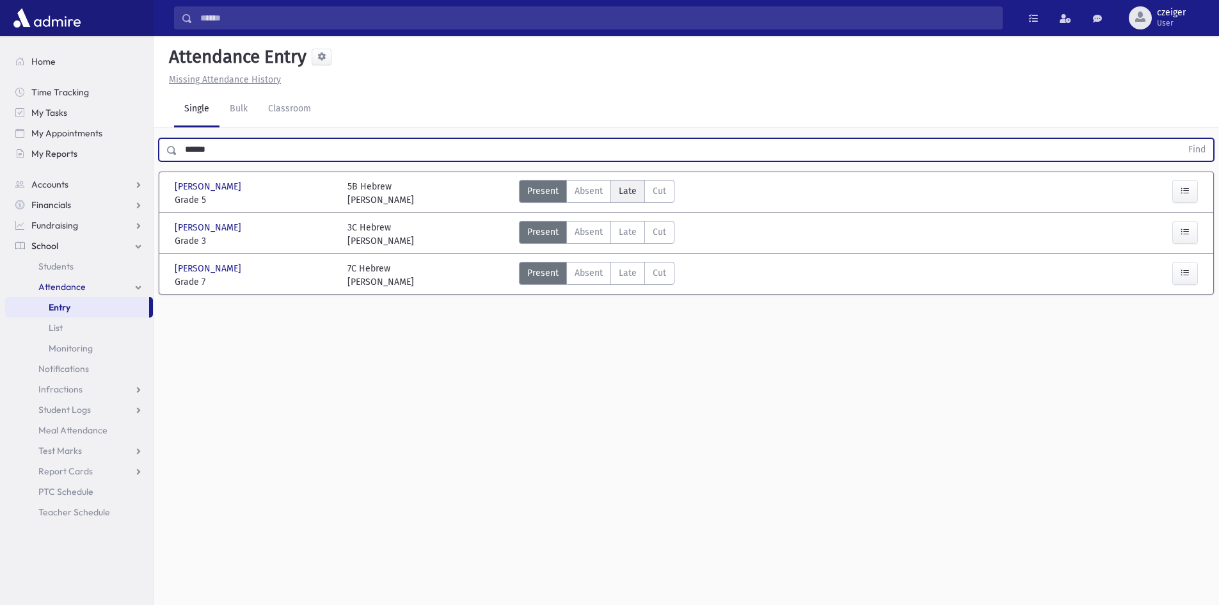
click at [615, 188] on label "Late Late" at bounding box center [628, 191] width 35 height 23
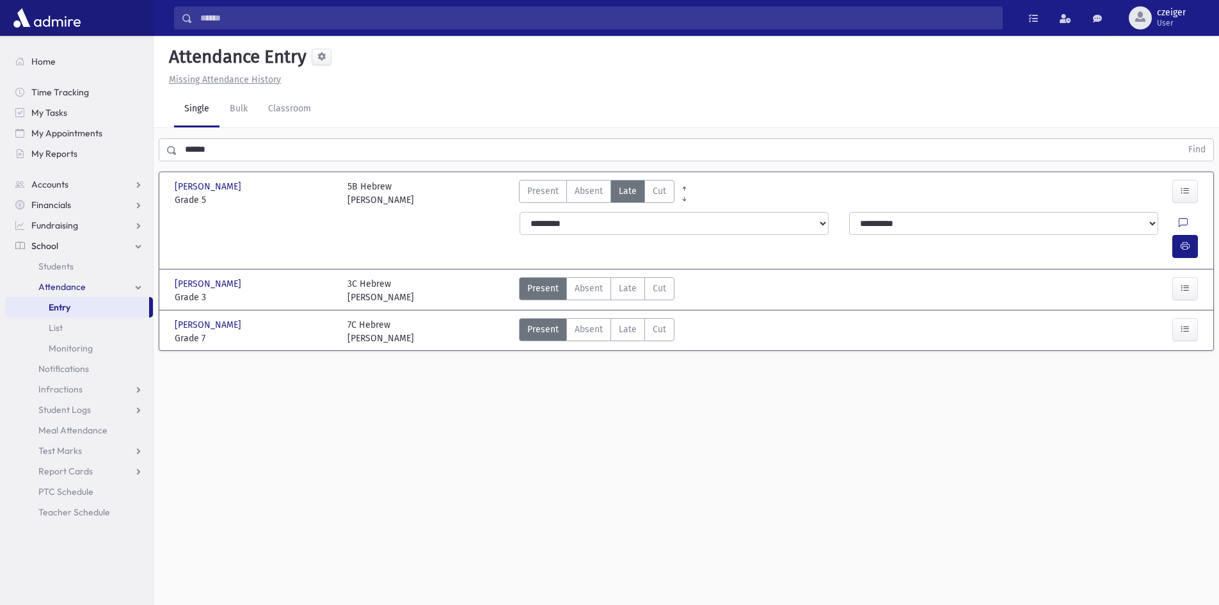
click at [1200, 235] on div at bounding box center [1188, 246] width 31 height 23
click at [1187, 241] on icon "button" at bounding box center [1185, 246] width 9 height 11
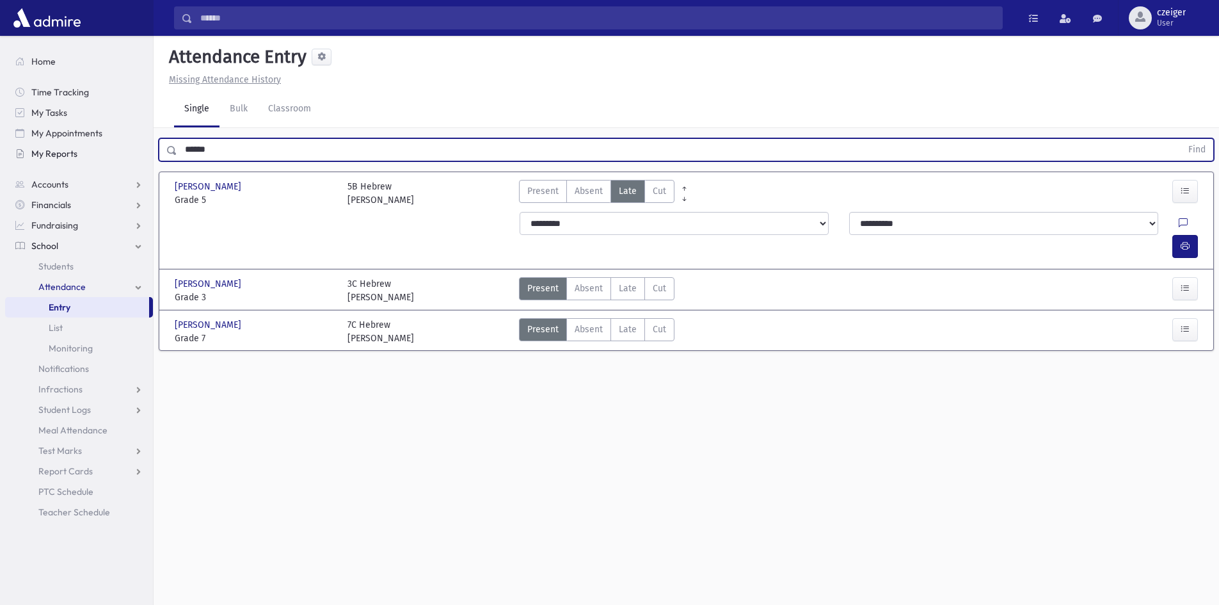
drag, startPoint x: 251, startPoint y: 145, endPoint x: 147, endPoint y: 154, distance: 104.8
click at [147, 154] on div "Search Results All Accounts" at bounding box center [609, 317] width 1219 height 634
click at [1181, 139] on button "Find" at bounding box center [1197, 150] width 33 height 22
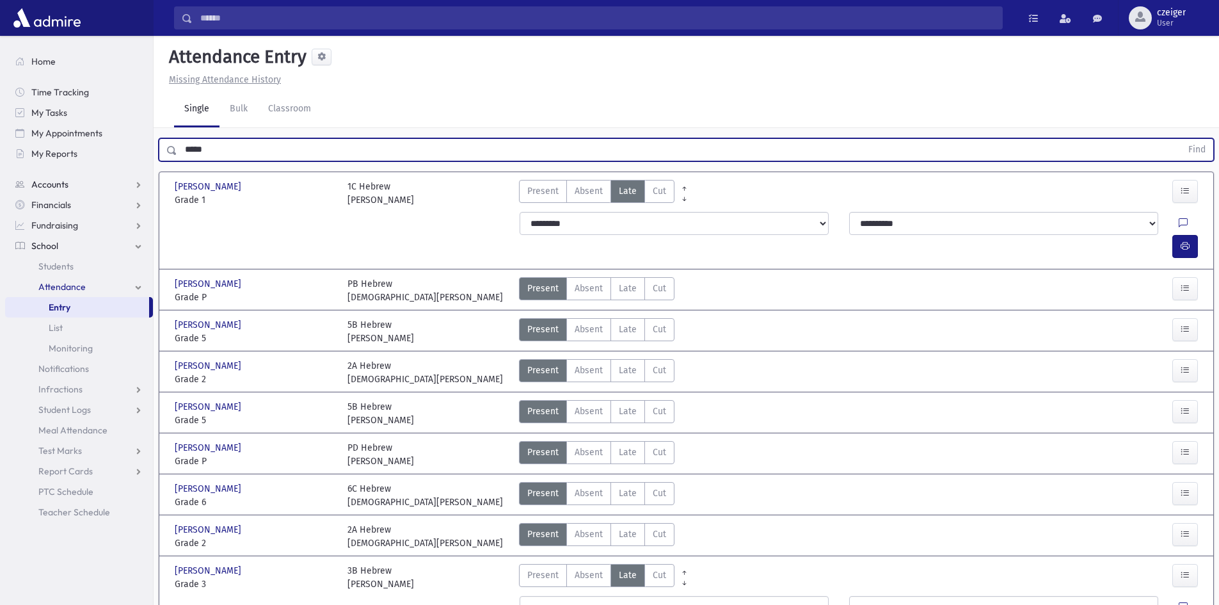
drag, startPoint x: 220, startPoint y: 152, endPoint x: 95, endPoint y: 182, distance: 127.8
click at [95, 182] on div "Search Results All Accounts" at bounding box center [609, 431] width 1219 height 863
type input "*******"
click at [1181, 139] on button "Find" at bounding box center [1197, 150] width 33 height 22
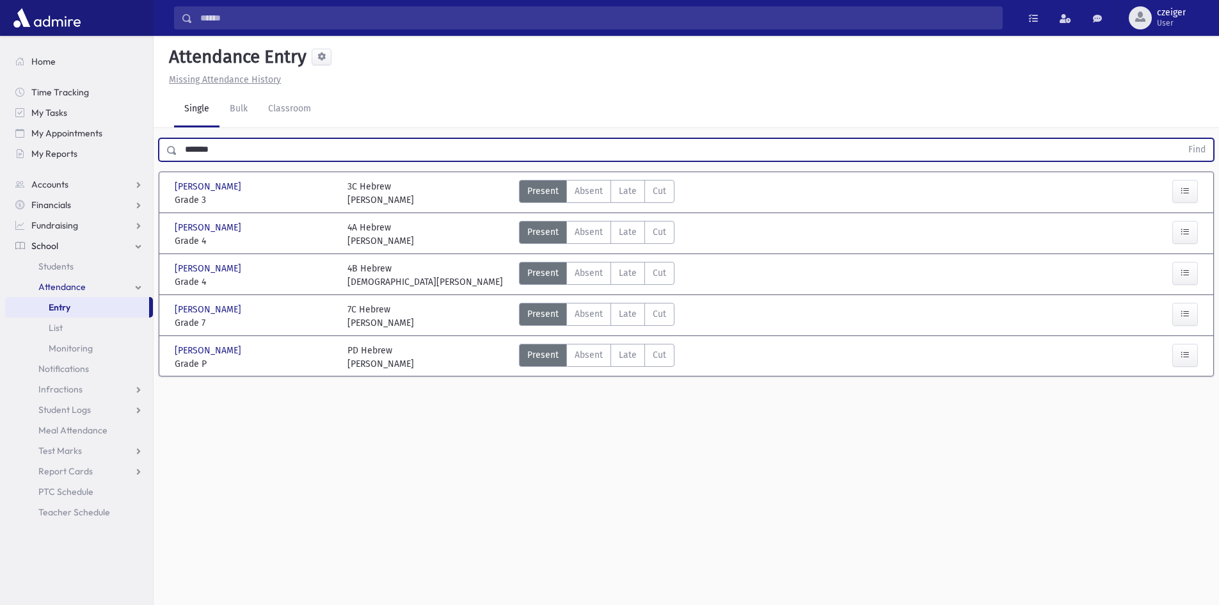
click at [389, 349] on div "PD Hebrew [PERSON_NAME]" at bounding box center [381, 357] width 67 height 27
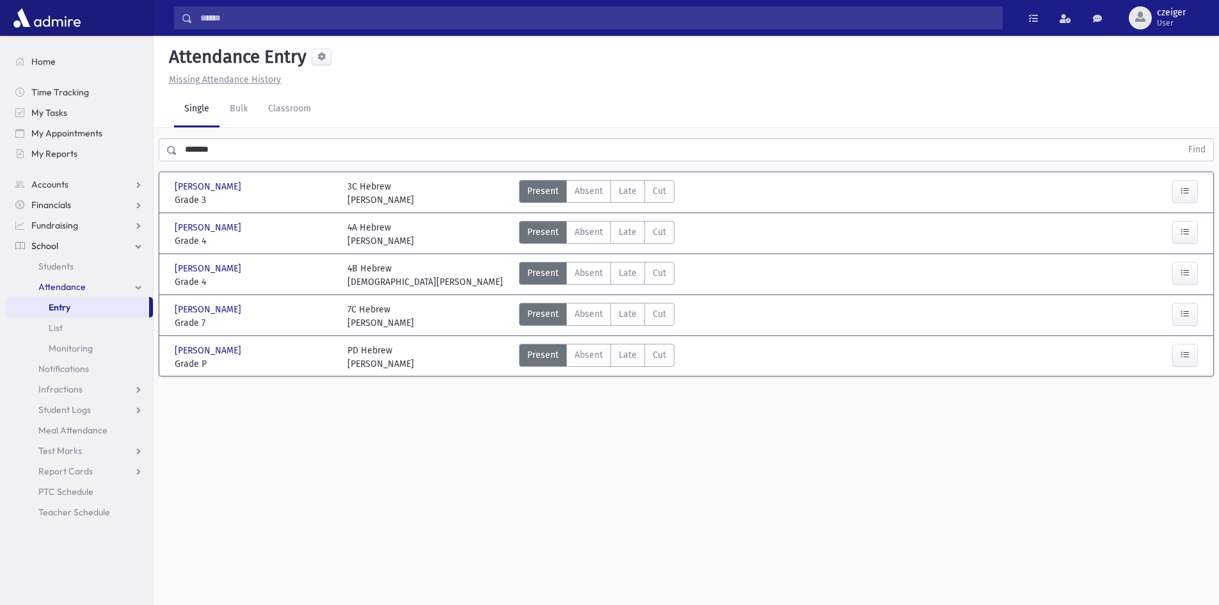
click at [387, 350] on div "PD Hebrew [PERSON_NAME]" at bounding box center [381, 357] width 67 height 27
click at [228, 349] on span "[PERSON_NAME]" at bounding box center [209, 350] width 69 height 13
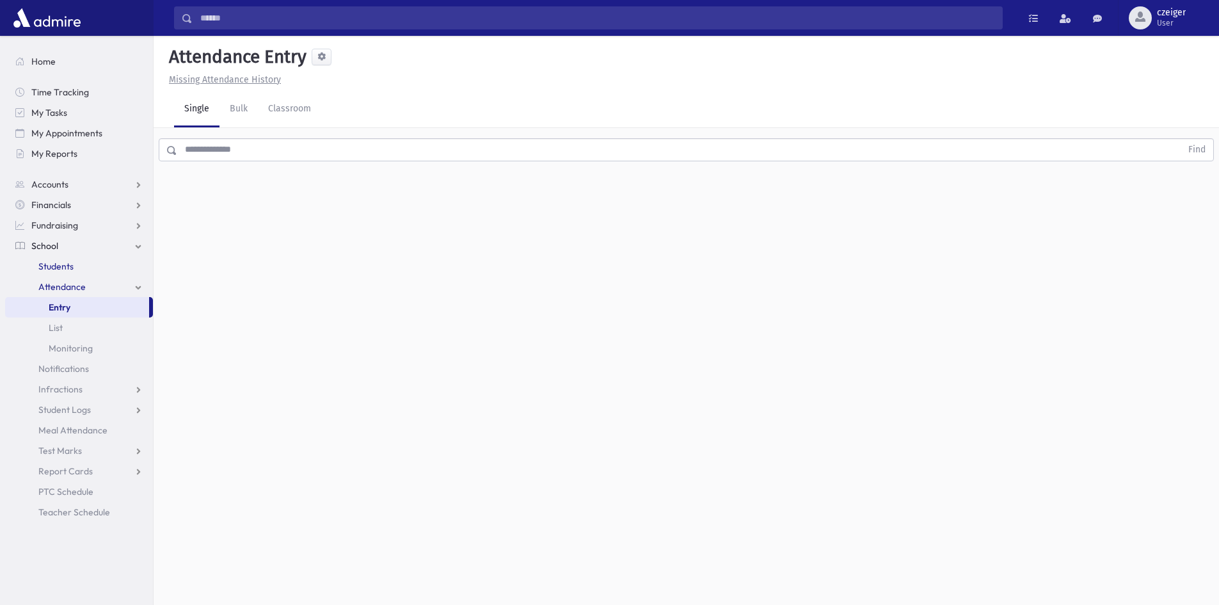
click at [51, 262] on span "Students" at bounding box center [55, 267] width 35 height 12
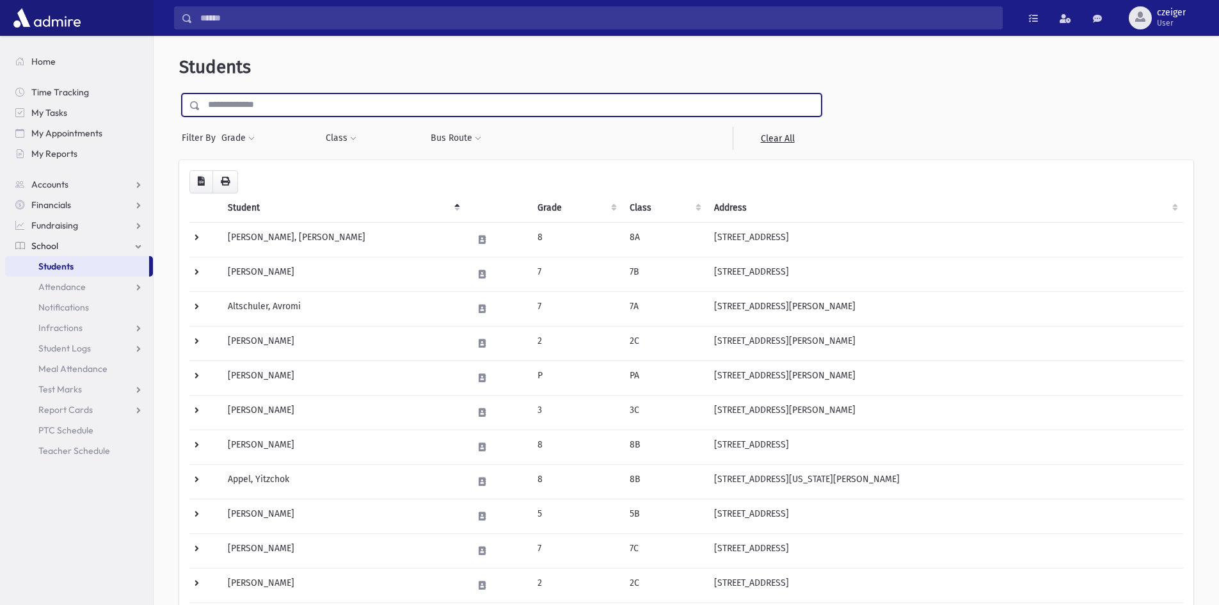
click at [220, 100] on input "text" at bounding box center [510, 104] width 621 height 23
type input "*****"
click at [179, 93] on input "submit" at bounding box center [197, 101] width 36 height 17
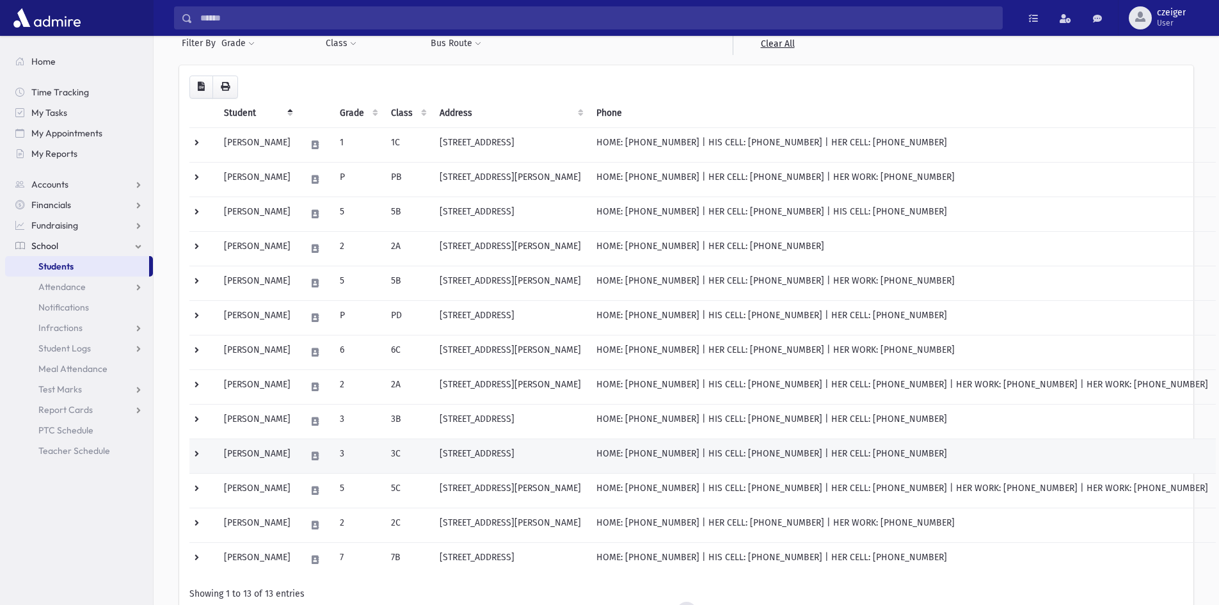
scroll to position [128, 0]
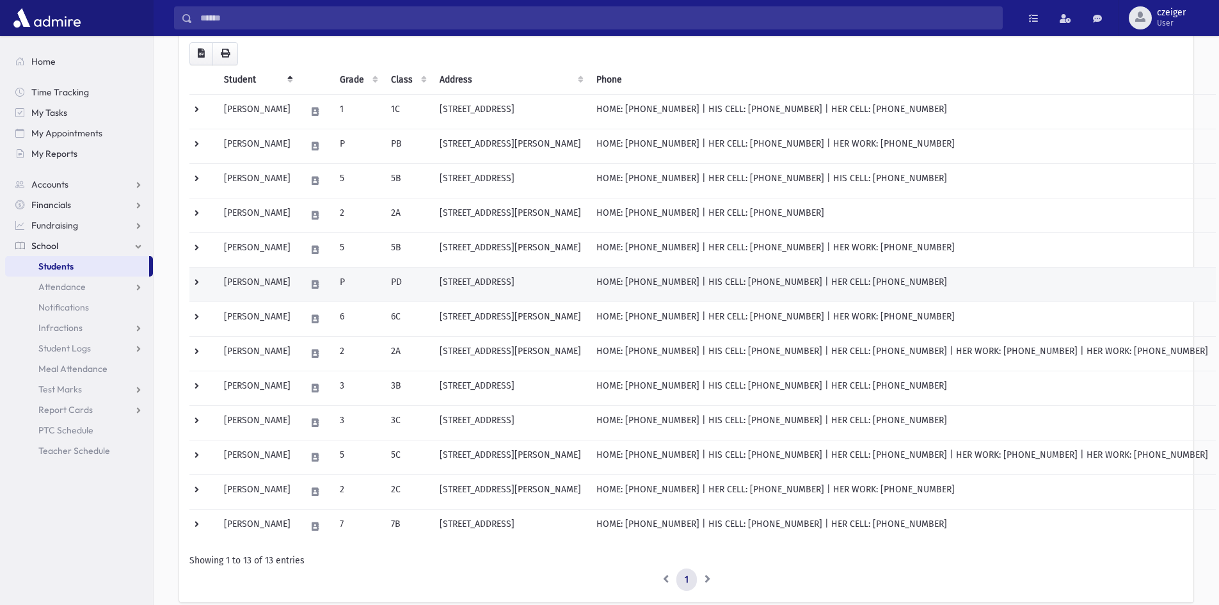
click at [278, 284] on td "Weiss, Gershon" at bounding box center [257, 284] width 82 height 35
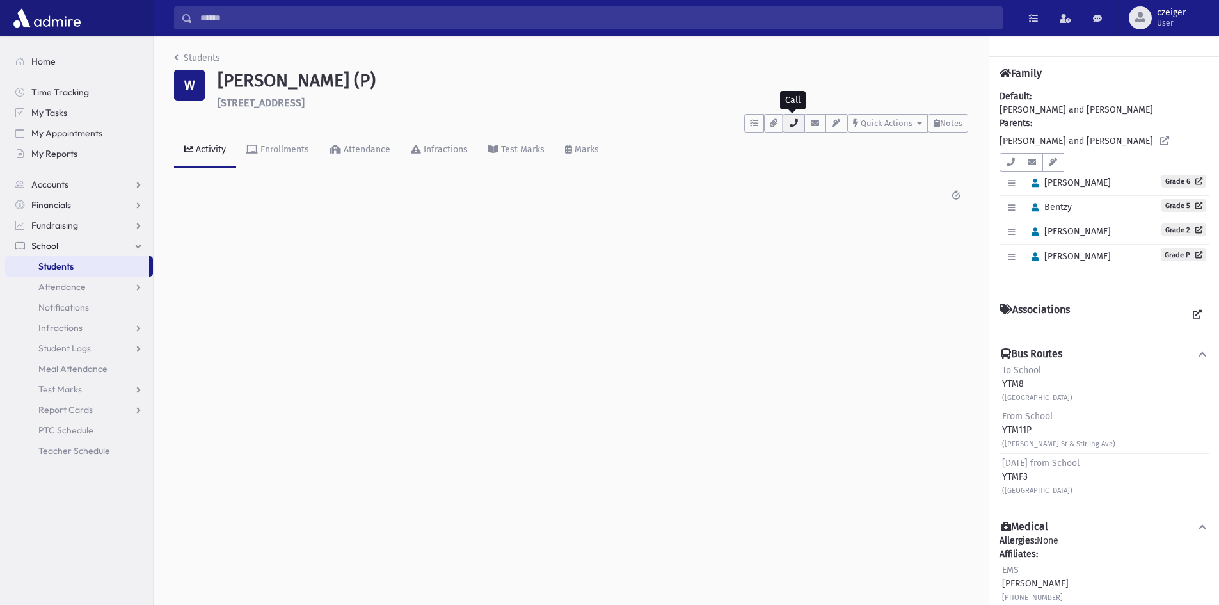
click at [783, 125] on button "button" at bounding box center [794, 123] width 22 height 19
click at [77, 277] on link "Attendance" at bounding box center [79, 287] width 148 height 20
click at [55, 305] on span "Entry" at bounding box center [60, 307] width 22 height 12
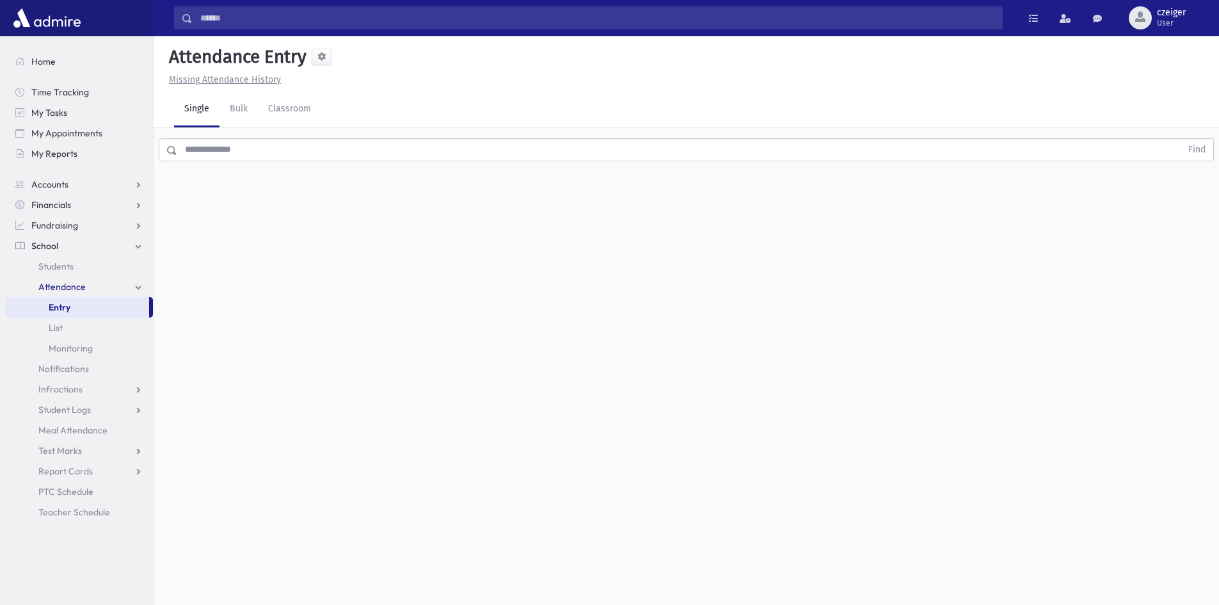
click at [187, 154] on input "text" at bounding box center [679, 149] width 1004 height 23
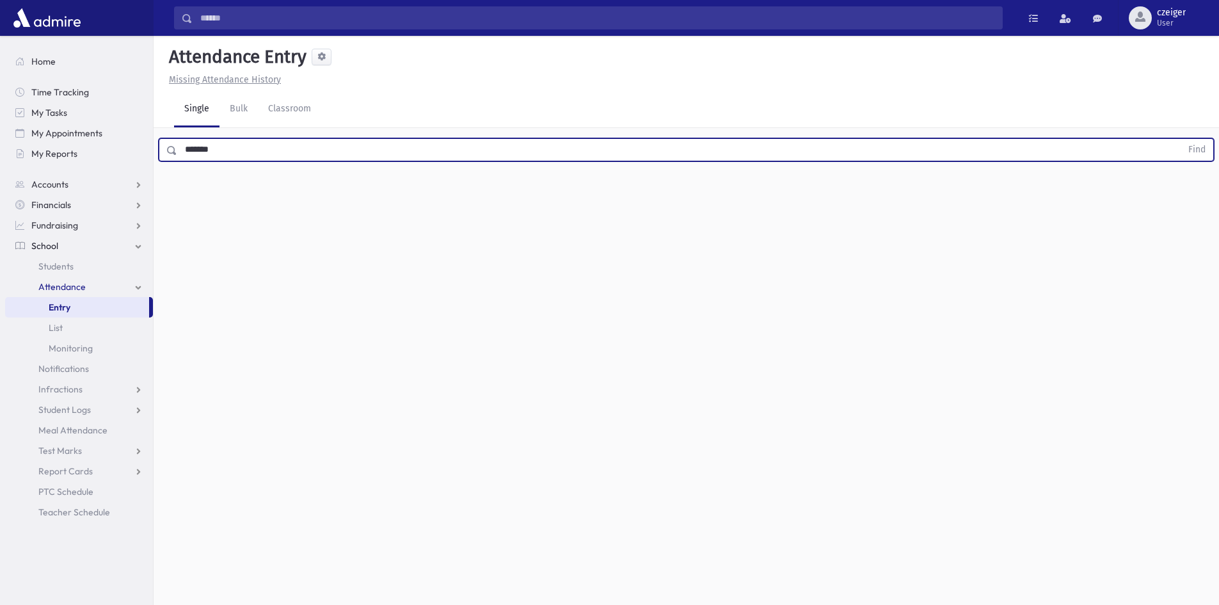
click at [1181, 139] on button "Find" at bounding box center [1197, 150] width 33 height 22
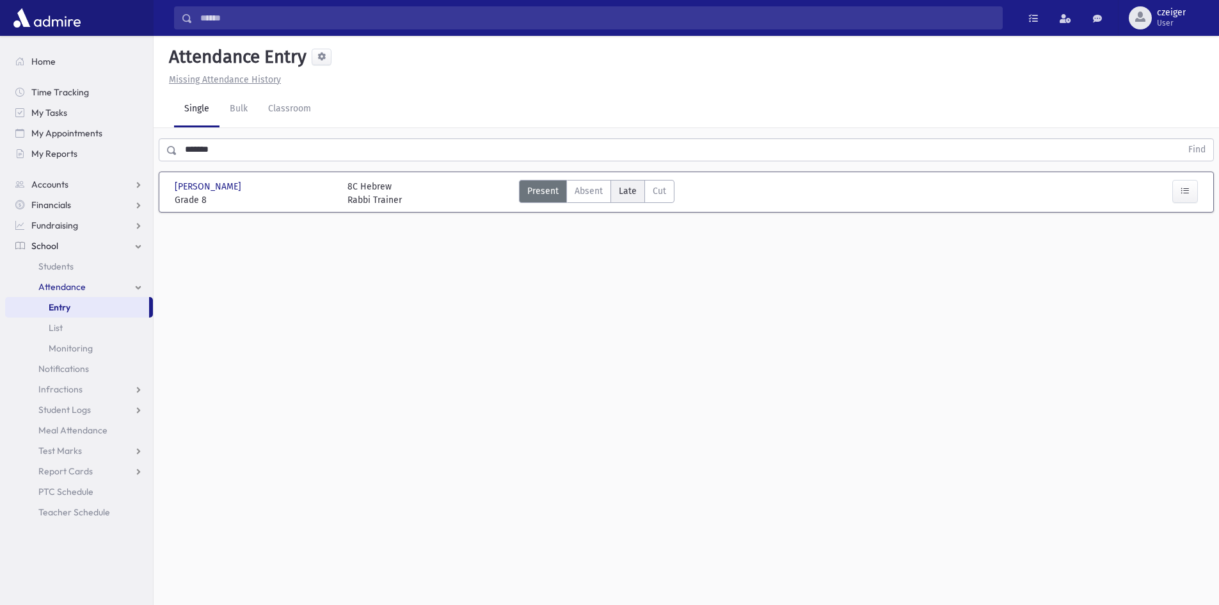
click at [632, 200] on label "Late Late" at bounding box center [628, 191] width 35 height 23
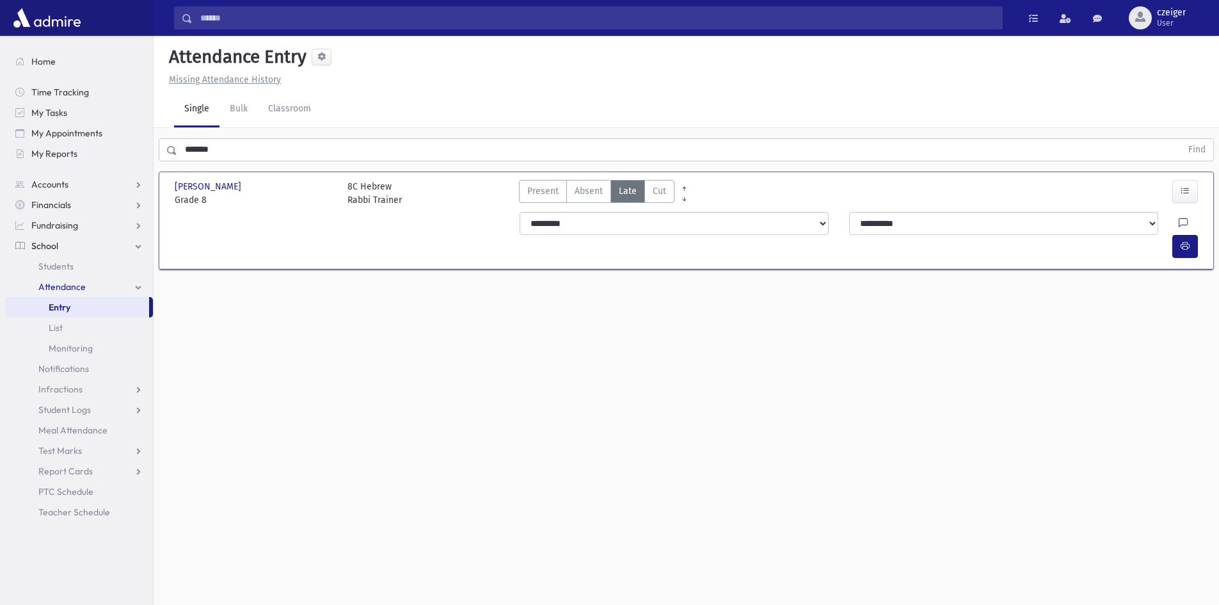
click at [1206, 218] on div "**********" at bounding box center [861, 235] width 698 height 56
click at [1189, 241] on icon "button" at bounding box center [1185, 246] width 9 height 11
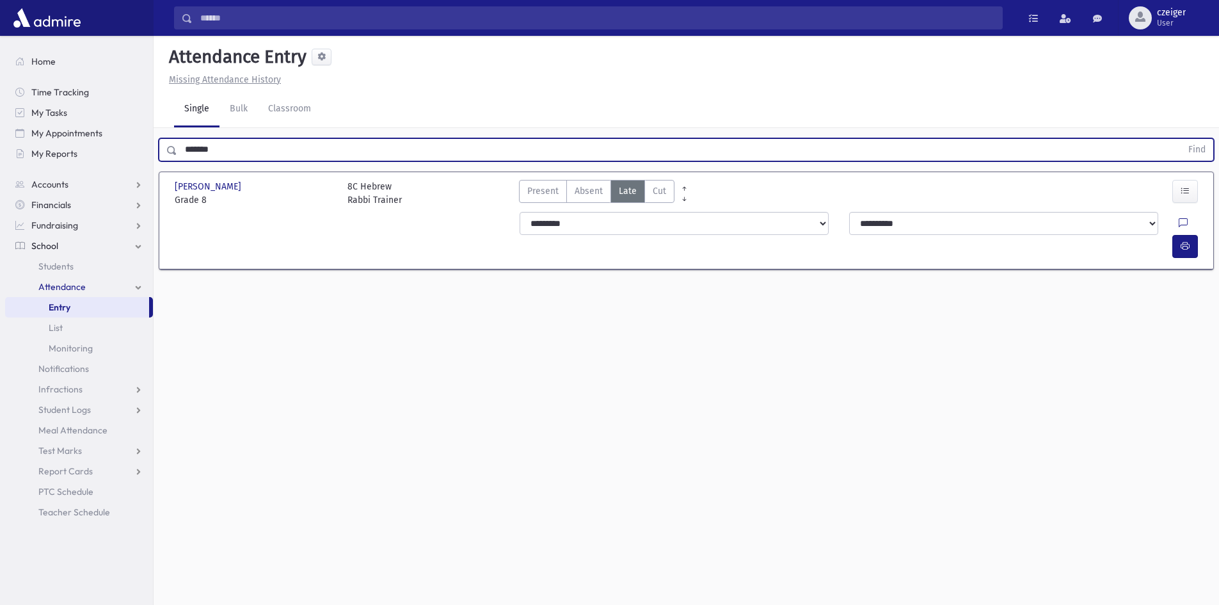
drag, startPoint x: 275, startPoint y: 149, endPoint x: 171, endPoint y: 147, distance: 104.4
click at [171, 147] on div "******* Find" at bounding box center [687, 149] width 1056 height 23
type input "******"
click at [1181, 139] on button "Find" at bounding box center [1197, 150] width 33 height 22
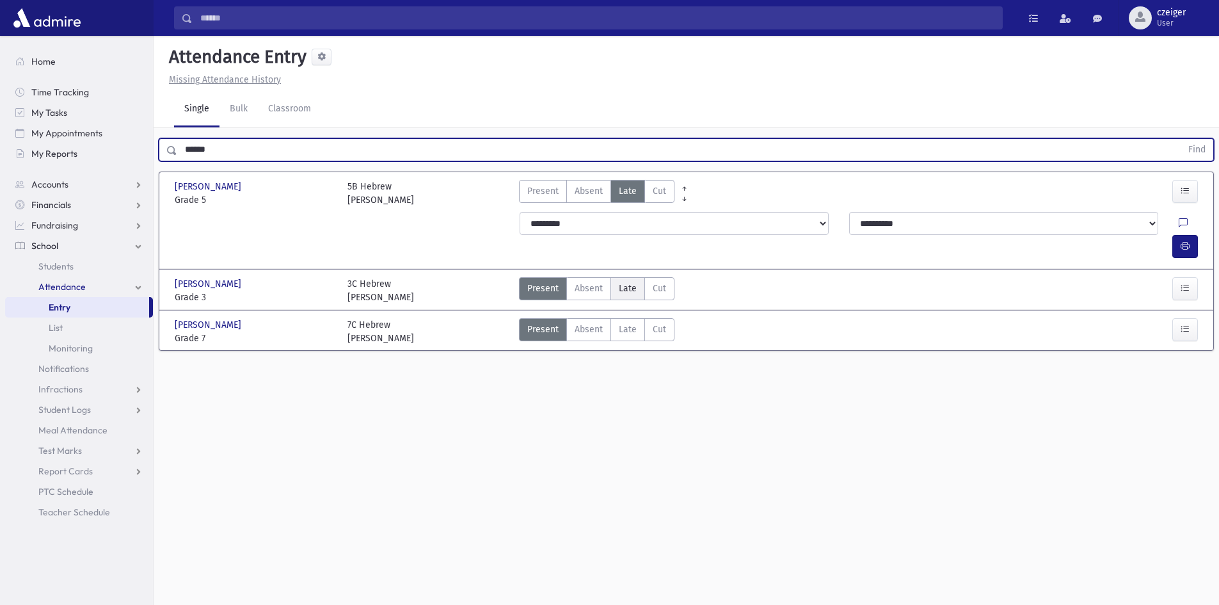
click at [615, 277] on label "Late Late" at bounding box center [628, 288] width 35 height 23
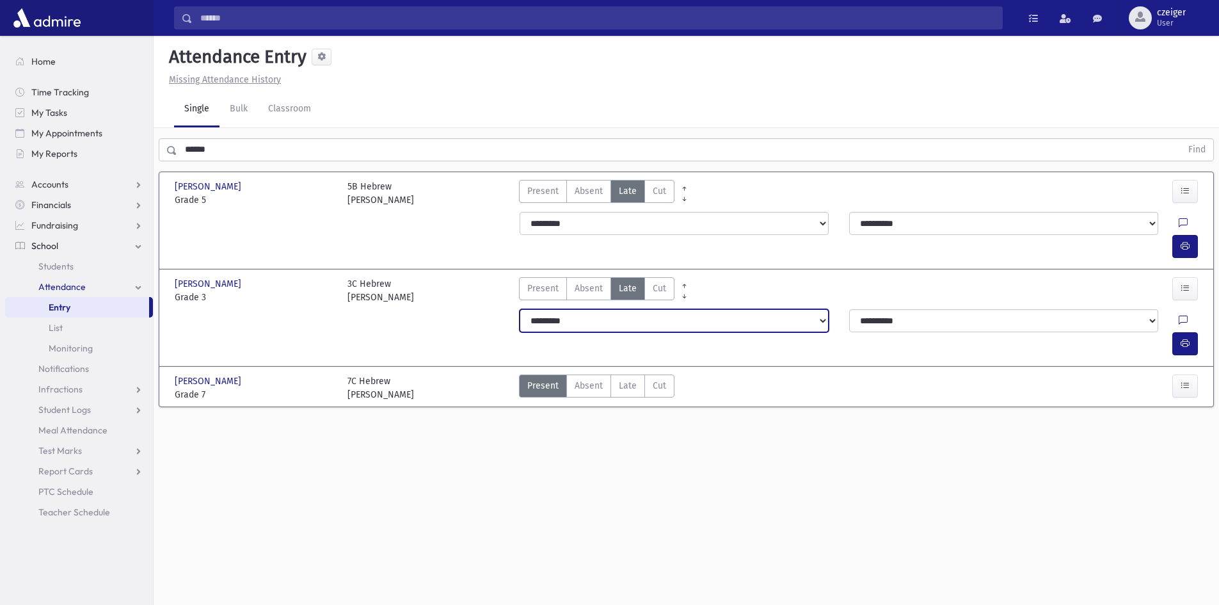
click at [612, 309] on select "**********" at bounding box center [674, 320] width 309 height 23
select select "*******"
click at [520, 309] on select "**********" at bounding box center [674, 320] width 309 height 23
click at [1189, 309] on div "**********" at bounding box center [861, 332] width 698 height 56
click at [1186, 338] on icon "button" at bounding box center [1185, 343] width 9 height 11
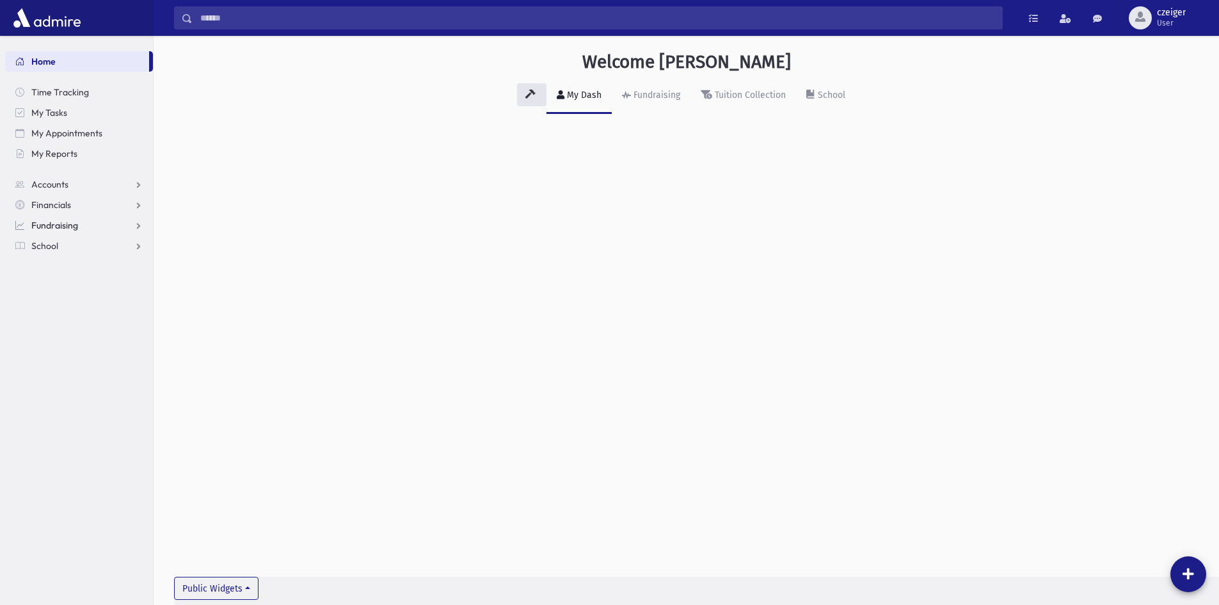
click at [118, 235] on link "Fundraising" at bounding box center [79, 225] width 148 height 20
click at [58, 336] on link "School" at bounding box center [79, 327] width 148 height 20
click at [72, 267] on span "Students" at bounding box center [55, 267] width 35 height 12
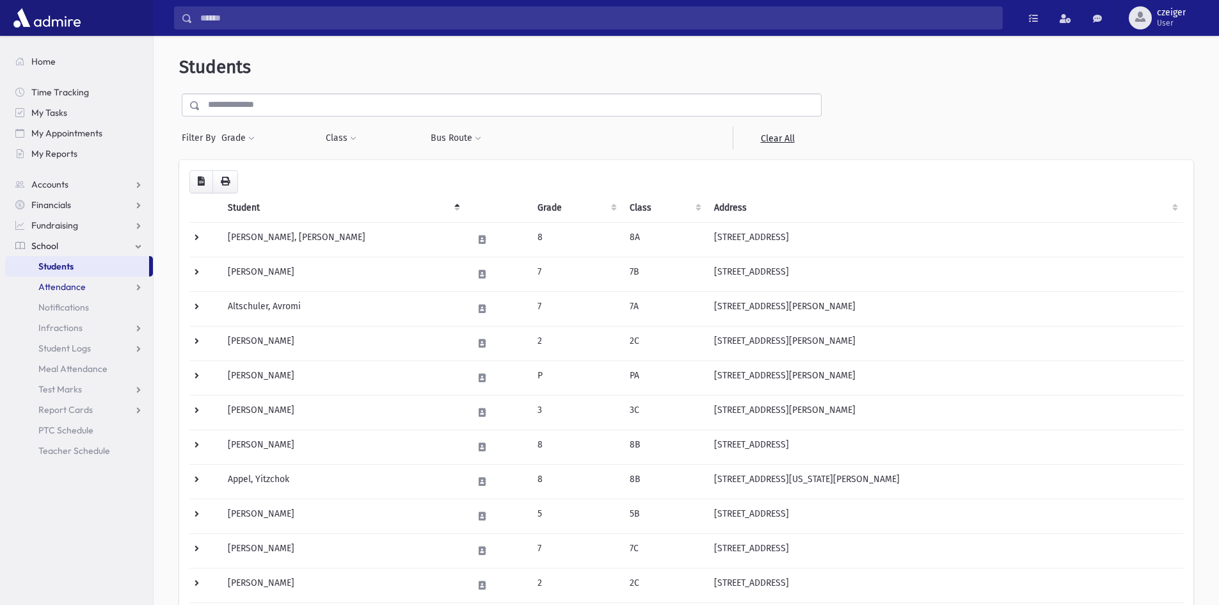
click at [74, 289] on span "Attendance" at bounding box center [61, 287] width 47 height 12
click at [74, 306] on link "Entry" at bounding box center [79, 307] width 148 height 20
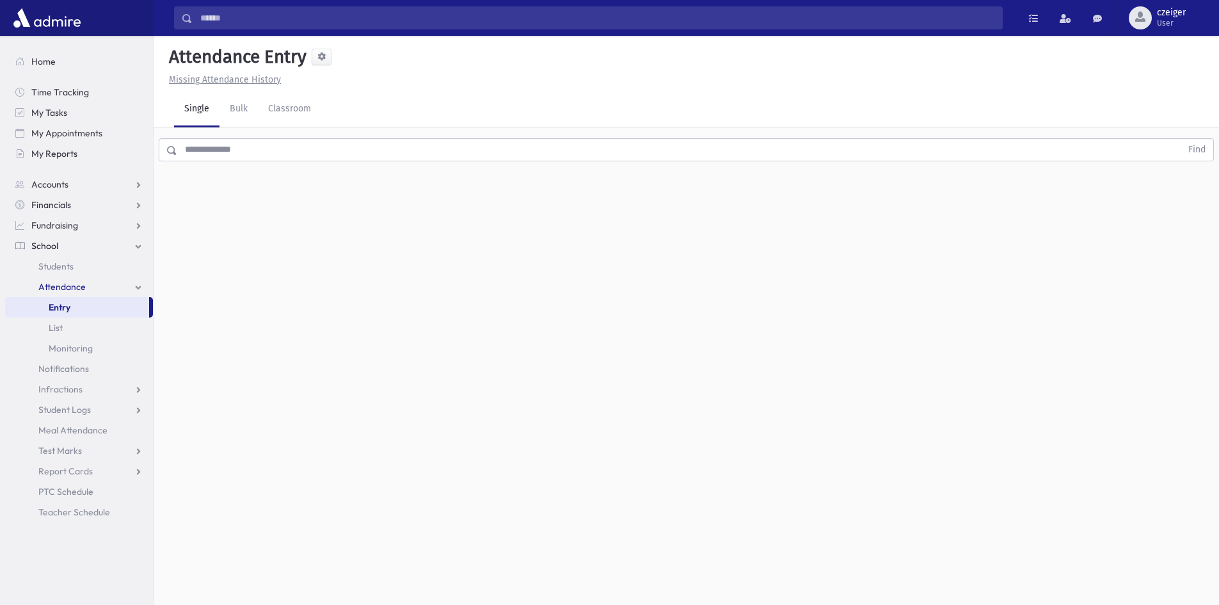
click at [246, 148] on input "text" at bounding box center [679, 149] width 1004 height 23
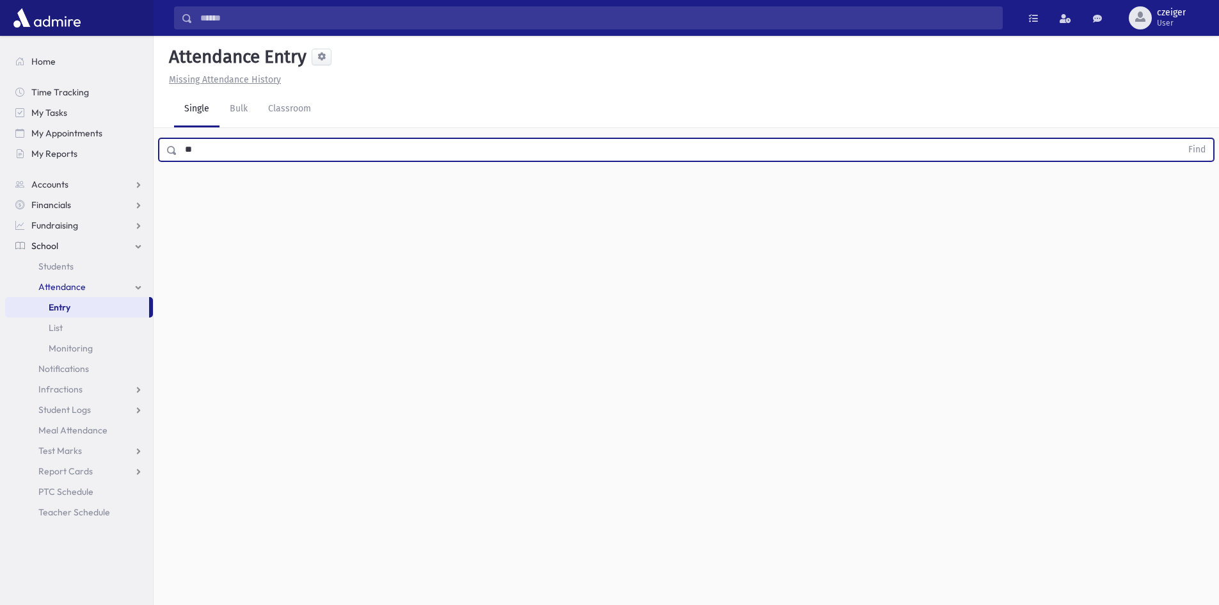
type input "*"
click at [1181, 139] on button "Find" at bounding box center [1197, 150] width 33 height 22
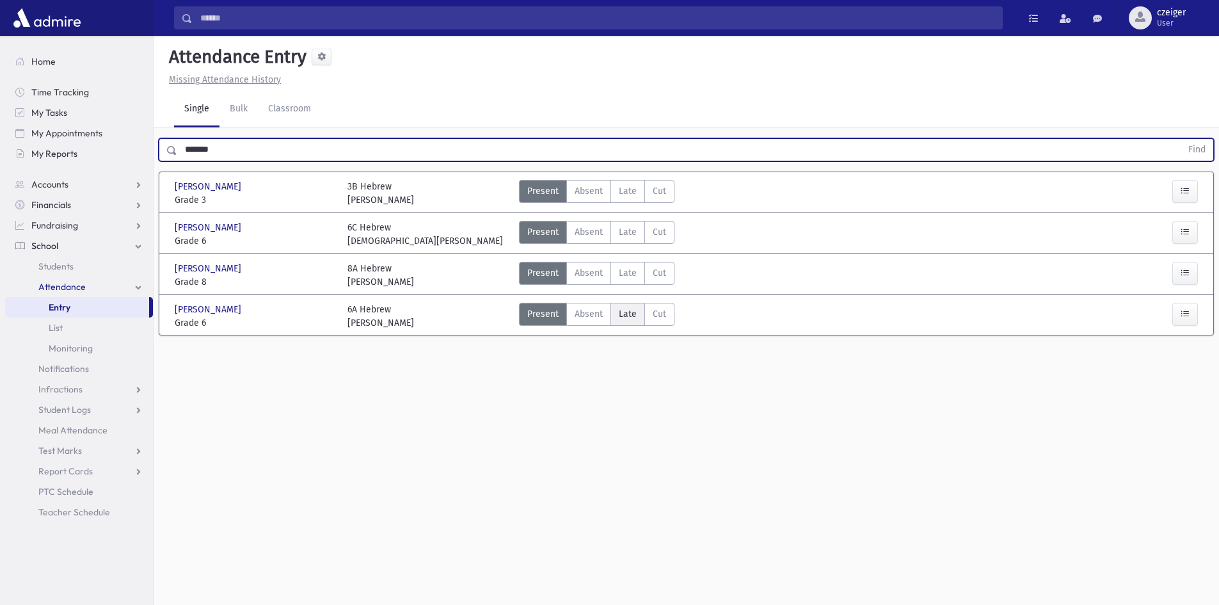
type input "*******"
click at [623, 312] on span "Late" at bounding box center [628, 313] width 18 height 13
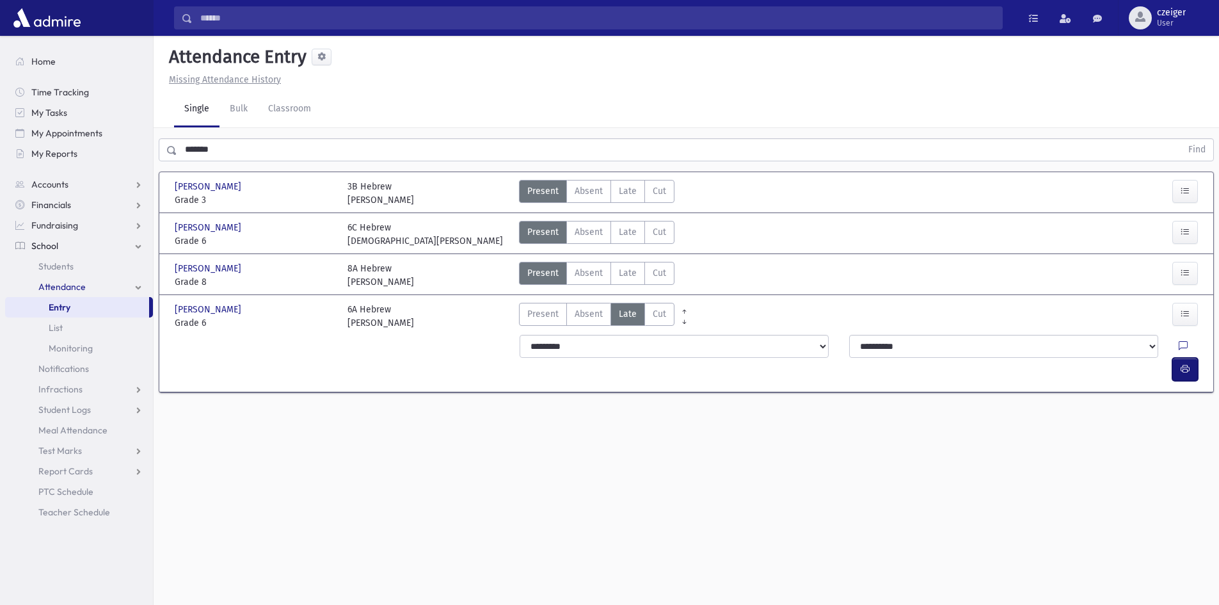
click at [1188, 364] on icon "button" at bounding box center [1185, 369] width 9 height 11
